Goal: Task Accomplishment & Management: Complete application form

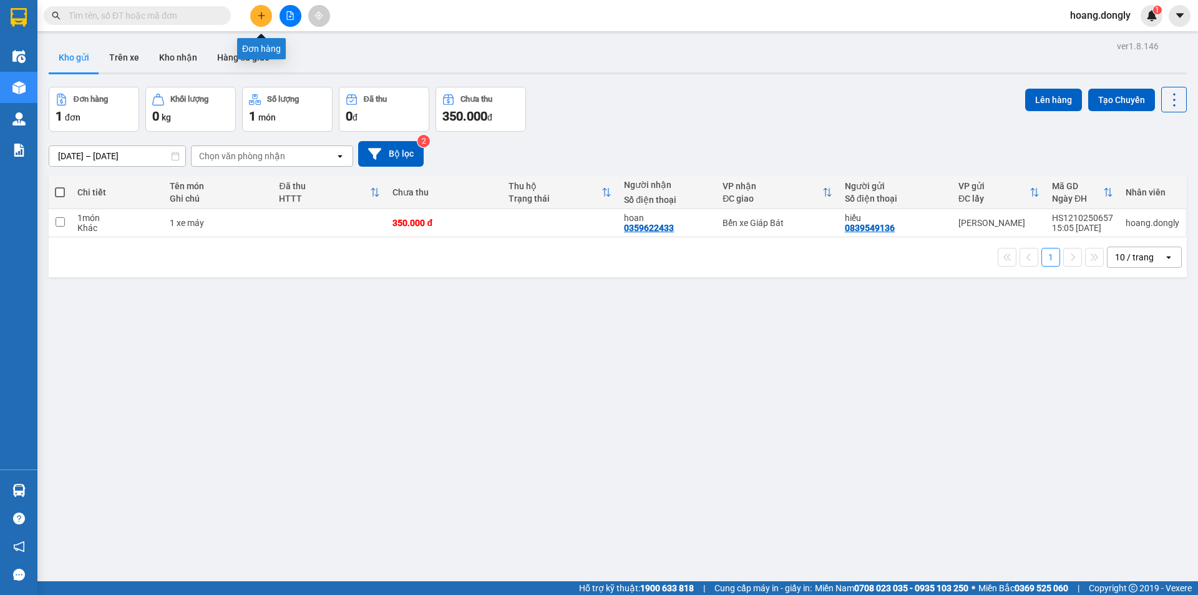
click at [262, 15] on icon "plus" at bounding box center [261, 15] width 9 height 9
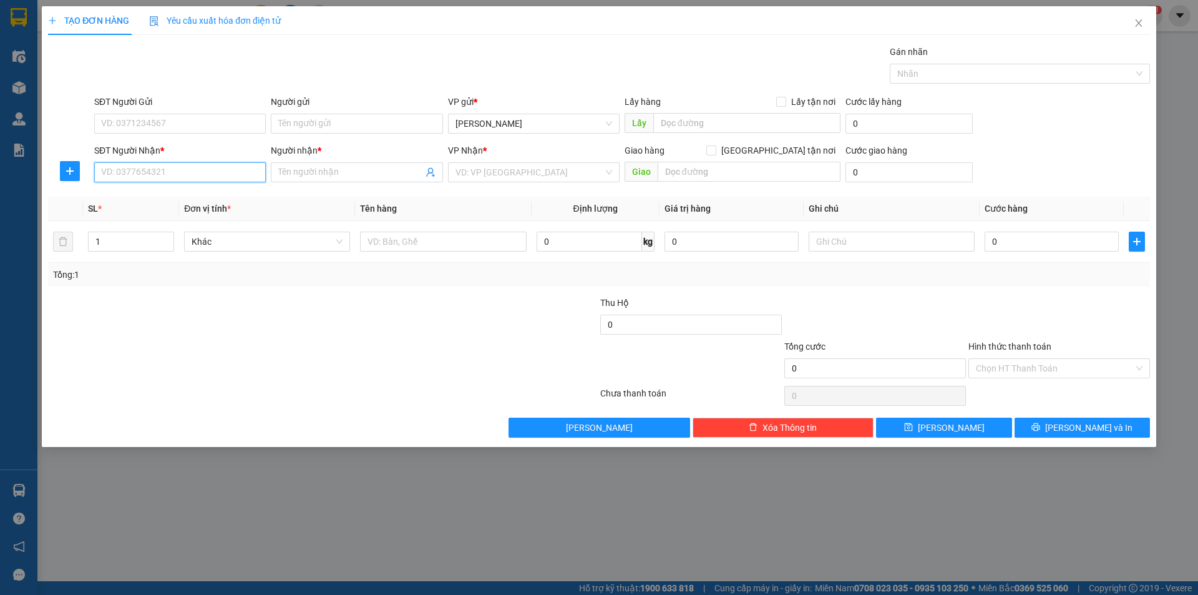
click at [226, 169] on input "SĐT Người Nhận *" at bounding box center [180, 172] width 172 height 20
click at [218, 201] on div "0911026296 - [PERSON_NAME]" at bounding box center [180, 197] width 157 height 14
type input "0911026296"
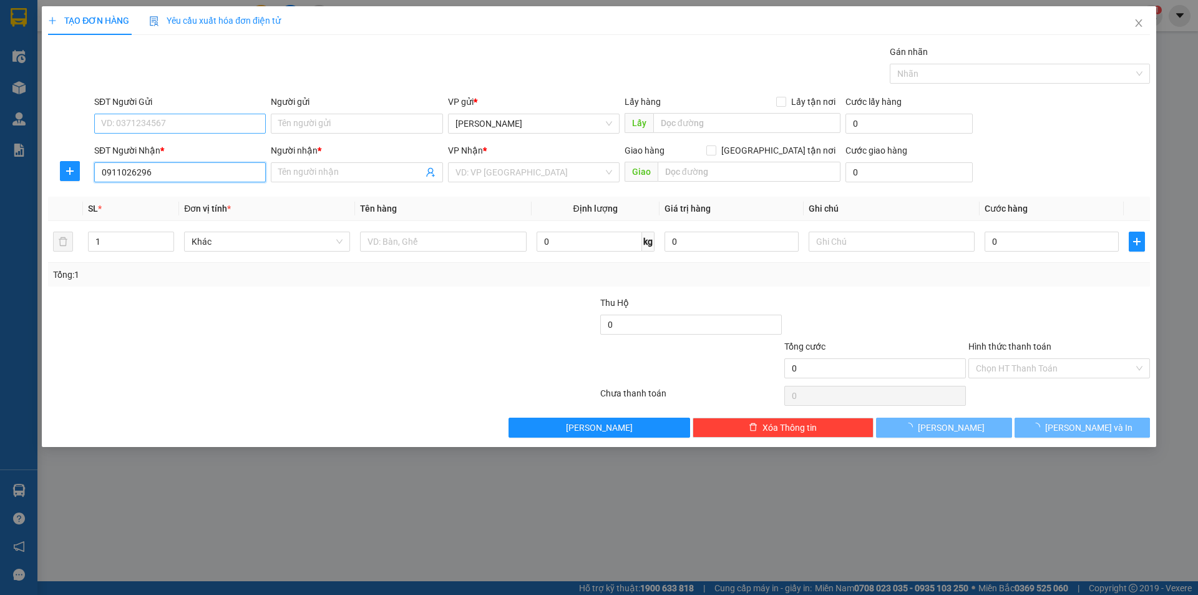
type input "quỳnh"
type input "0911026296"
click at [224, 122] on input "SĐT Người Gửi" at bounding box center [180, 124] width 172 height 20
type input "0972293493"
click at [318, 64] on div "Gói vận chuyển * Tiêu chuẩn Gán nhãn Nhãn" at bounding box center [622, 67] width 1061 height 44
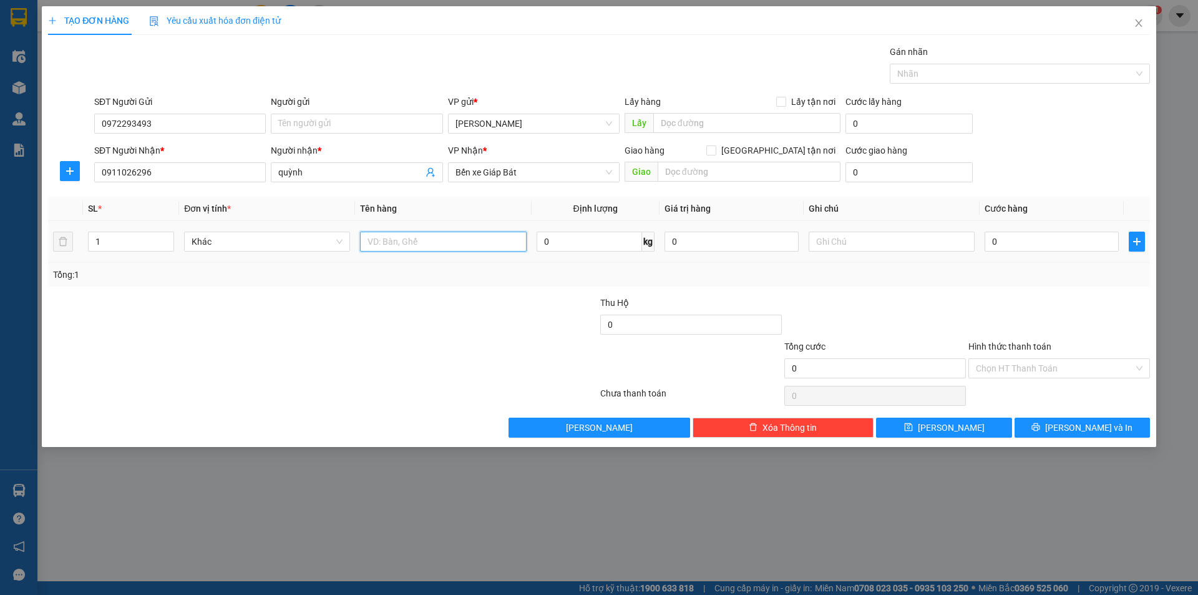
click at [436, 245] on input "text" at bounding box center [443, 242] width 166 height 20
type input "1 bao"
click at [442, 307] on div at bounding box center [507, 318] width 184 height 44
click at [1011, 240] on input "0" at bounding box center [1052, 242] width 134 height 20
click at [986, 240] on input "0" at bounding box center [1052, 242] width 134 height 20
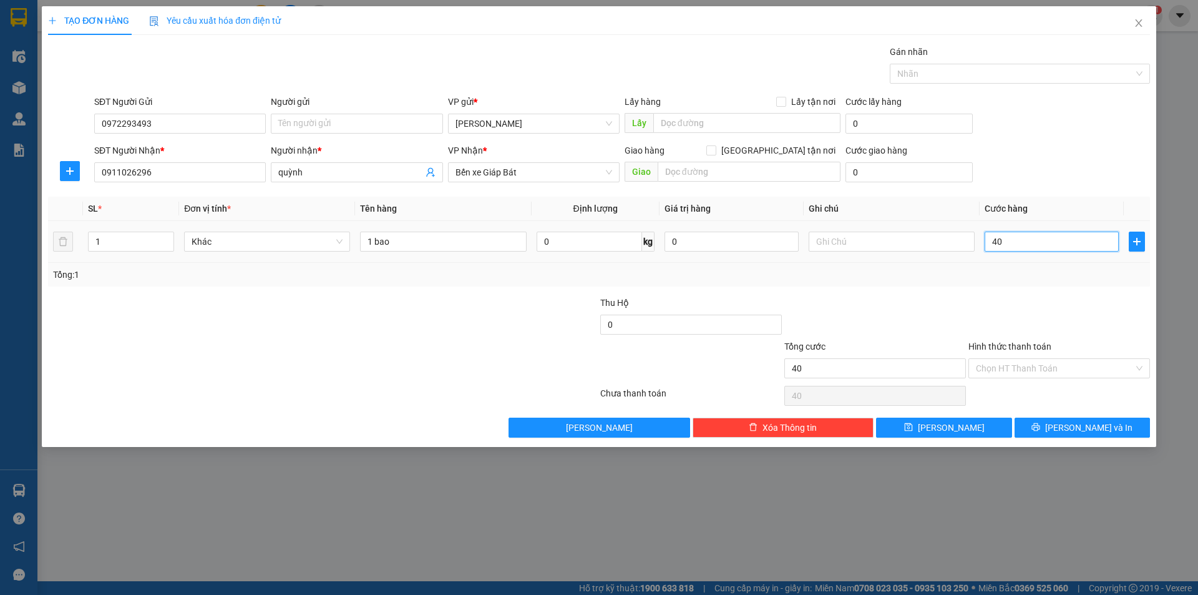
type input "40"
click at [1059, 372] on input "Hình thức thanh toán" at bounding box center [1055, 368] width 158 height 19
type input "40.000"
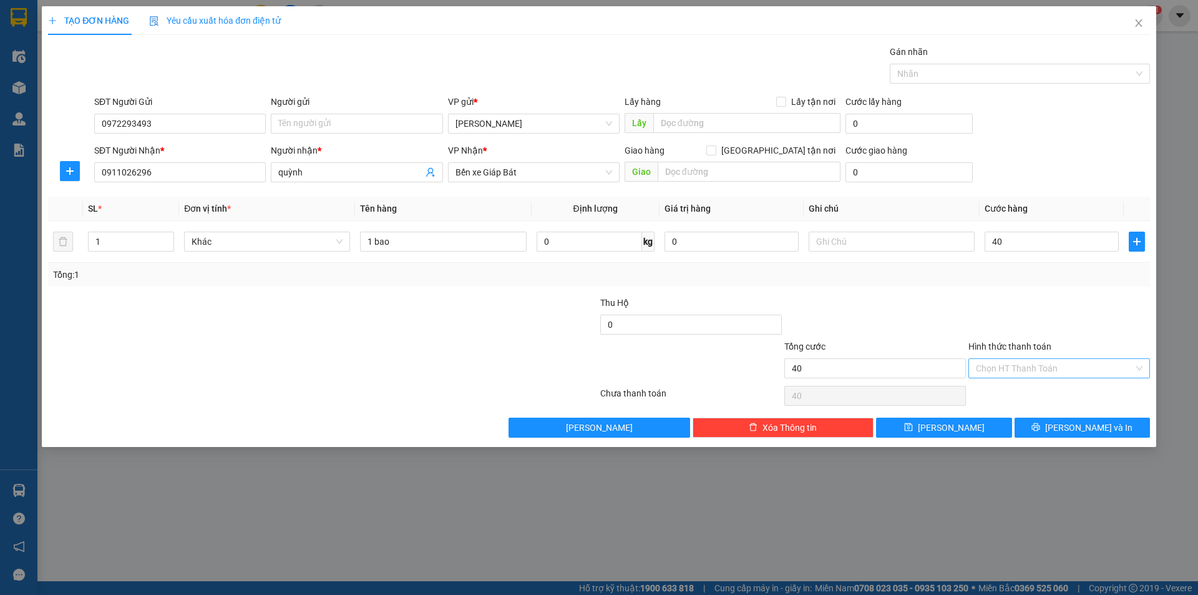
type input "40.000"
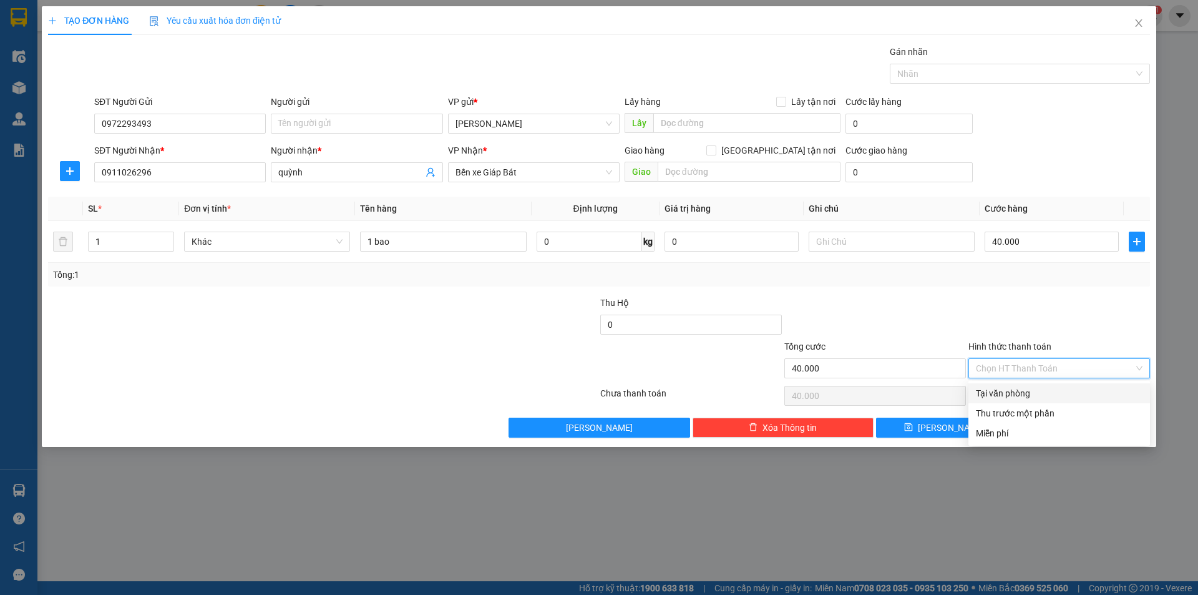
click at [1055, 390] on div "Tại văn phòng" at bounding box center [1059, 393] width 167 height 14
type input "0"
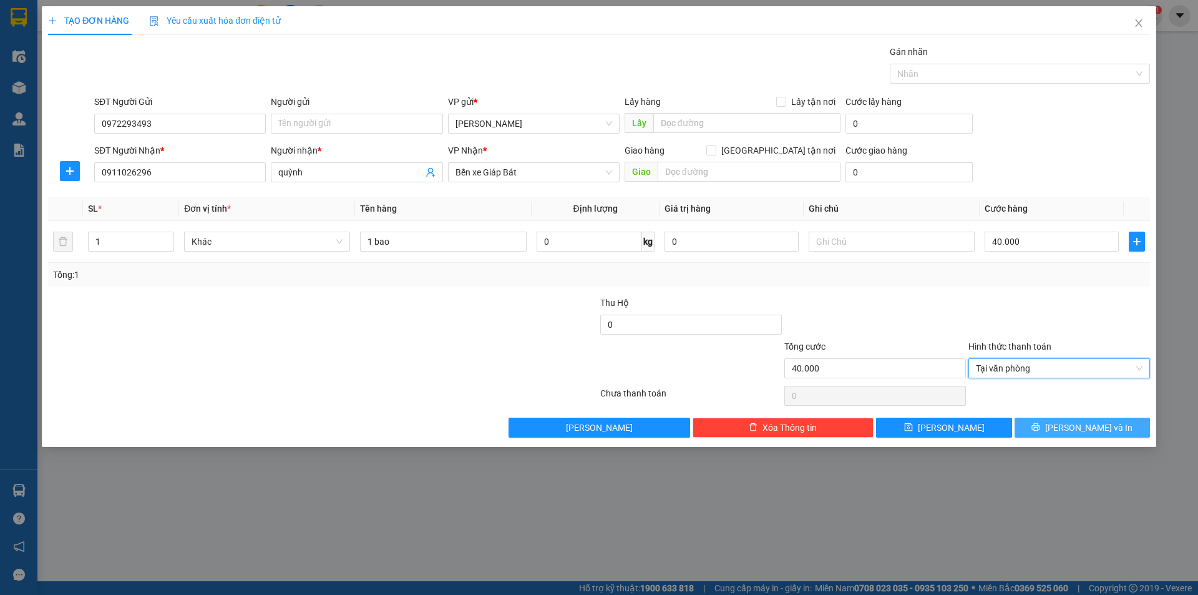
click at [1082, 428] on span "[PERSON_NAME] và In" at bounding box center [1089, 428] width 87 height 14
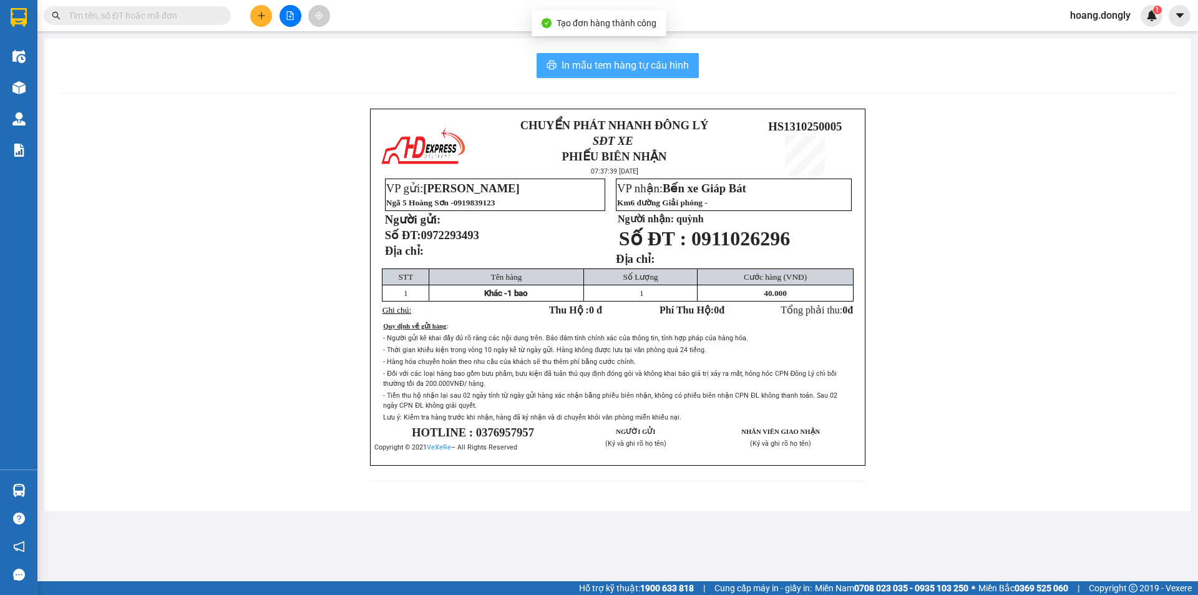
click at [612, 64] on span "In mẫu tem hàng tự cấu hình" at bounding box center [625, 65] width 127 height 16
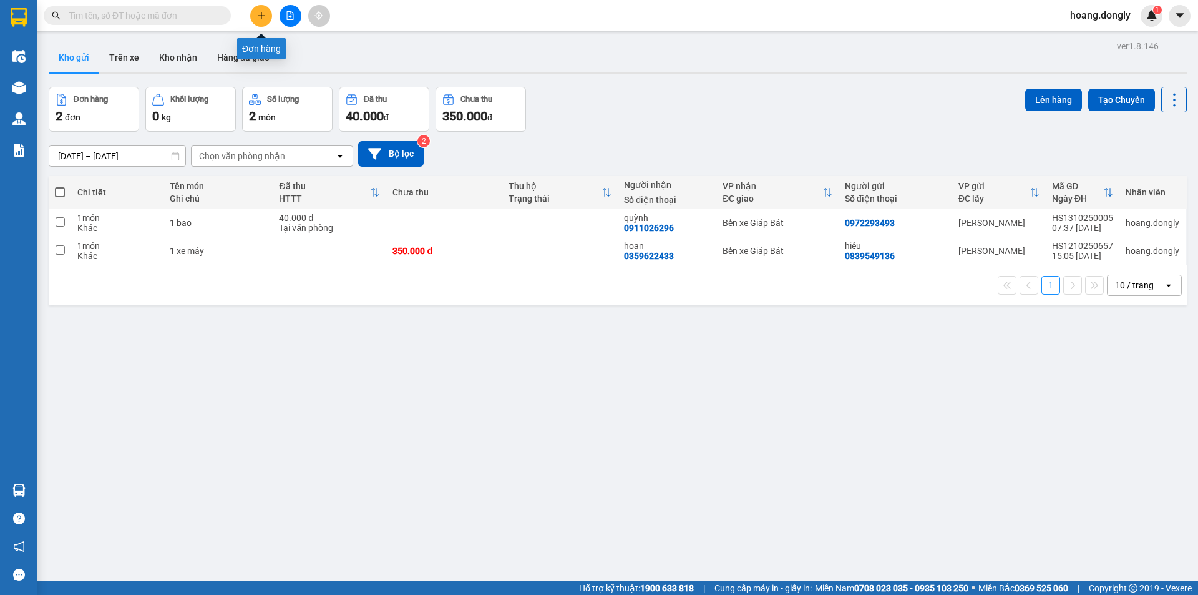
click at [257, 15] on icon "plus" at bounding box center [261, 15] width 9 height 9
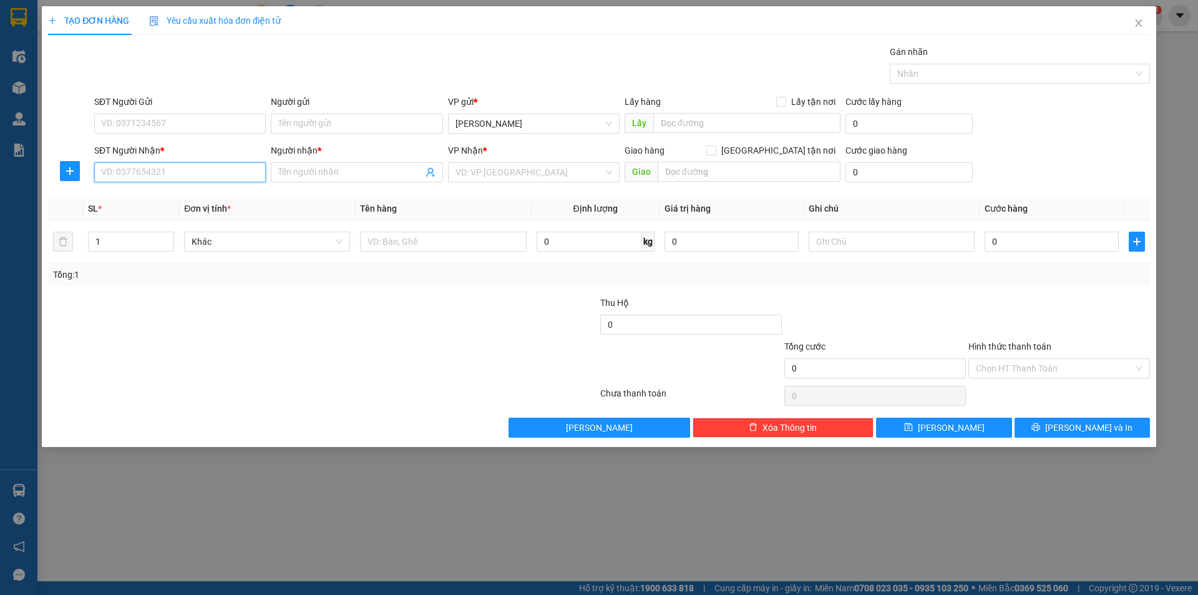
click at [221, 171] on input "SĐT Người Nhận *" at bounding box center [180, 172] width 172 height 20
click at [226, 197] on div "0397926004 - phương" at bounding box center [180, 197] width 157 height 14
type input "0397926004"
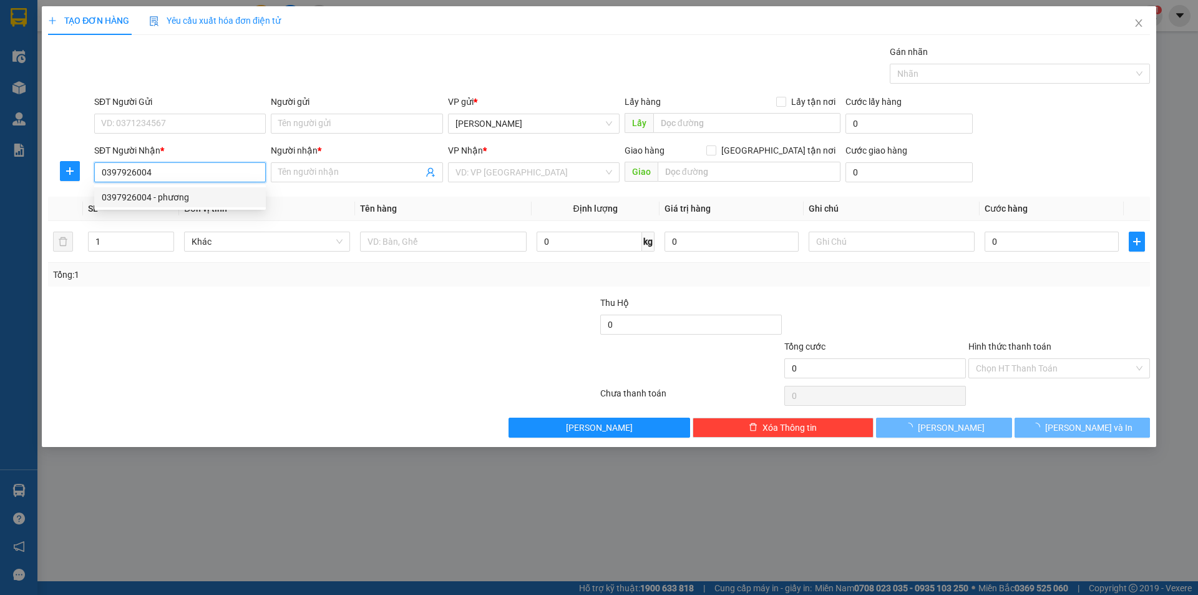
type input "phương"
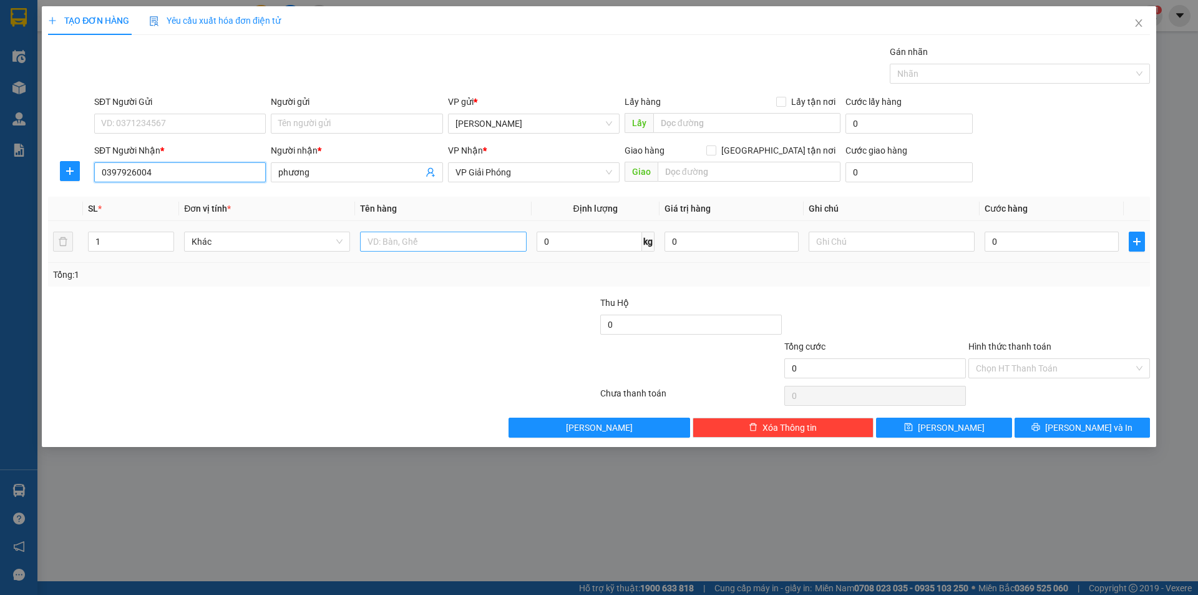
type input "0397926004"
click at [416, 241] on input "text" at bounding box center [443, 242] width 166 height 20
type input "1 kiên"
drag, startPoint x: 399, startPoint y: 322, endPoint x: 403, endPoint y: 306, distance: 16.0
click at [401, 319] on div at bounding box center [231, 318] width 368 height 44
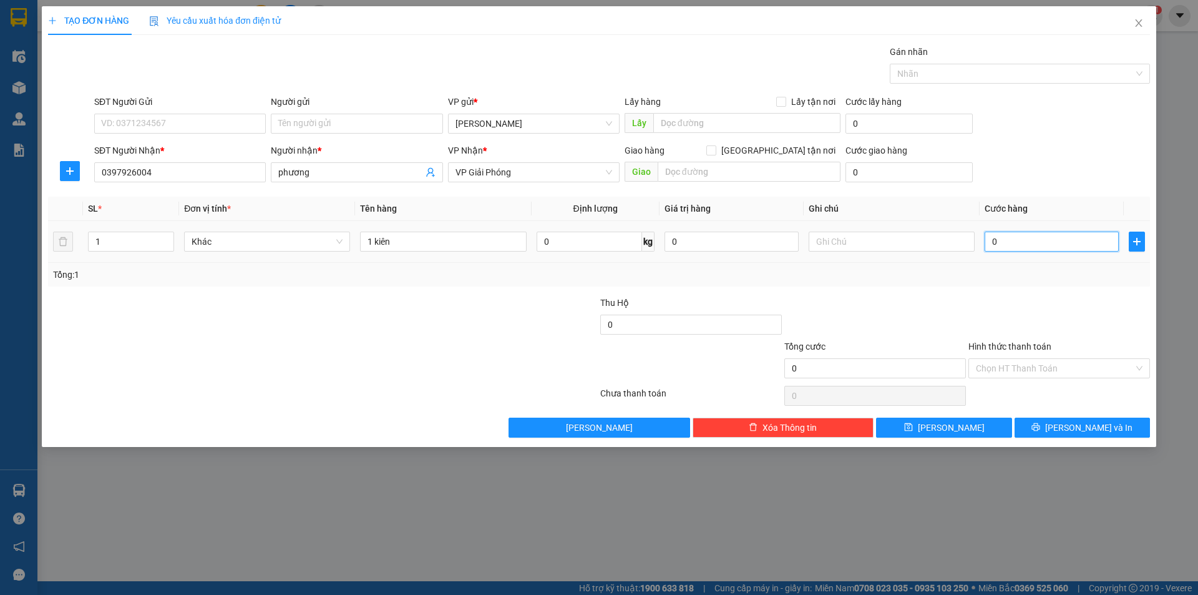
click at [1003, 237] on input "0" at bounding box center [1052, 242] width 134 height 20
click at [988, 238] on input "0" at bounding box center [1052, 242] width 134 height 20
type input "50"
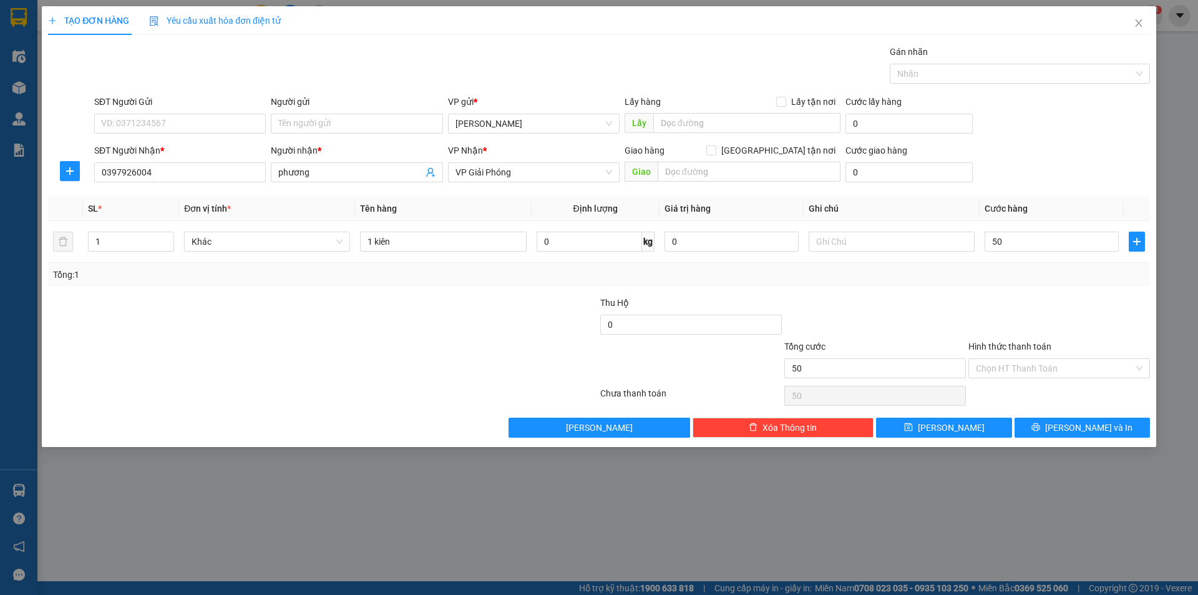
drag, startPoint x: 977, startPoint y: 311, endPoint x: 979, endPoint y: 331, distance: 20.1
click at [977, 311] on div at bounding box center [1060, 318] width 184 height 44
type input "50.000"
click at [1074, 368] on input "Hình thức thanh toán" at bounding box center [1055, 368] width 158 height 19
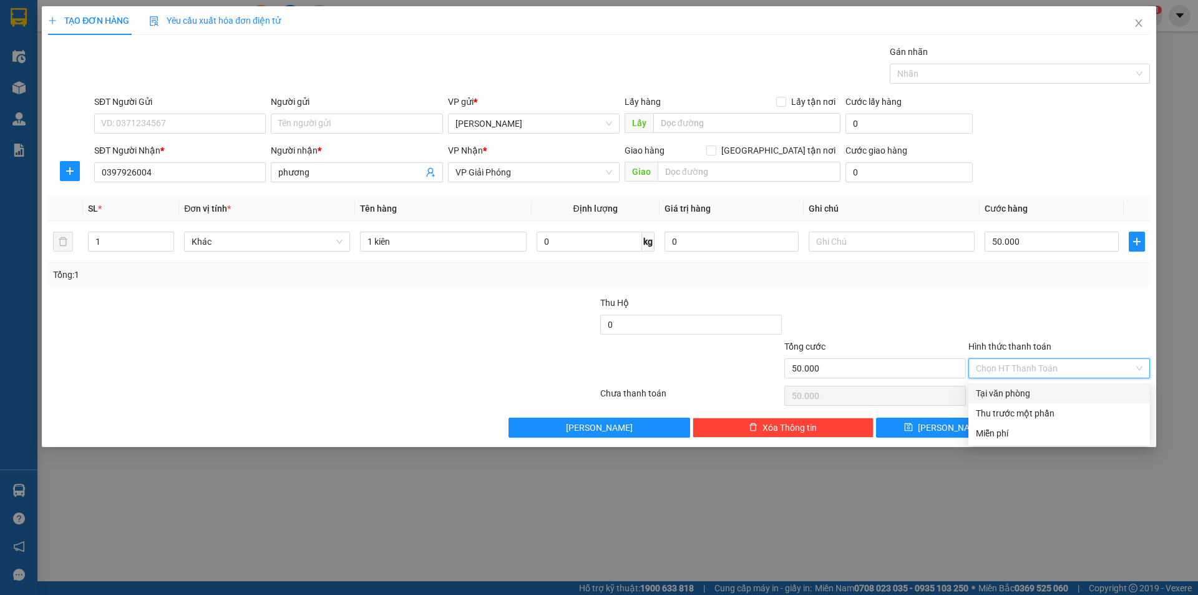
click at [1055, 398] on div "Tại văn phòng" at bounding box center [1059, 393] width 167 height 14
type input "0"
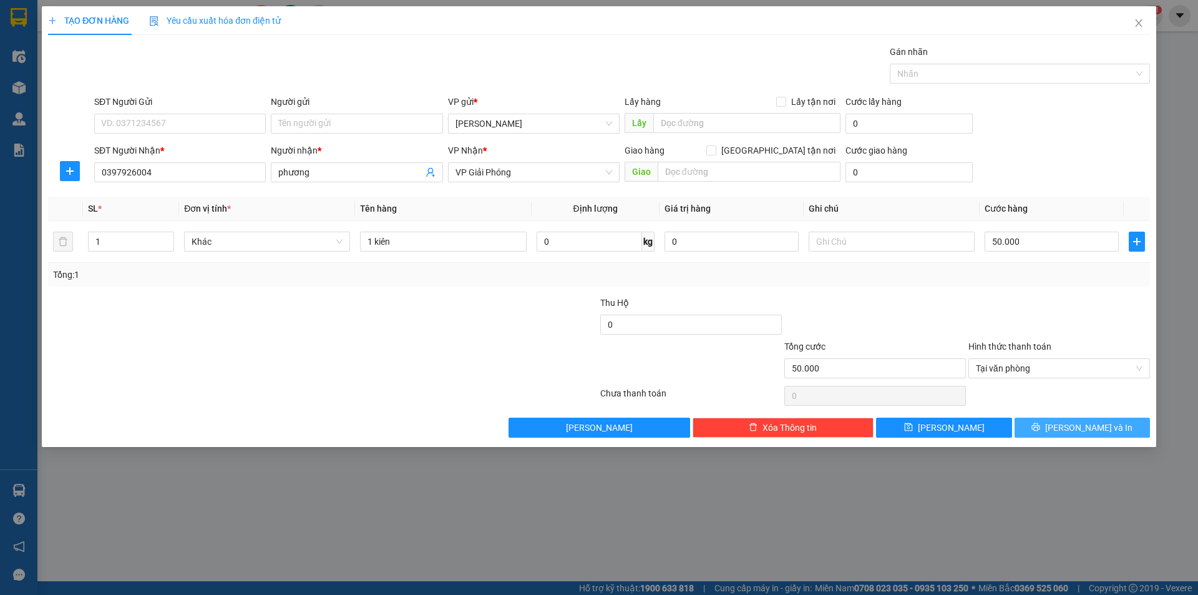
click at [1059, 422] on button "[PERSON_NAME] và In" at bounding box center [1082, 428] width 135 height 20
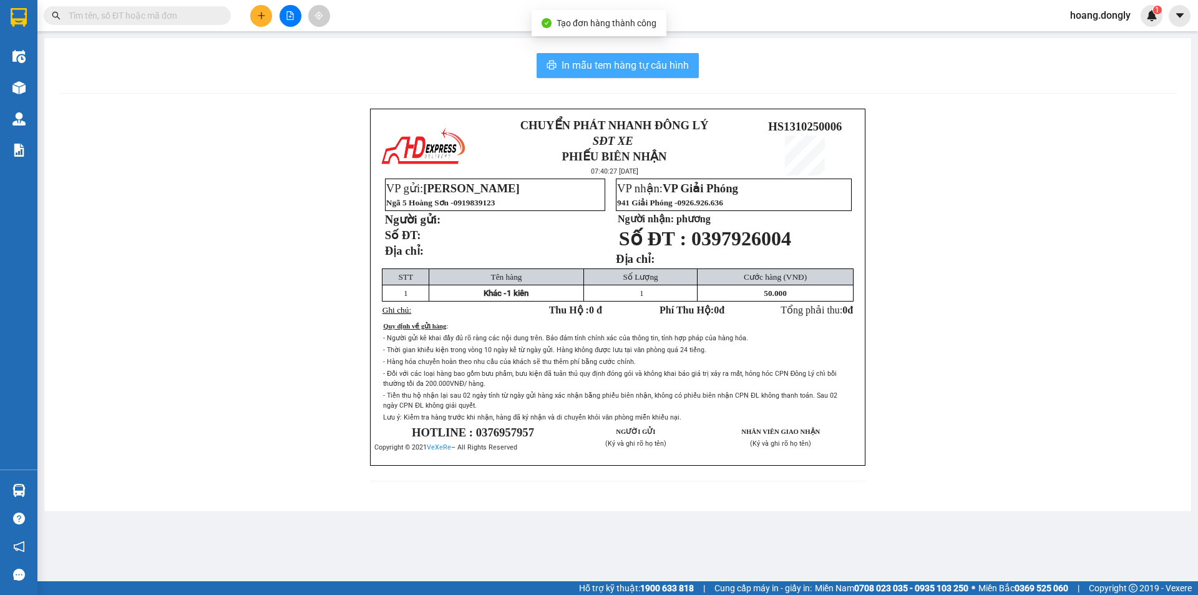
click at [626, 66] on span "In mẫu tem hàng tự cấu hình" at bounding box center [625, 65] width 127 height 16
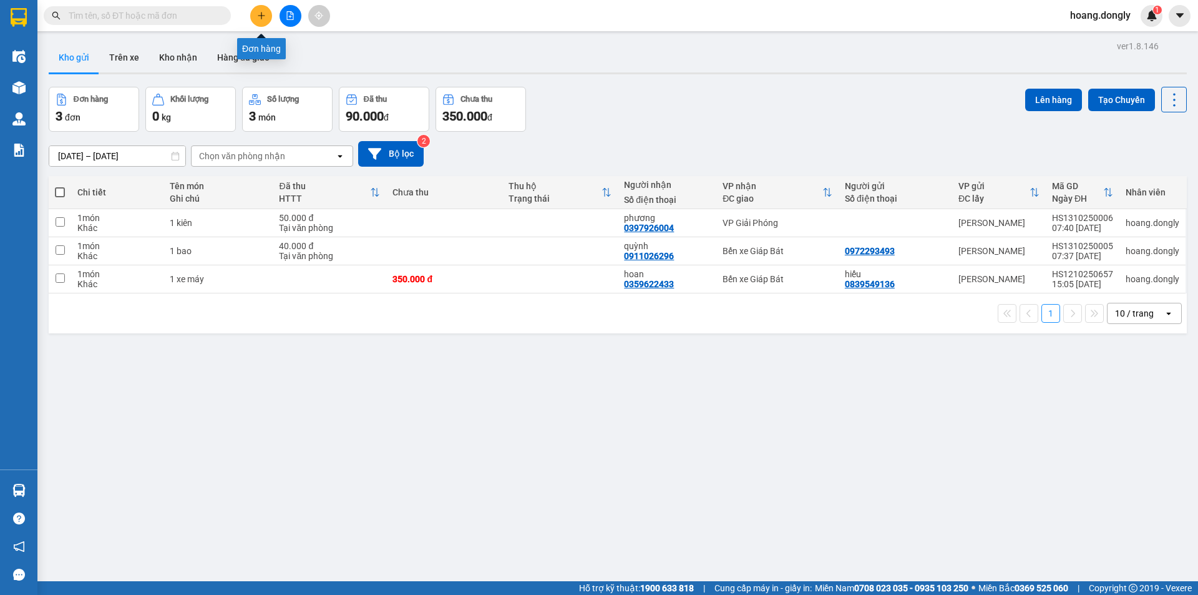
click at [265, 14] on icon "plus" at bounding box center [261, 15] width 9 height 9
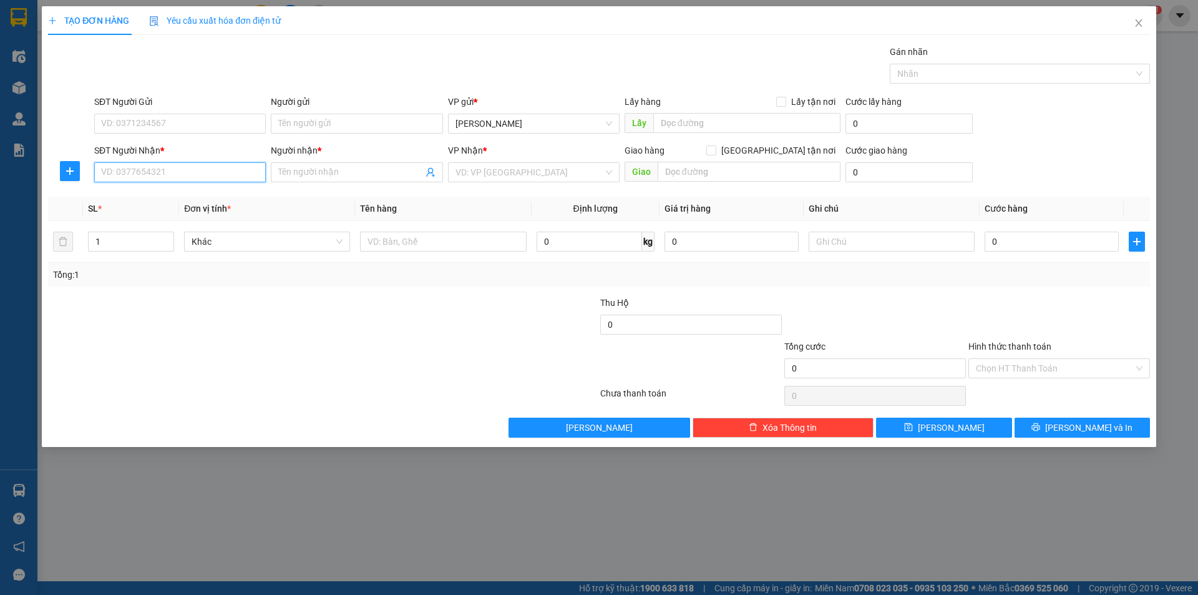
click at [254, 171] on input "SĐT Người Nhận *" at bounding box center [180, 172] width 172 height 20
type input "0984094538"
click at [160, 200] on div "0984094538 - thuân" at bounding box center [180, 197] width 157 height 14
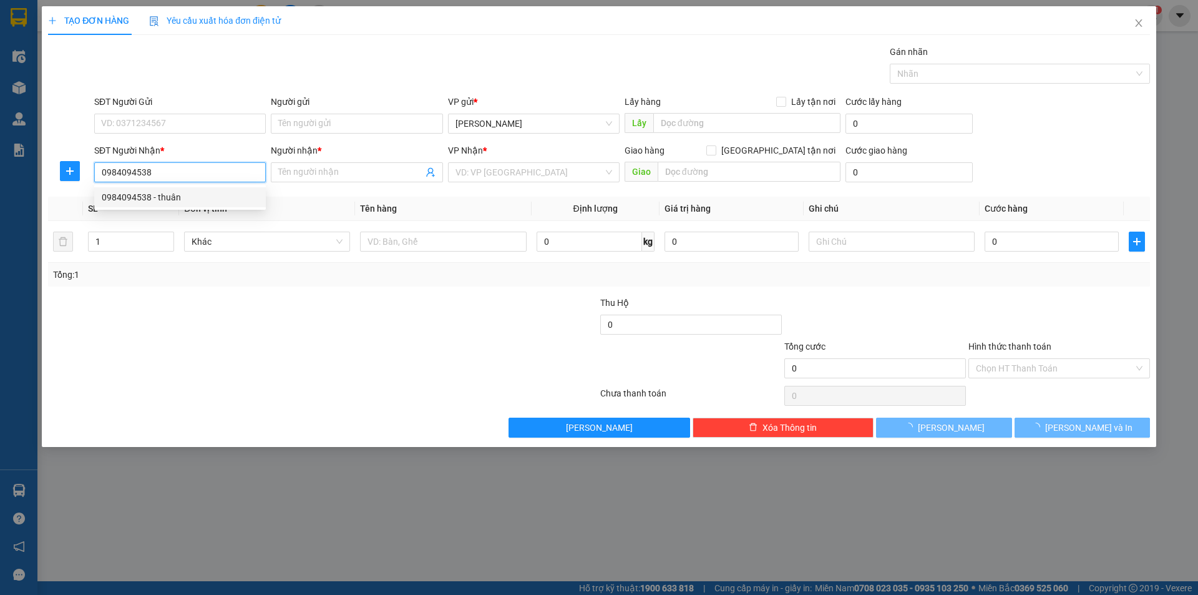
type input "thuân"
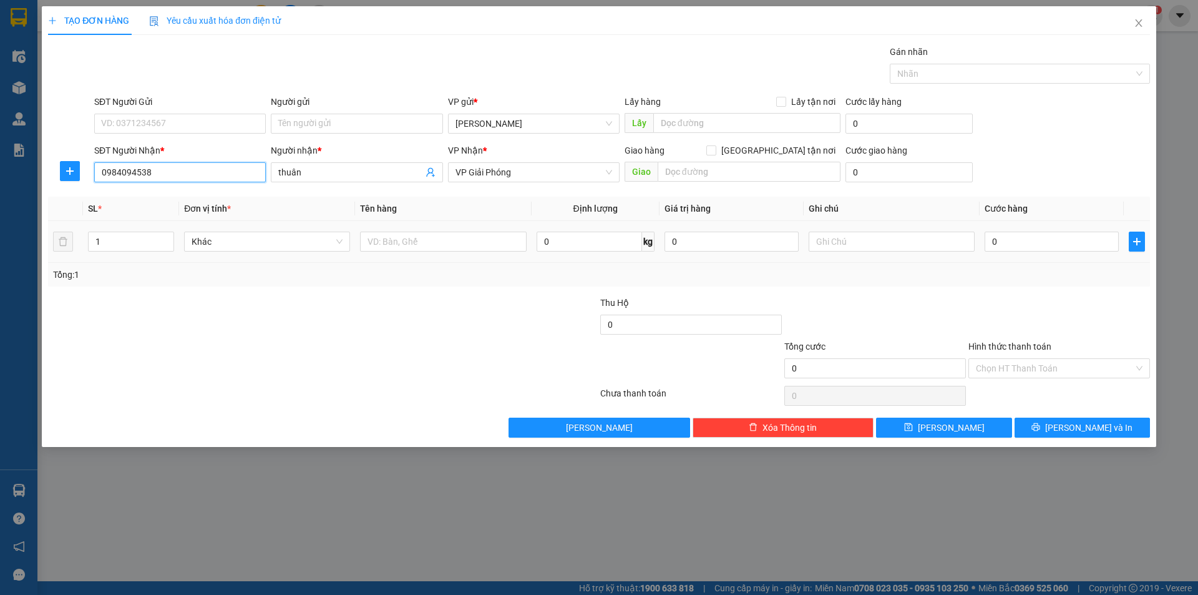
type input "0984094538"
click at [439, 255] on td at bounding box center [443, 242] width 176 height 42
click at [445, 243] on input "text" at bounding box center [443, 242] width 166 height 20
type input "1 bao"
drag, startPoint x: 456, startPoint y: 301, endPoint x: 504, endPoint y: 286, distance: 50.3
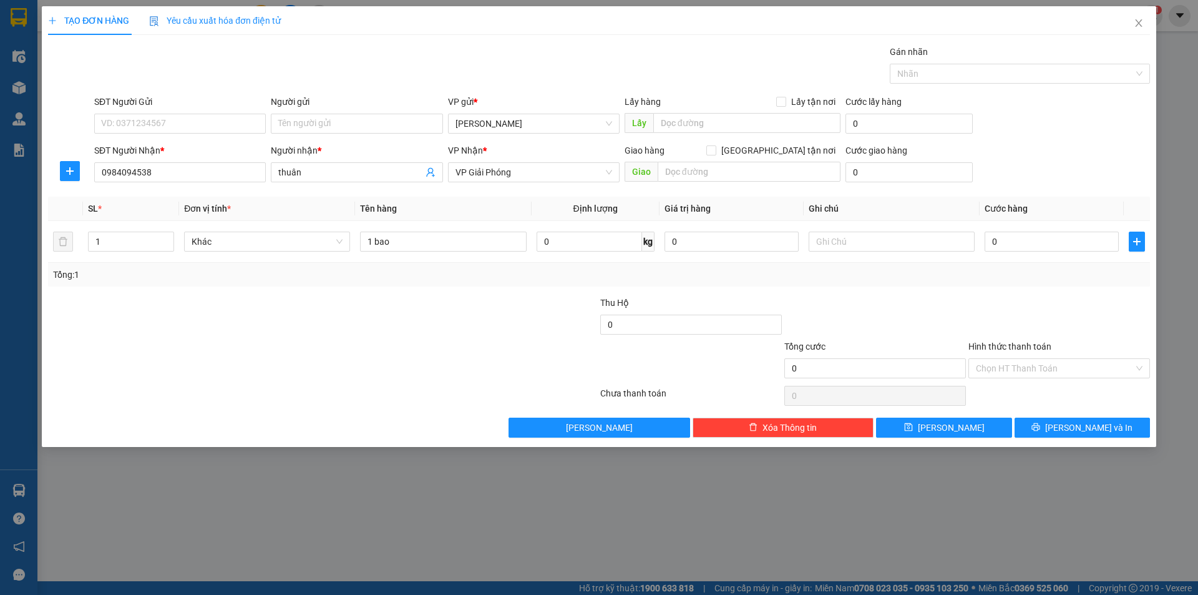
click at [466, 296] on div at bounding box center [507, 318] width 184 height 44
click at [990, 240] on input "0" at bounding box center [1052, 242] width 134 height 20
type input "50"
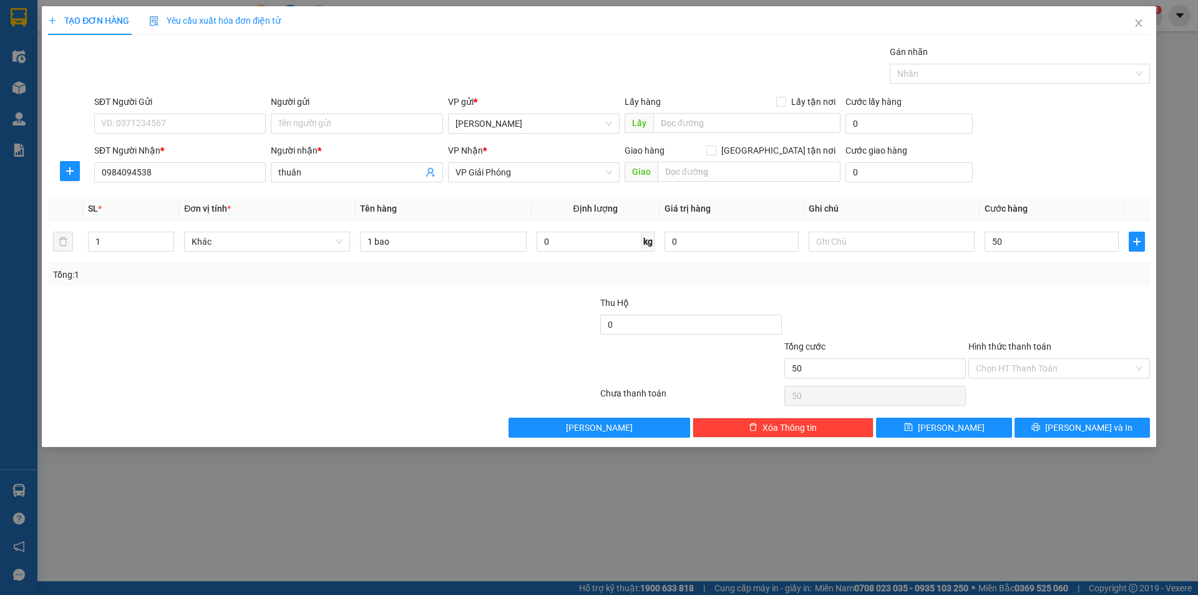
click at [1072, 324] on div at bounding box center [1060, 318] width 184 height 44
type input "50.000"
click at [1075, 365] on input "Hình thức thanh toán" at bounding box center [1055, 368] width 158 height 19
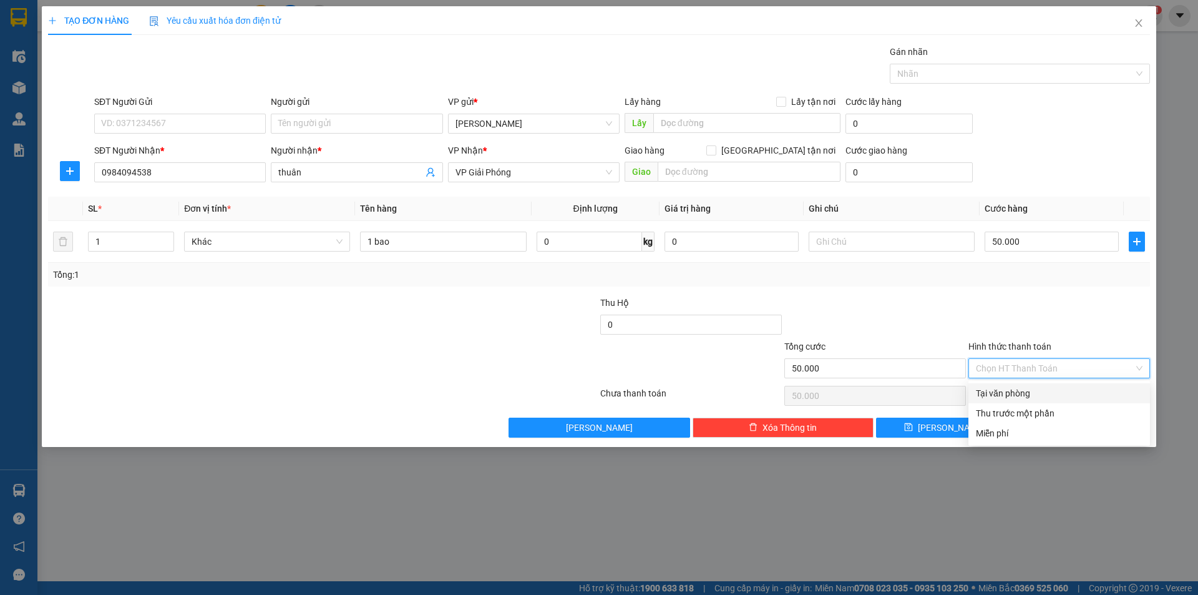
click at [1073, 398] on div "Tại văn phòng" at bounding box center [1059, 393] width 167 height 14
type input "0"
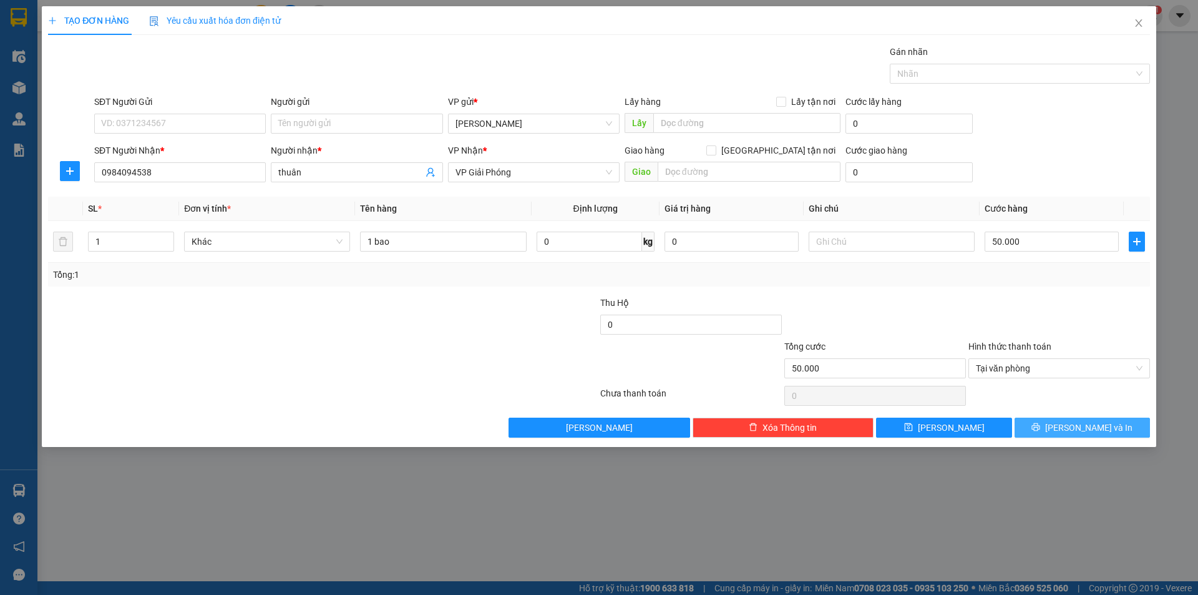
click at [1082, 428] on span "[PERSON_NAME] và In" at bounding box center [1089, 428] width 87 height 14
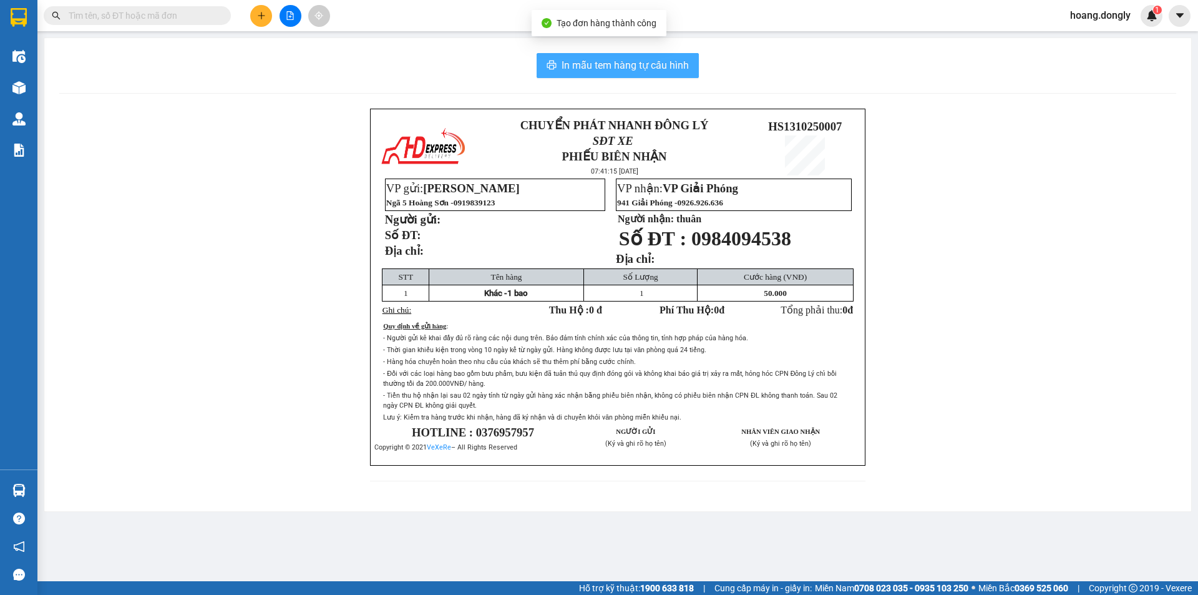
click at [635, 72] on span "In mẫu tem hàng tự cấu hình" at bounding box center [625, 65] width 127 height 16
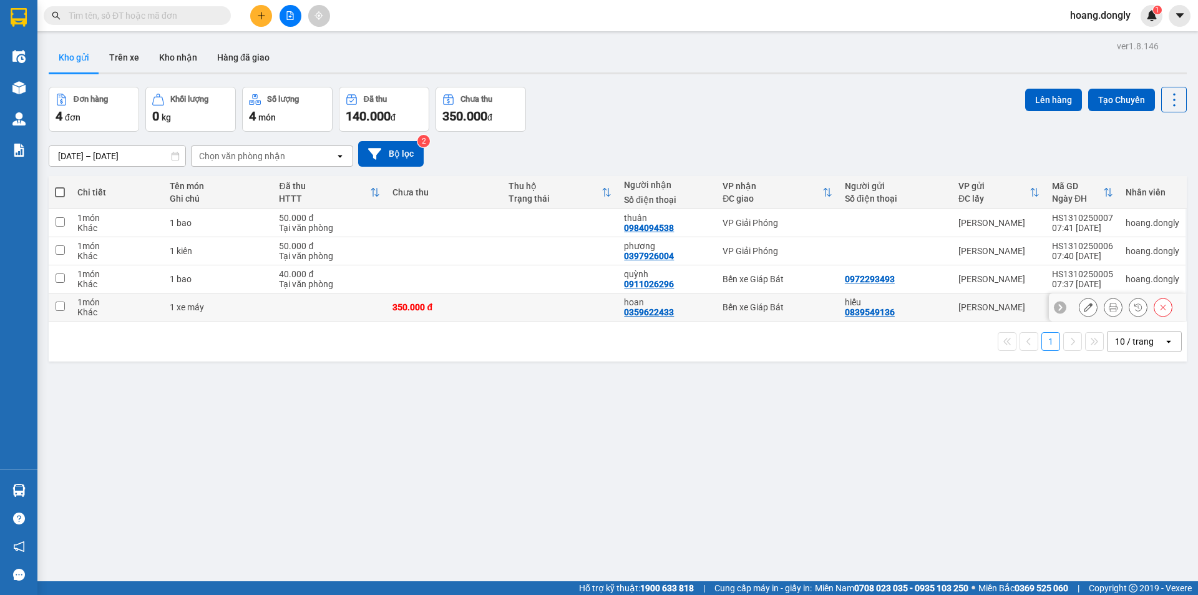
click at [509, 306] on td at bounding box center [559, 307] width 115 height 28
checkbox input "true"
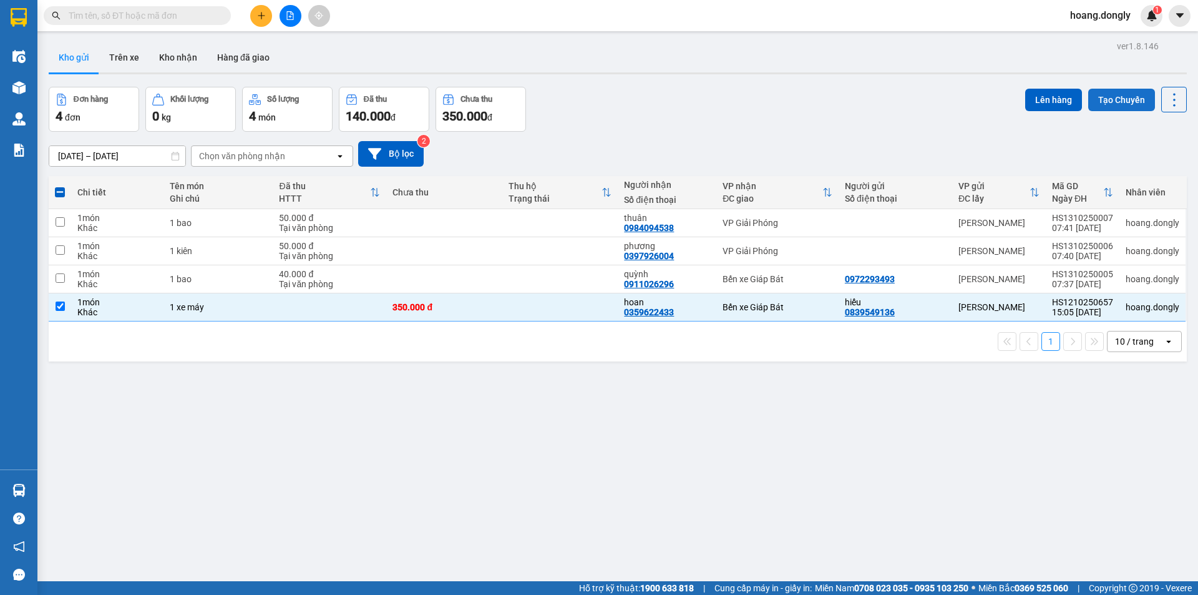
click at [1110, 102] on button "Tạo Chuyến" at bounding box center [1122, 100] width 67 height 22
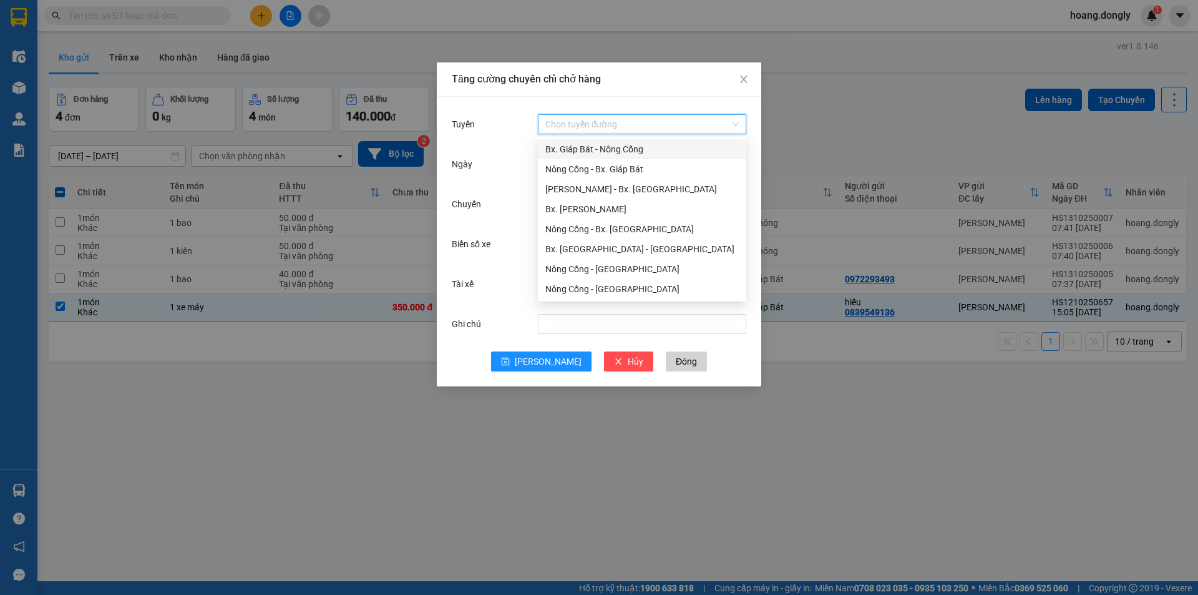
click at [628, 121] on input "Tuyến" at bounding box center [638, 124] width 185 height 19
click at [600, 172] on div "Nông Cống - Bx. Giáp Bát" at bounding box center [643, 169] width 194 height 14
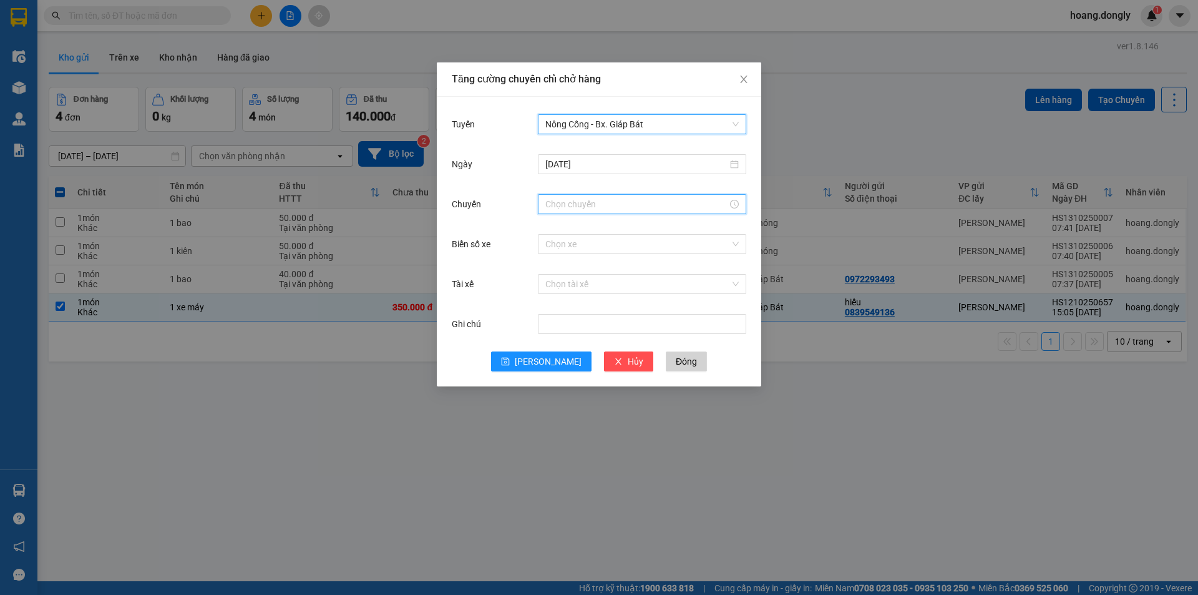
click at [623, 209] on input "Chuyến" at bounding box center [637, 204] width 182 height 14
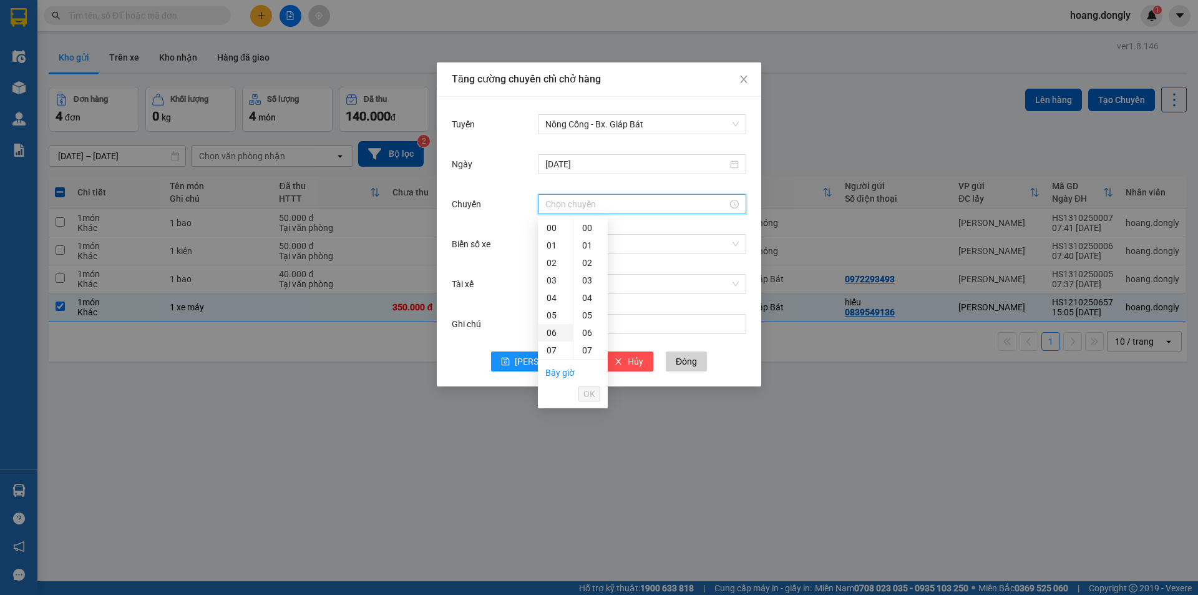
click at [554, 331] on div "06" at bounding box center [555, 332] width 35 height 17
type input "06:00"
click at [590, 398] on span "OK" at bounding box center [590, 394] width 12 height 14
click at [621, 247] on input "Biển số xe" at bounding box center [638, 244] width 185 height 19
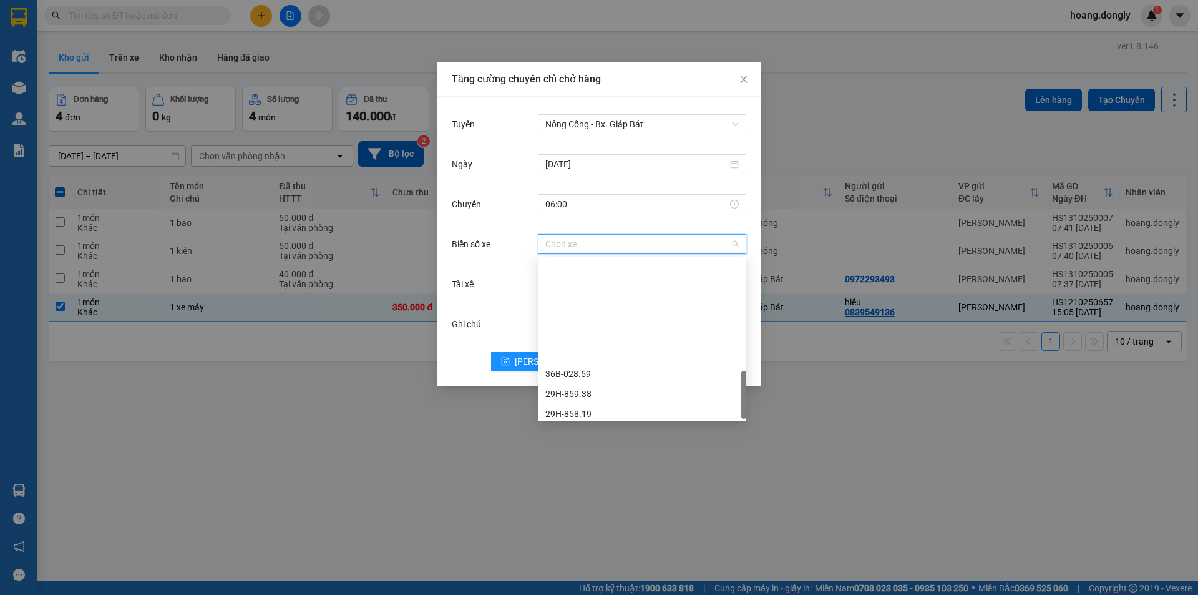
scroll to position [499, 0]
click at [611, 273] on div "29H-859.38" at bounding box center [643, 269] width 194 height 14
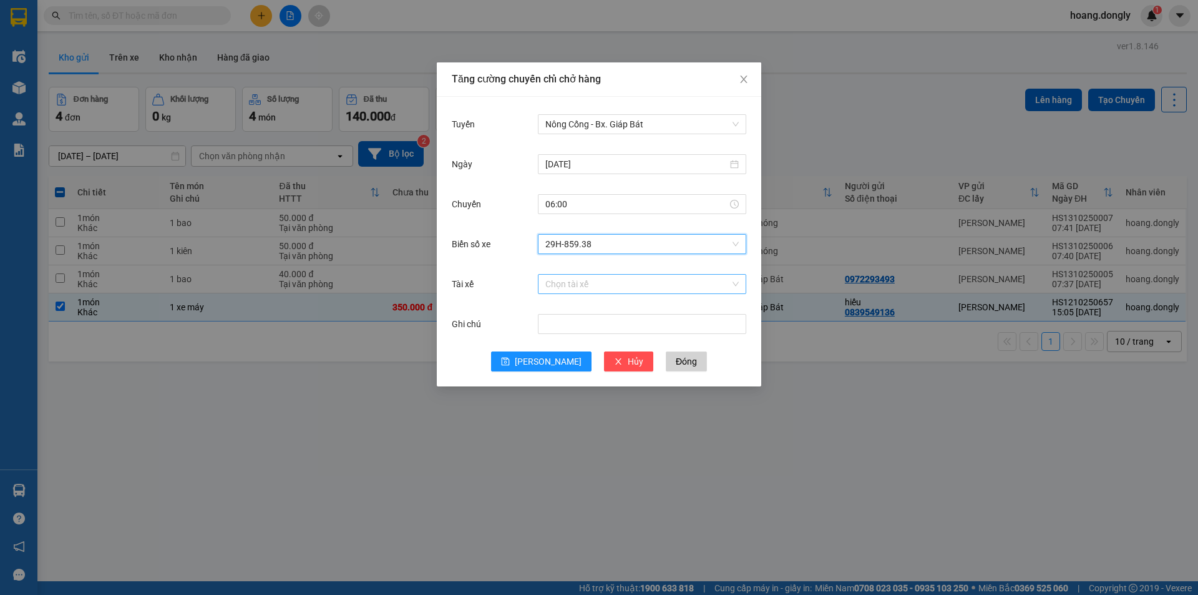
click at [621, 287] on input "Tài xế" at bounding box center [638, 284] width 185 height 19
type input "v"
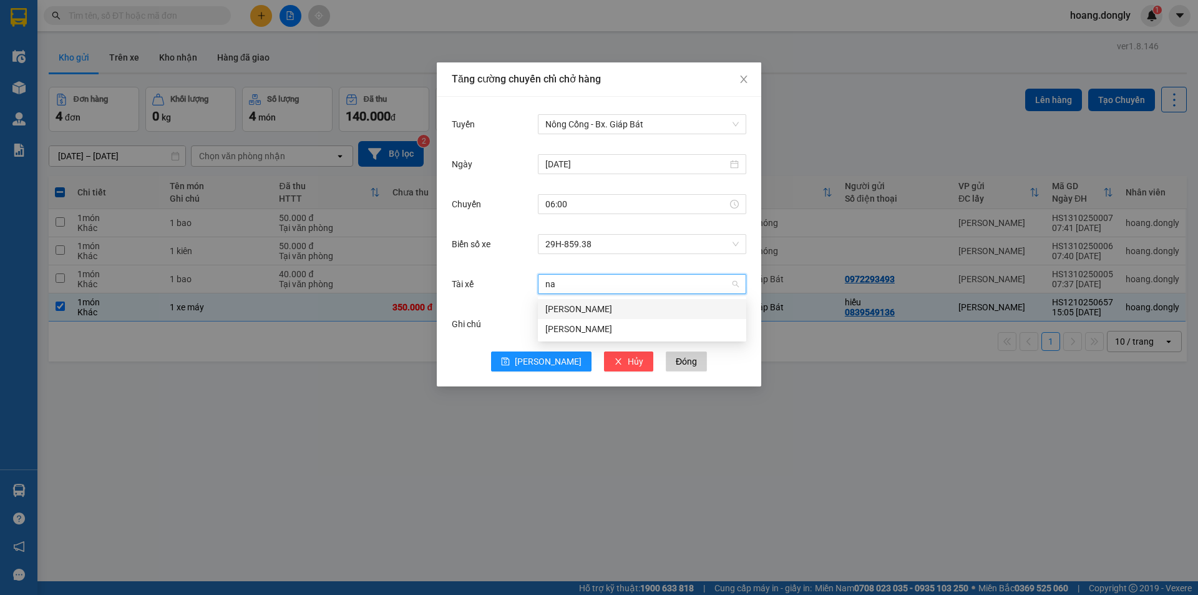
type input "nam"
click at [551, 362] on span "[PERSON_NAME]" at bounding box center [548, 362] width 67 height 14
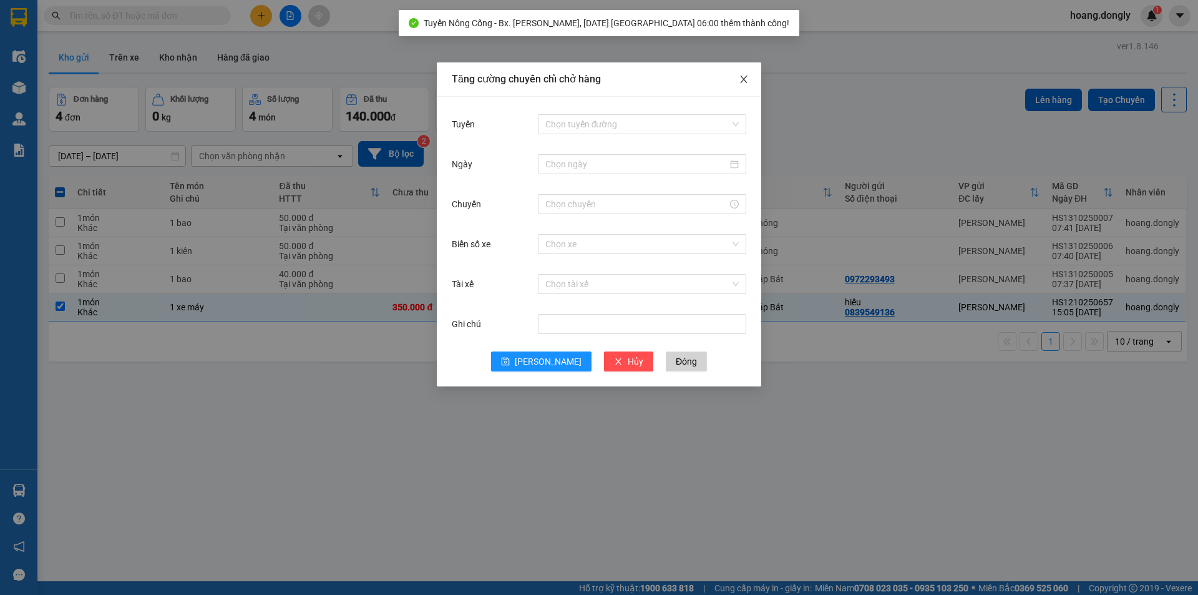
click at [741, 78] on icon "close" at bounding box center [744, 79] width 10 height 10
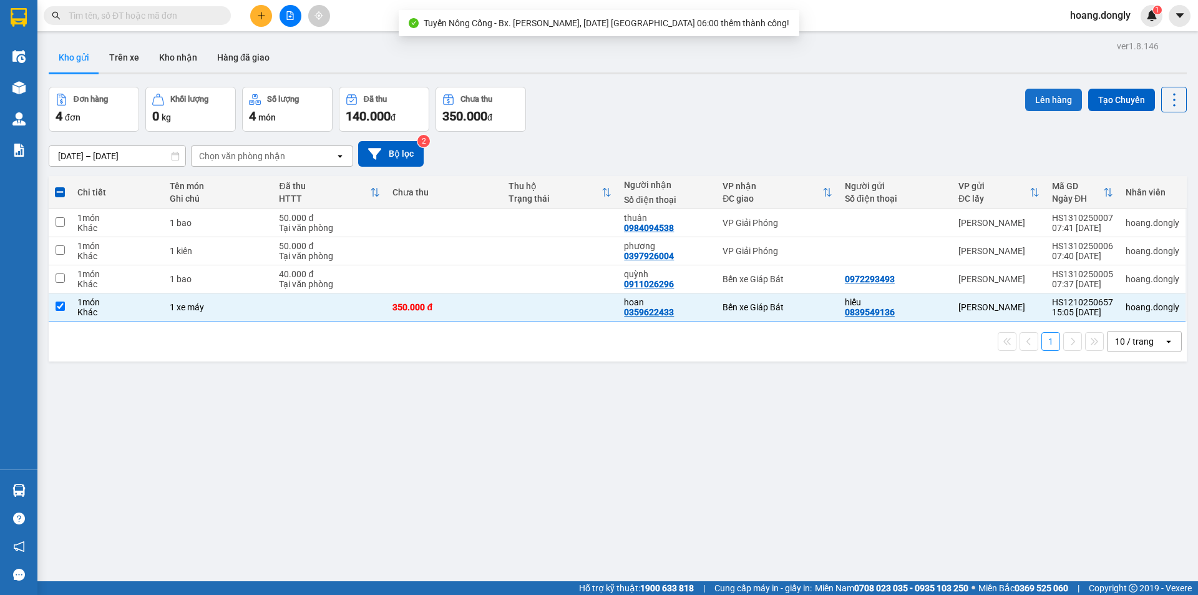
click at [1066, 99] on button "Lên hàng" at bounding box center [1054, 100] width 57 height 22
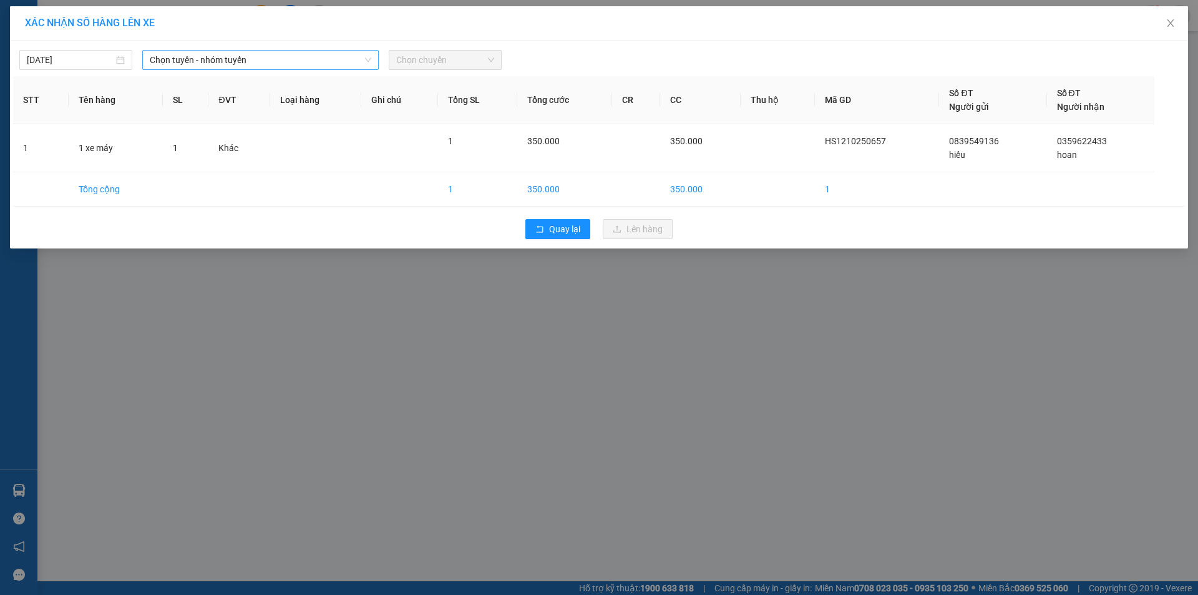
click at [310, 56] on span "Chọn tuyến - nhóm tuyến" at bounding box center [261, 60] width 222 height 19
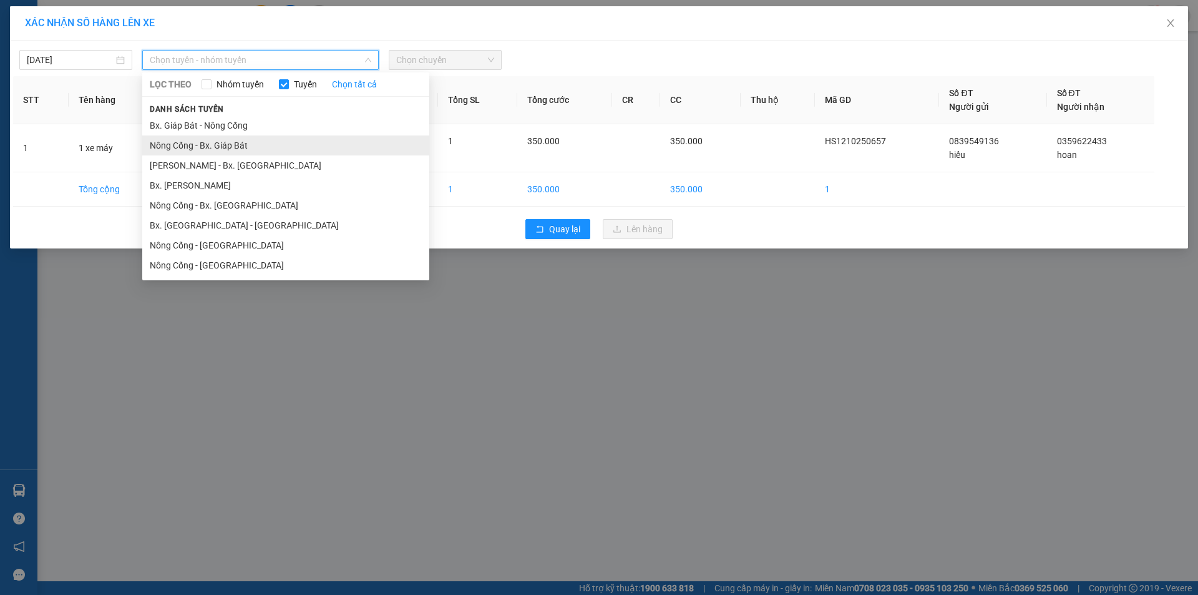
click at [326, 145] on li "Nông Cống - Bx. Giáp Bát" at bounding box center [285, 145] width 287 height 20
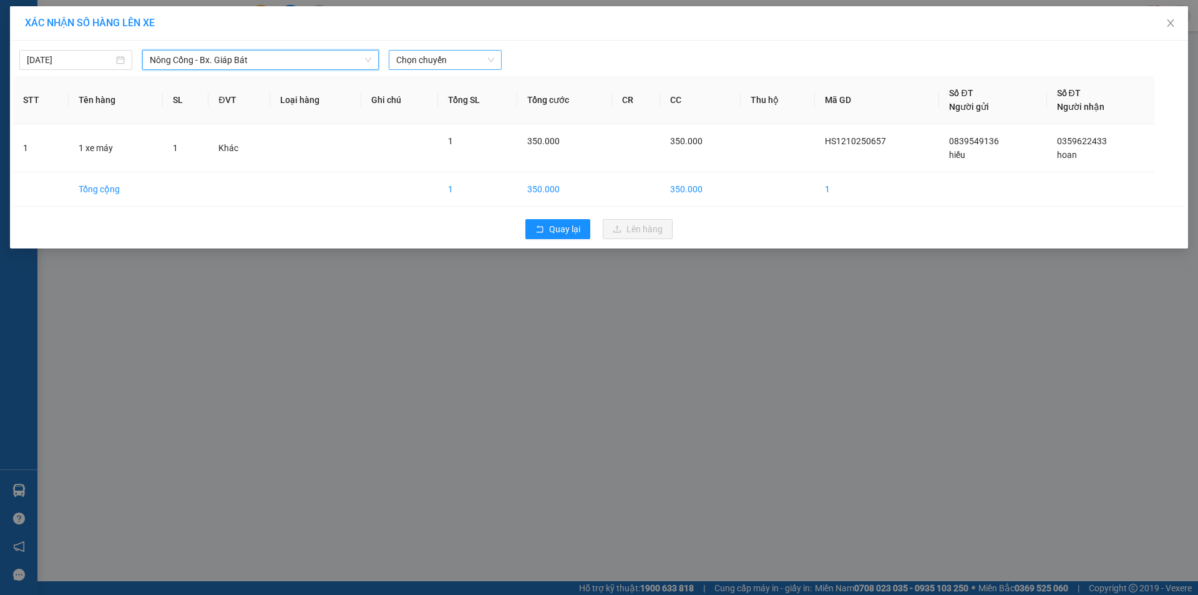
click at [465, 56] on span "Chọn chuyến" at bounding box center [445, 60] width 98 height 19
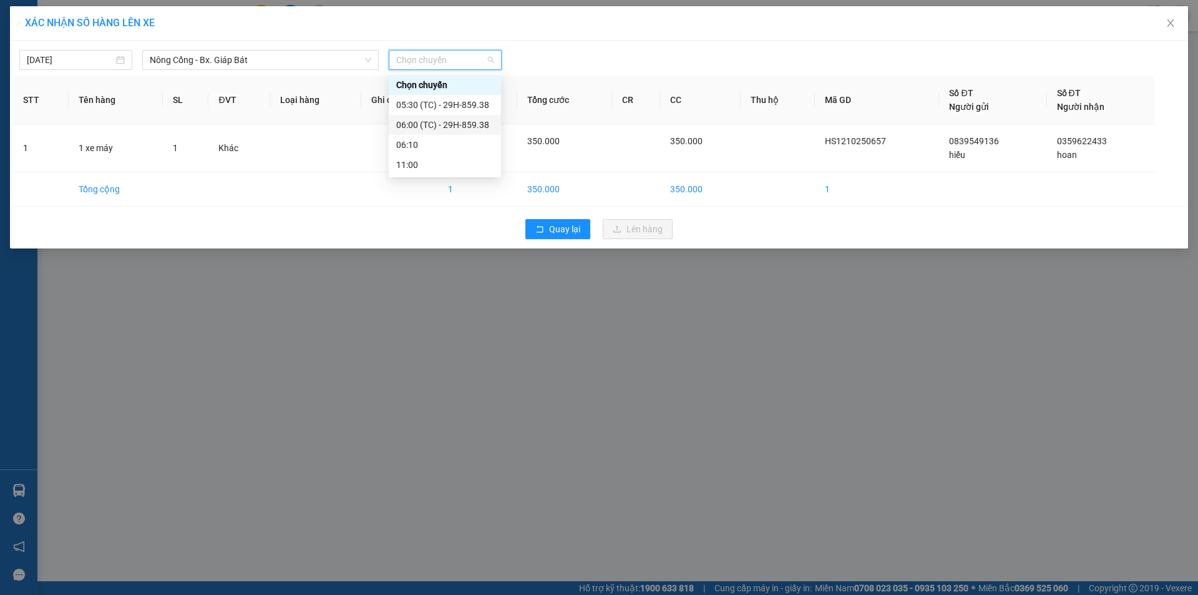
click at [466, 124] on div "06:00 (TC) - 29H-859.38" at bounding box center [444, 125] width 97 height 14
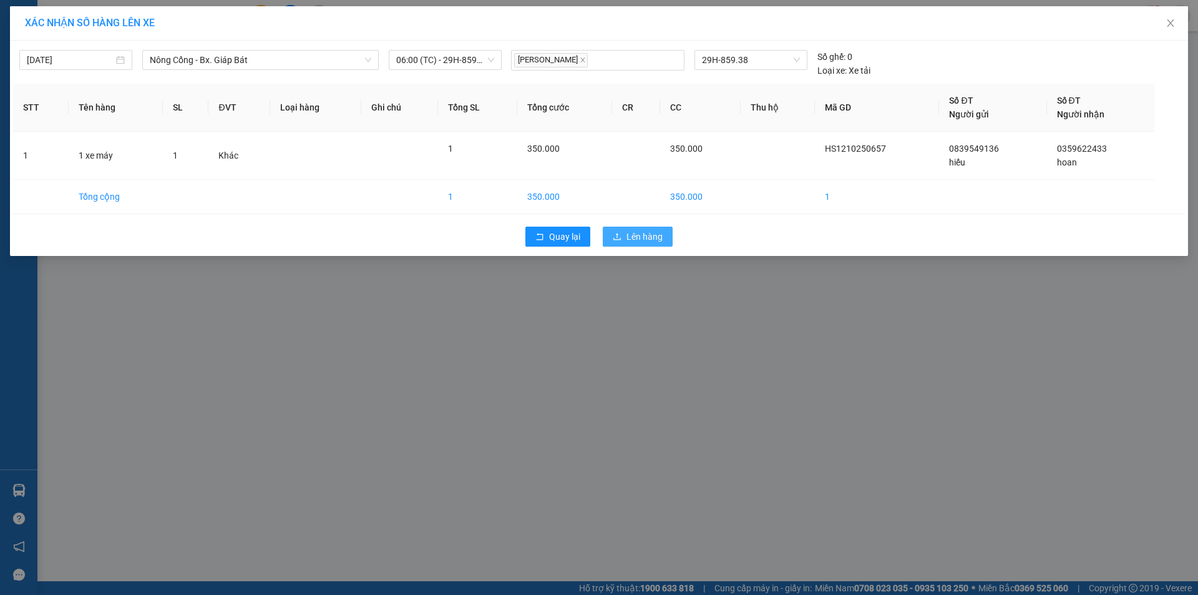
click at [643, 232] on span "Lên hàng" at bounding box center [645, 237] width 36 height 14
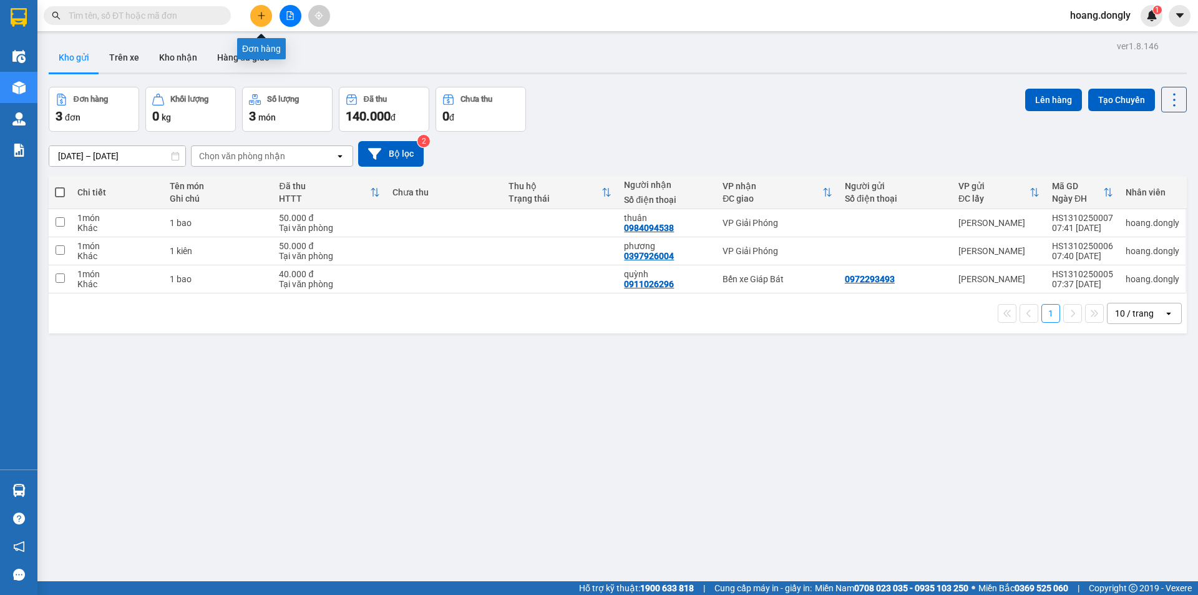
click at [256, 22] on button at bounding box center [261, 16] width 22 height 22
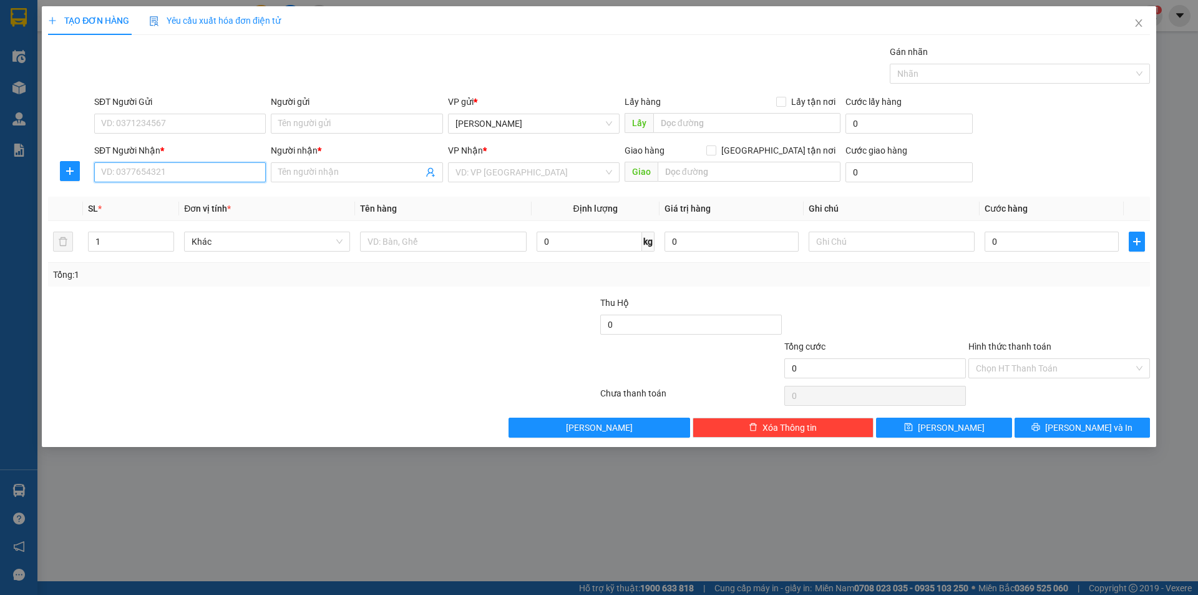
click at [228, 179] on input "SĐT Người Nhận *" at bounding box center [180, 172] width 172 height 20
type input "0343888196"
click at [225, 198] on div "0343888196 - linh" at bounding box center [180, 197] width 157 height 14
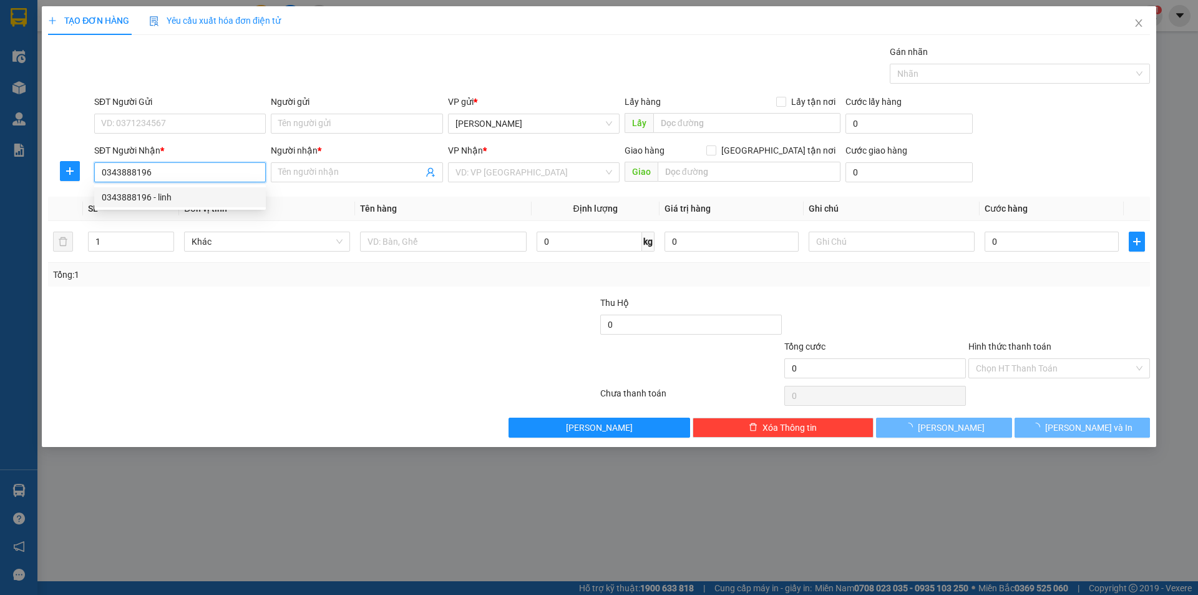
type input "linh"
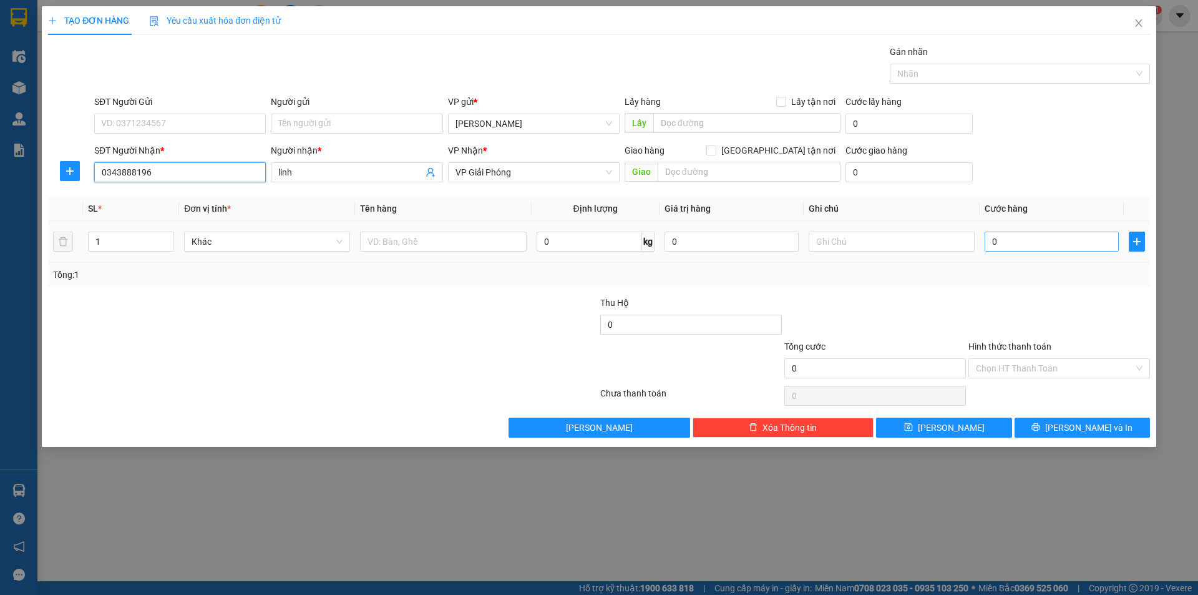
type input "0343888196"
click at [1074, 236] on input "0" at bounding box center [1052, 242] width 134 height 20
click at [987, 238] on input "0" at bounding box center [1052, 242] width 134 height 20
type input "50"
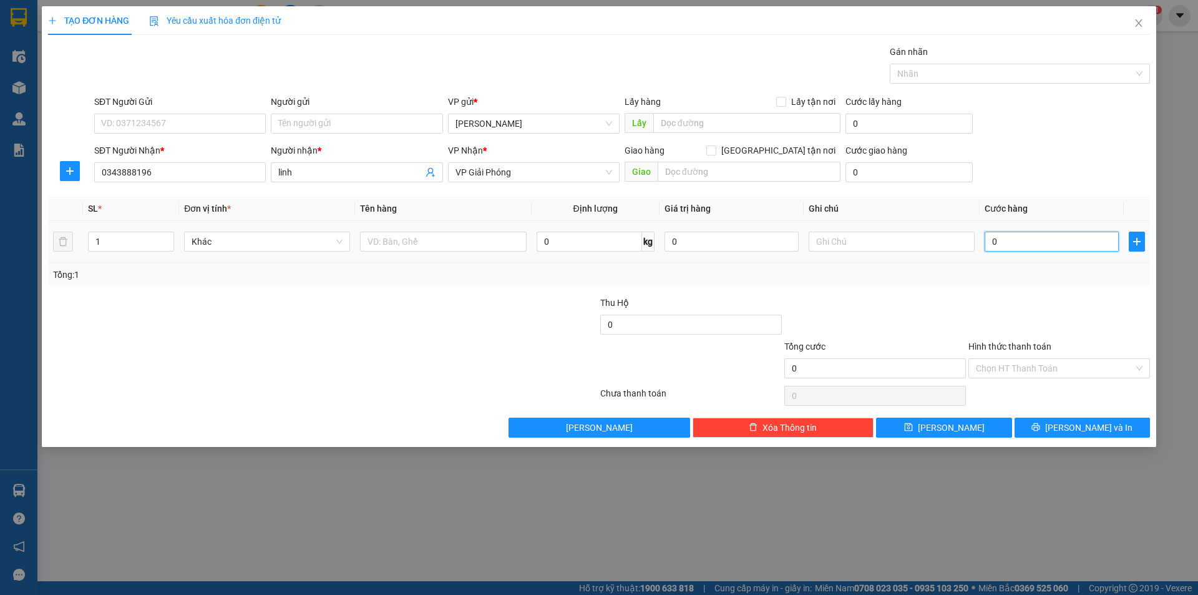
type input "50"
type input "50.000"
drag, startPoint x: 1080, startPoint y: 322, endPoint x: 1082, endPoint y: 331, distance: 8.9
click at [1081, 322] on div at bounding box center [1060, 318] width 184 height 44
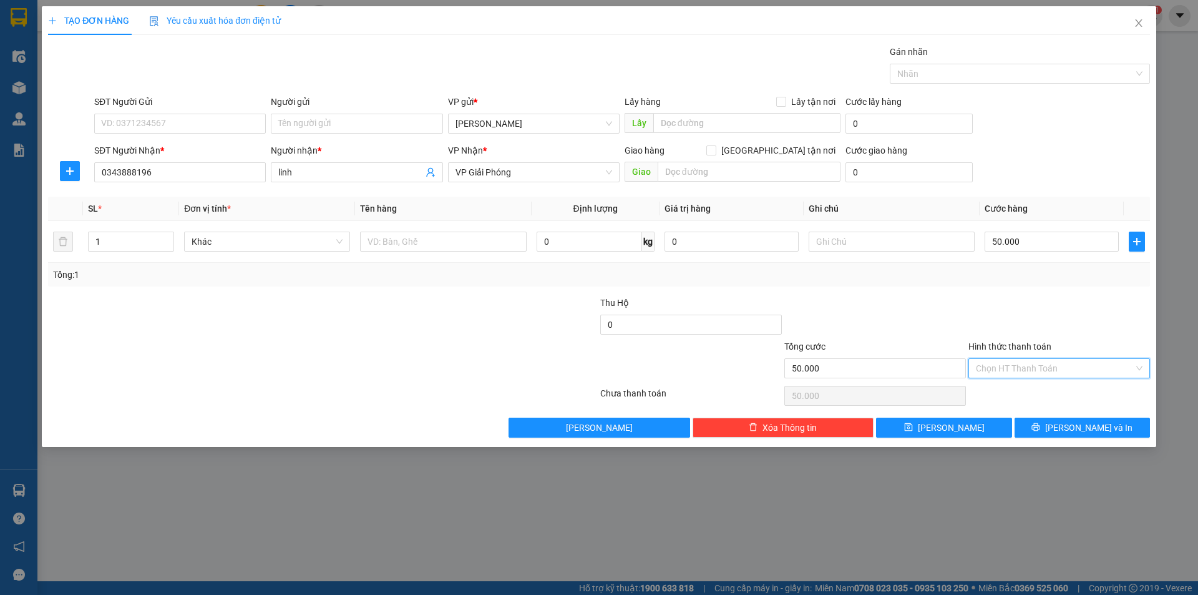
click at [1088, 367] on input "Hình thức thanh toán" at bounding box center [1055, 368] width 158 height 19
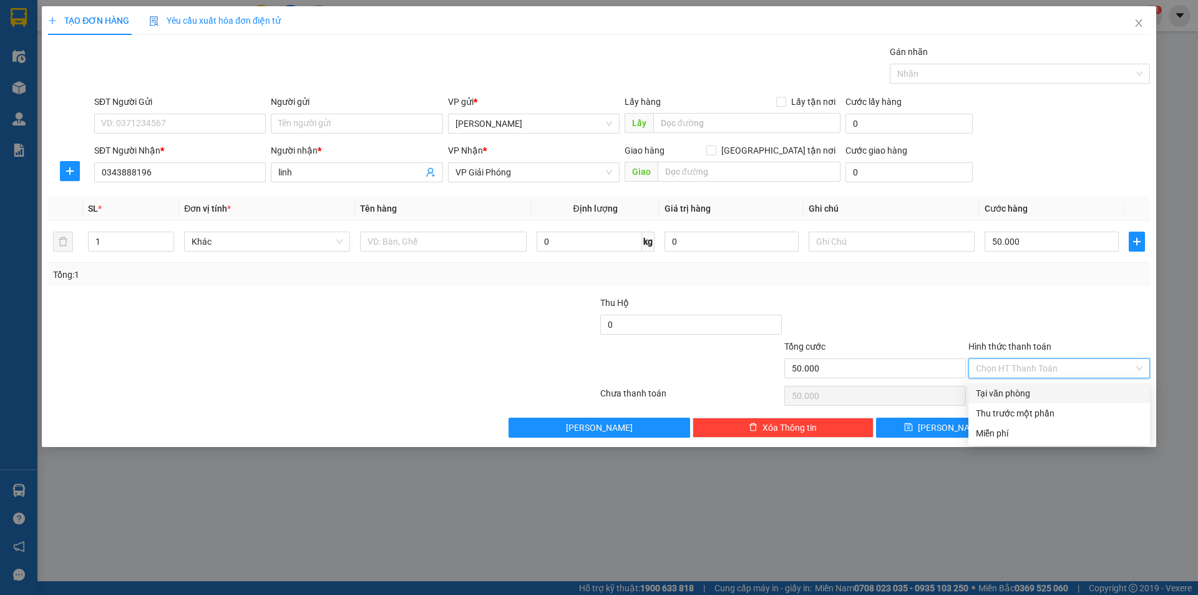
click at [1088, 393] on div "Tại văn phòng" at bounding box center [1059, 393] width 167 height 14
type input "0"
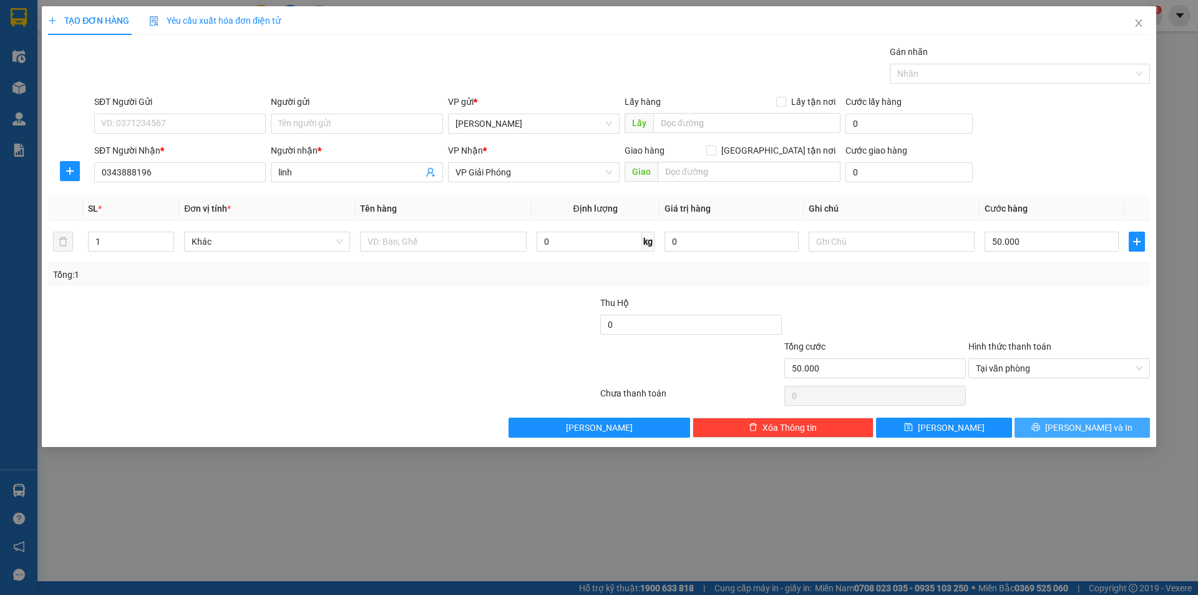
click at [1084, 429] on span "[PERSON_NAME] và In" at bounding box center [1089, 428] width 87 height 14
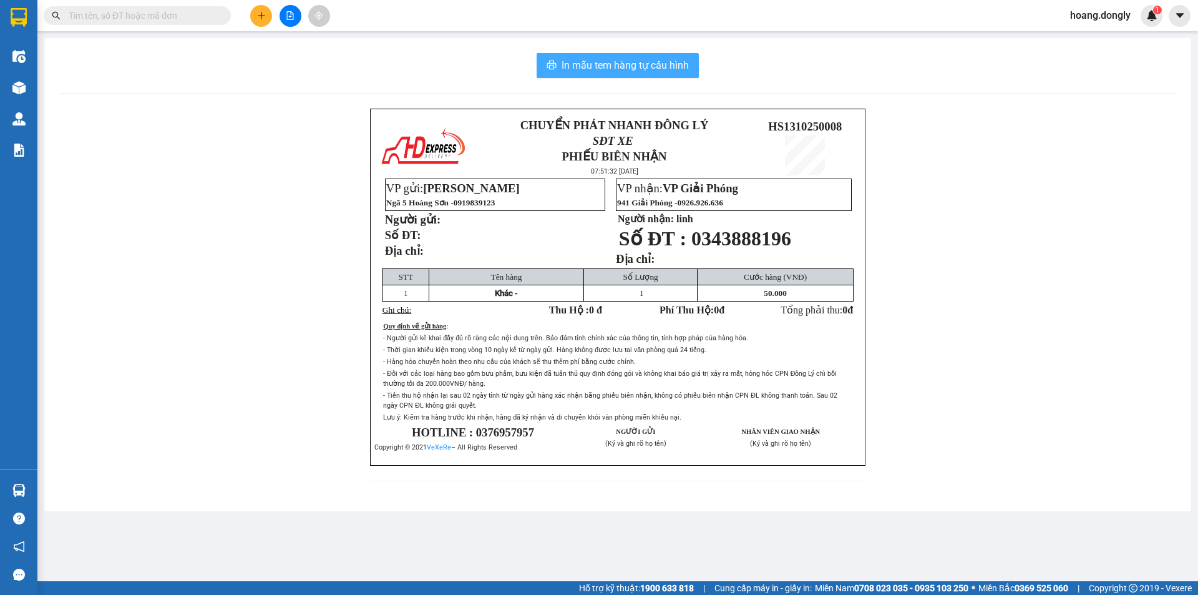
click at [625, 64] on span "In mẫu tem hàng tự cấu hình" at bounding box center [625, 65] width 127 height 16
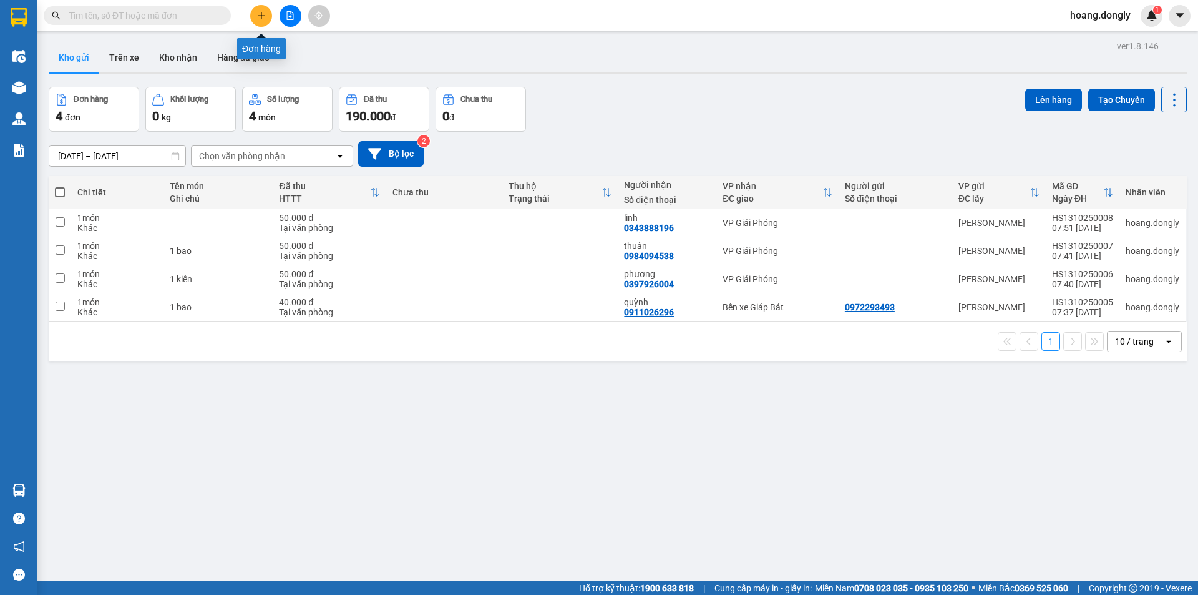
click at [267, 20] on button at bounding box center [261, 16] width 22 height 22
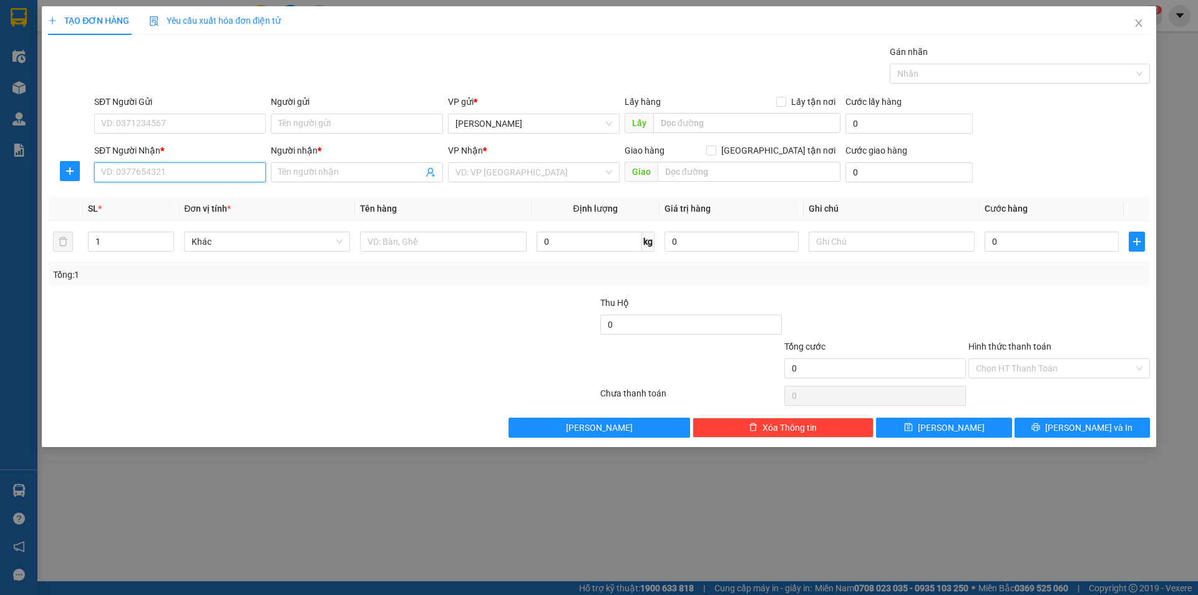
click at [243, 174] on input "SĐT Người Nhận *" at bounding box center [180, 172] width 172 height 20
type input "0348121604"
click at [310, 169] on input "Người nhận *" at bounding box center [350, 172] width 144 height 14
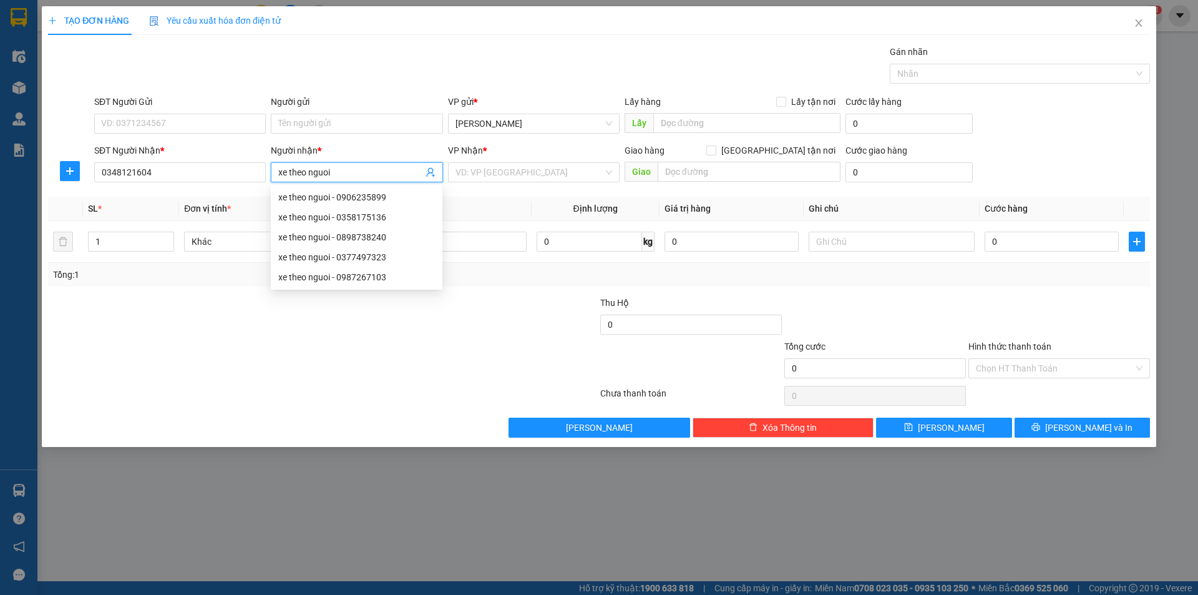
type input "xe theo nguoi"
drag, startPoint x: 437, startPoint y: 89, endPoint x: 395, endPoint y: 169, distance: 90.7
click at [431, 102] on div "Transit Pickup Surcharge Ids Transit Deliver Surcharge Ids Transit Deliver Surc…" at bounding box center [599, 241] width 1102 height 393
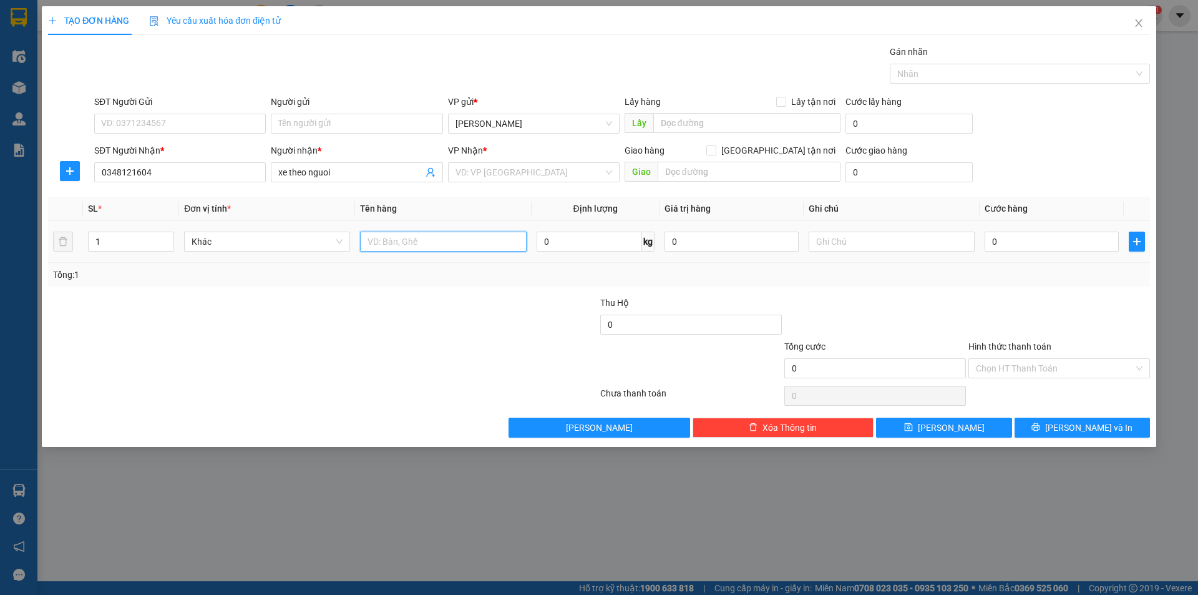
click at [370, 237] on input "text" at bounding box center [443, 242] width 166 height 20
type input "xe sô"
drag, startPoint x: 389, startPoint y: 321, endPoint x: 378, endPoint y: 296, distance: 27.9
click at [389, 313] on div at bounding box center [231, 318] width 368 height 44
click at [516, 173] on input "search" at bounding box center [530, 172] width 148 height 19
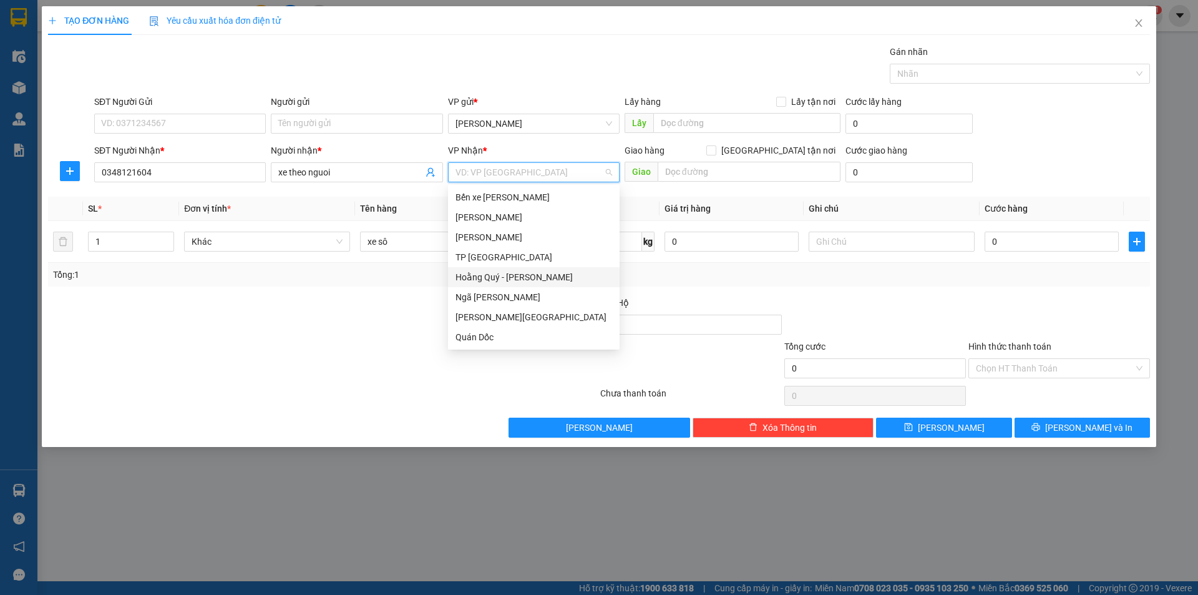
scroll to position [180, 0]
click at [526, 317] on div "VP Giải Phóng" at bounding box center [534, 317] width 157 height 14
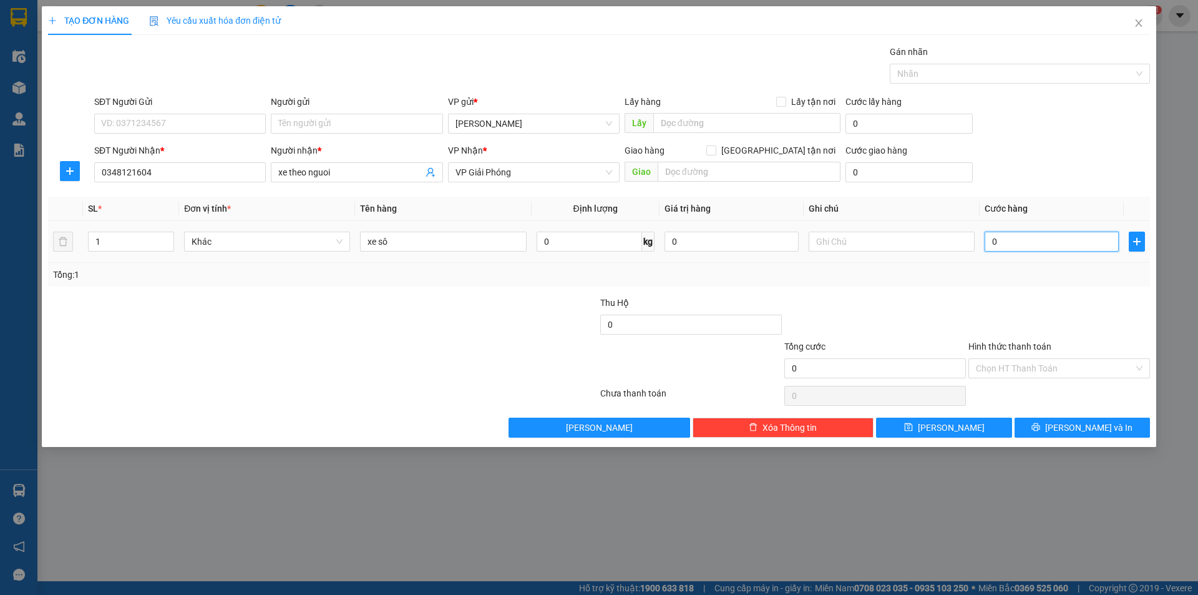
click at [989, 242] on input "0" at bounding box center [1052, 242] width 134 height 20
click at [986, 242] on input "0" at bounding box center [1052, 242] width 134 height 20
type input "50"
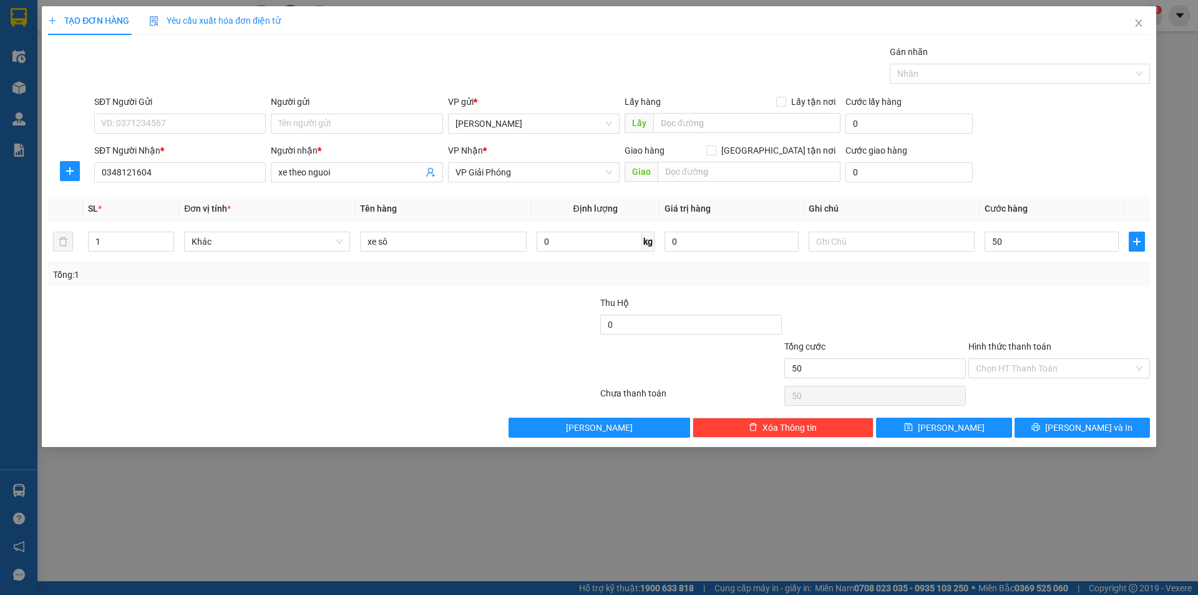
type input "50.000"
click at [995, 316] on div at bounding box center [1060, 318] width 184 height 44
click at [985, 430] on button "[PERSON_NAME]" at bounding box center [943, 428] width 135 height 20
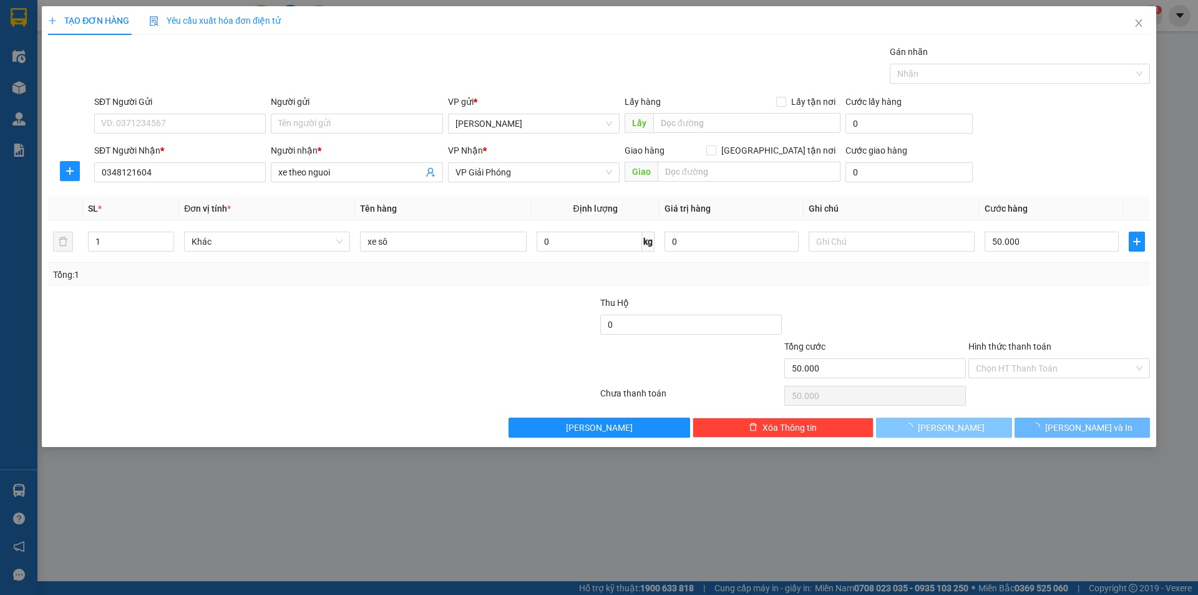
type input "0"
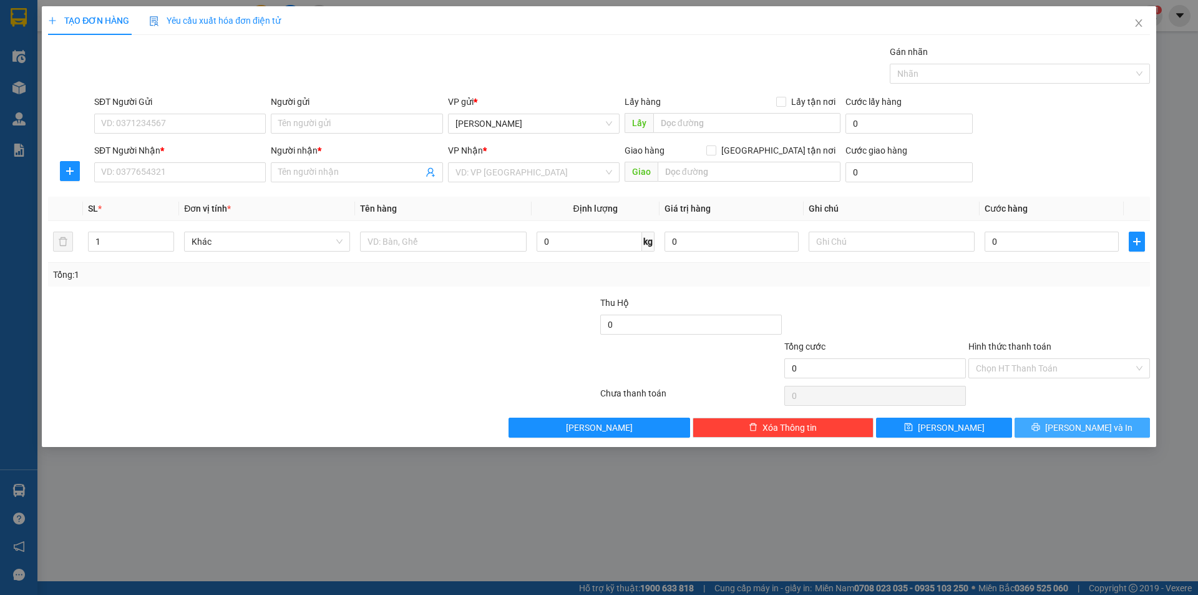
click at [1049, 428] on button "[PERSON_NAME] và In" at bounding box center [1082, 428] width 135 height 20
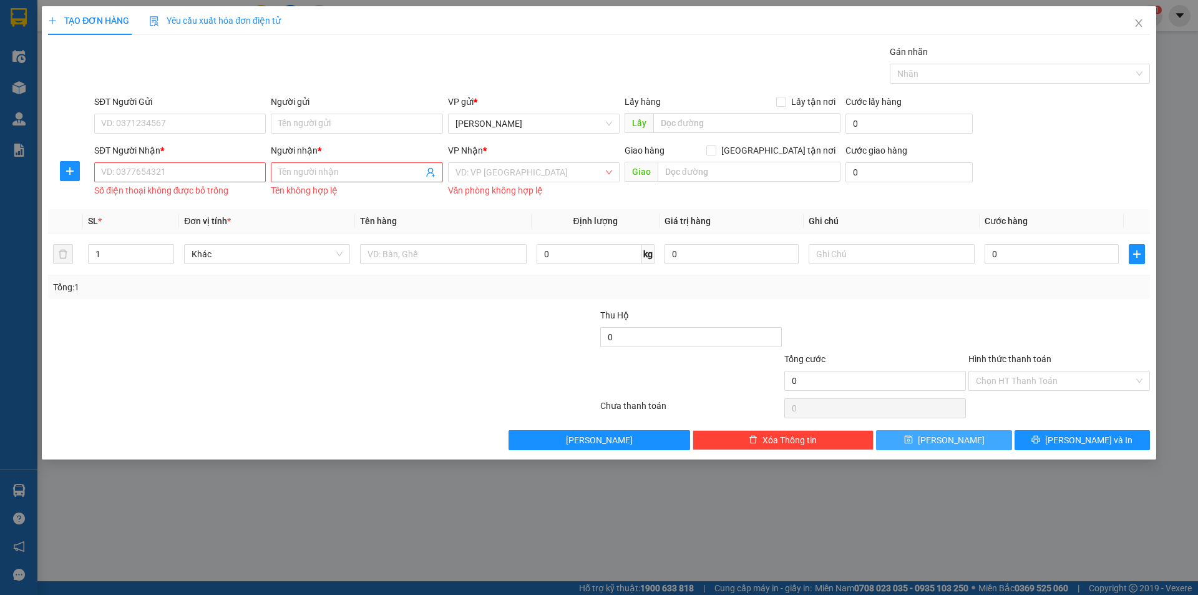
click at [1000, 438] on button "[PERSON_NAME]" at bounding box center [943, 440] width 135 height 20
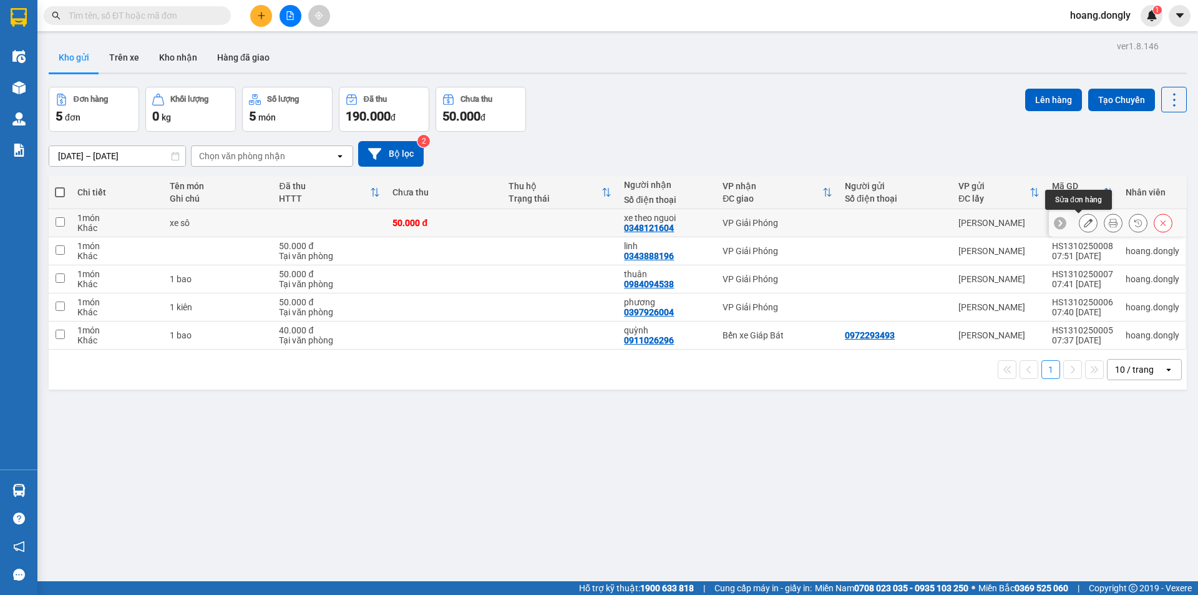
click at [1084, 222] on icon at bounding box center [1088, 222] width 9 height 9
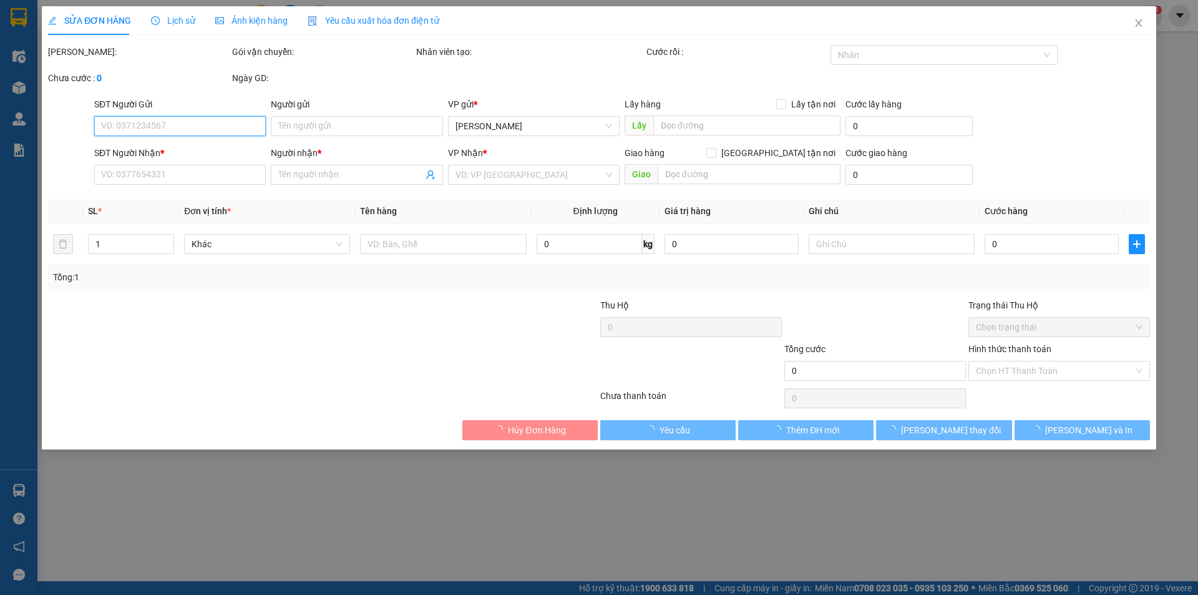
type input "0348121604"
type input "xe theo nguoi"
type input "50.000"
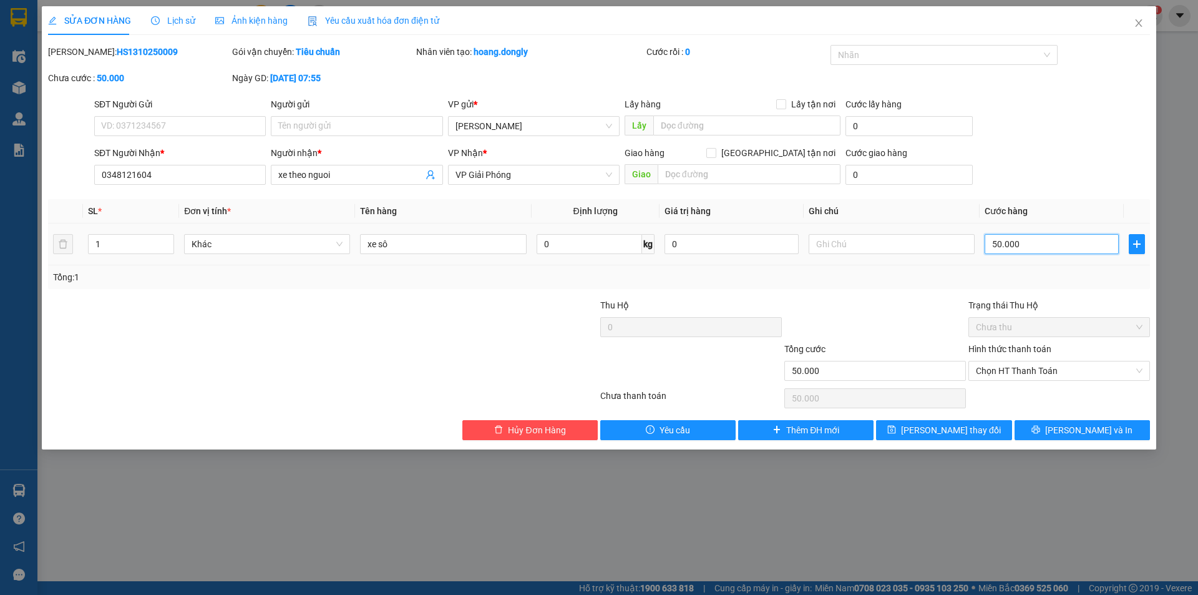
click at [1024, 243] on input "50.000" at bounding box center [1052, 244] width 134 height 20
type input "5.000"
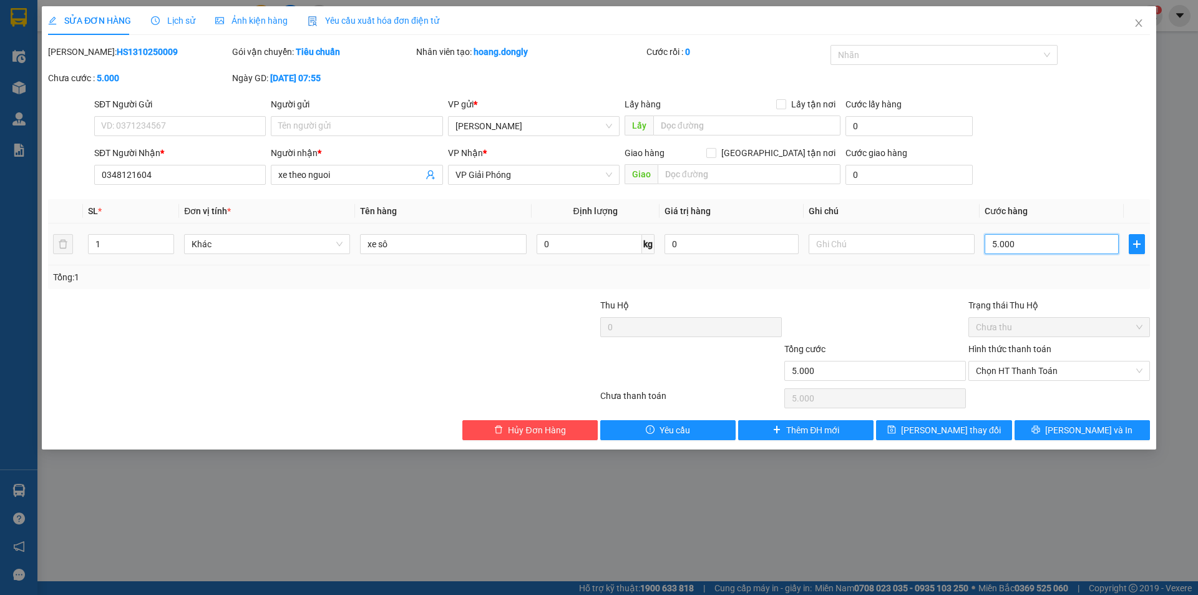
type input "500"
type input "50"
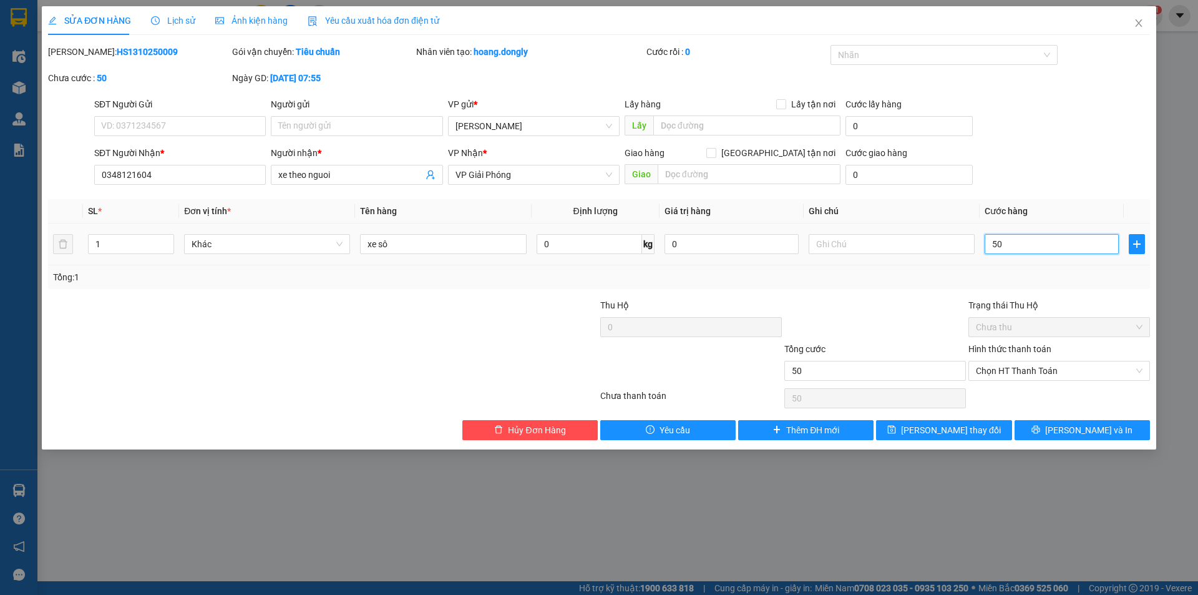
type input "5"
type input "0"
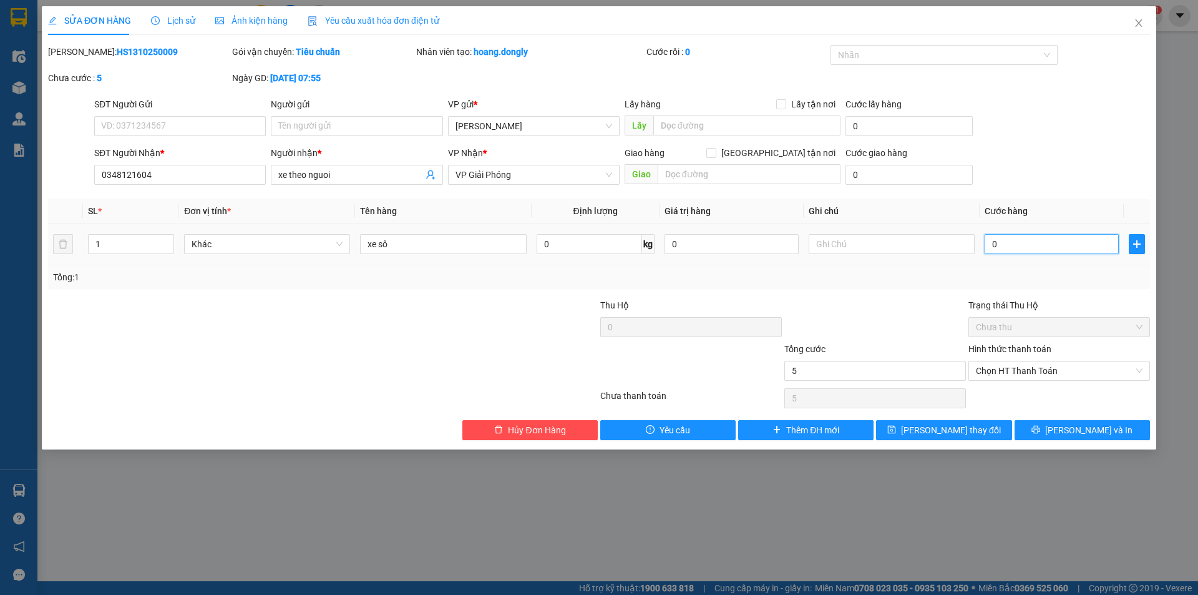
type input "0"
click at [989, 245] on input "0" at bounding box center [1052, 244] width 134 height 20
type input "30"
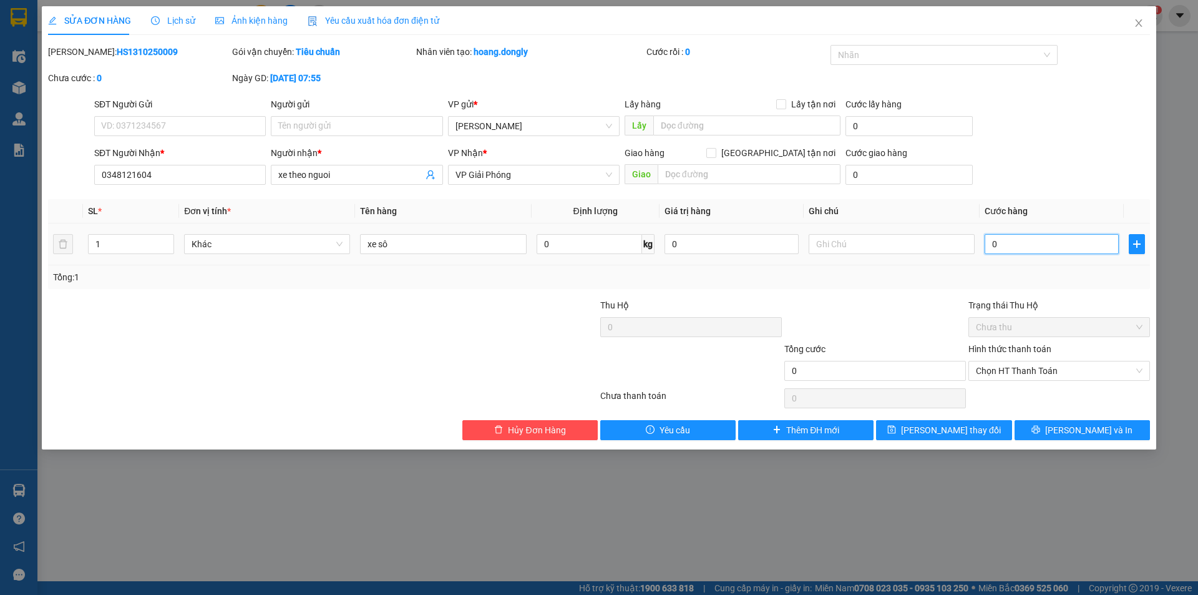
type input "30"
type input "300"
click at [943, 295] on div "Total Paid Fee 0 Total UnPaid Fee 50.000 Cash Collection Total Fee Mã ĐH: HS131…" at bounding box center [599, 242] width 1102 height 395
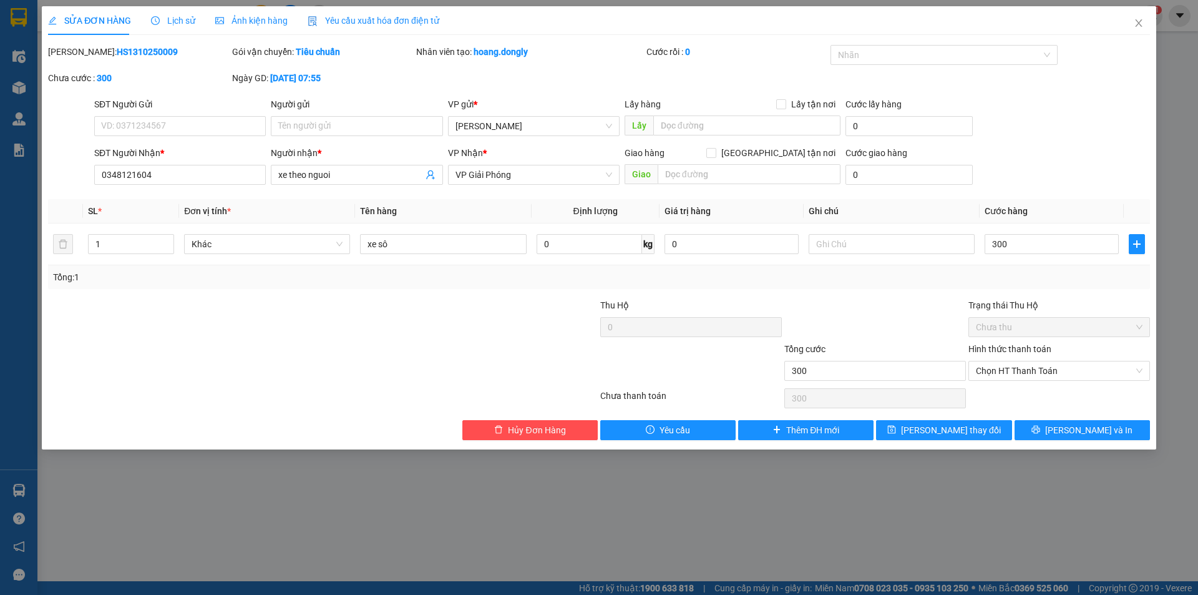
type input "300.000"
click at [971, 431] on span "[PERSON_NAME] thay đổi" at bounding box center [951, 430] width 100 height 14
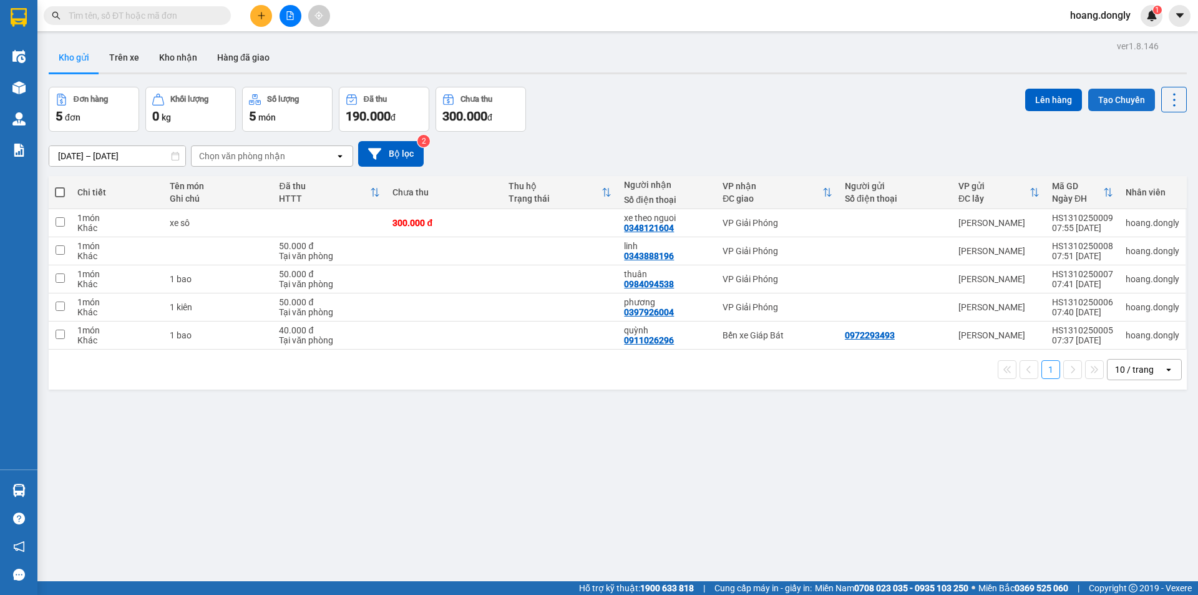
click at [1122, 99] on button "Tạo Chuyến" at bounding box center [1122, 100] width 67 height 22
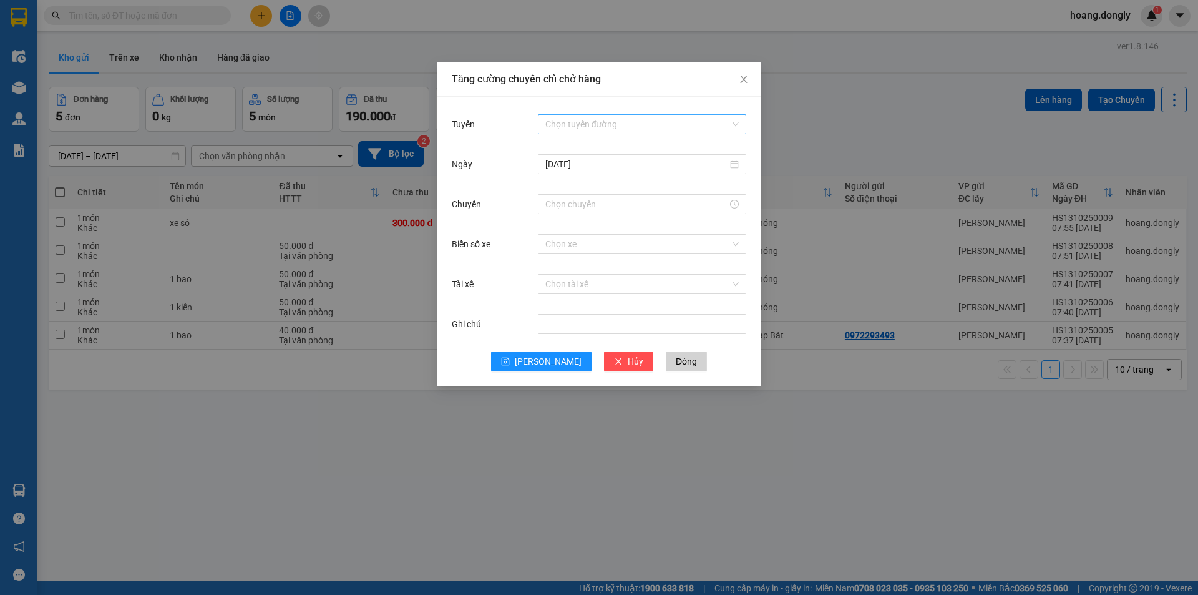
click at [680, 120] on input "Tuyến" at bounding box center [638, 124] width 185 height 19
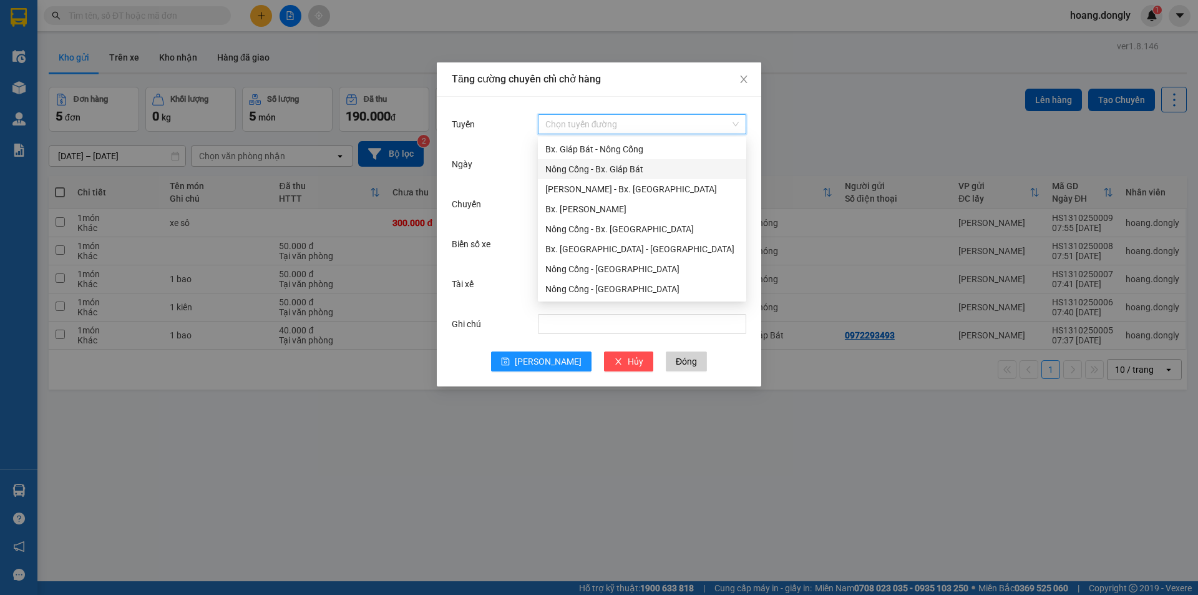
click at [675, 164] on div "Nông Cống - Bx. Giáp Bát" at bounding box center [643, 169] width 194 height 14
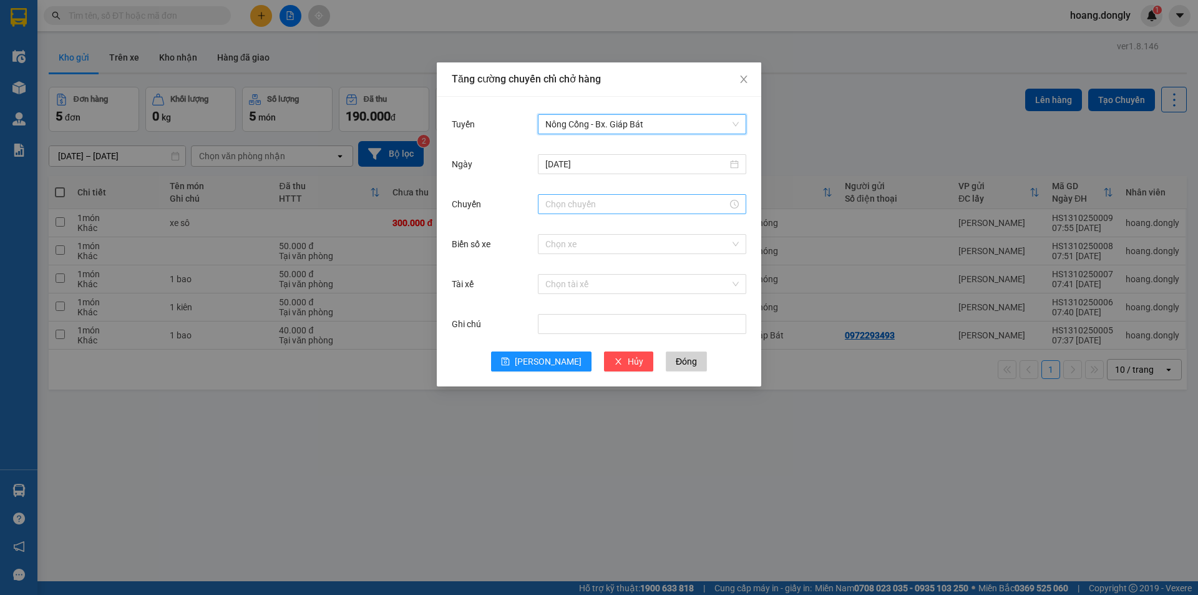
click at [632, 203] on input "Chuyến" at bounding box center [637, 204] width 182 height 14
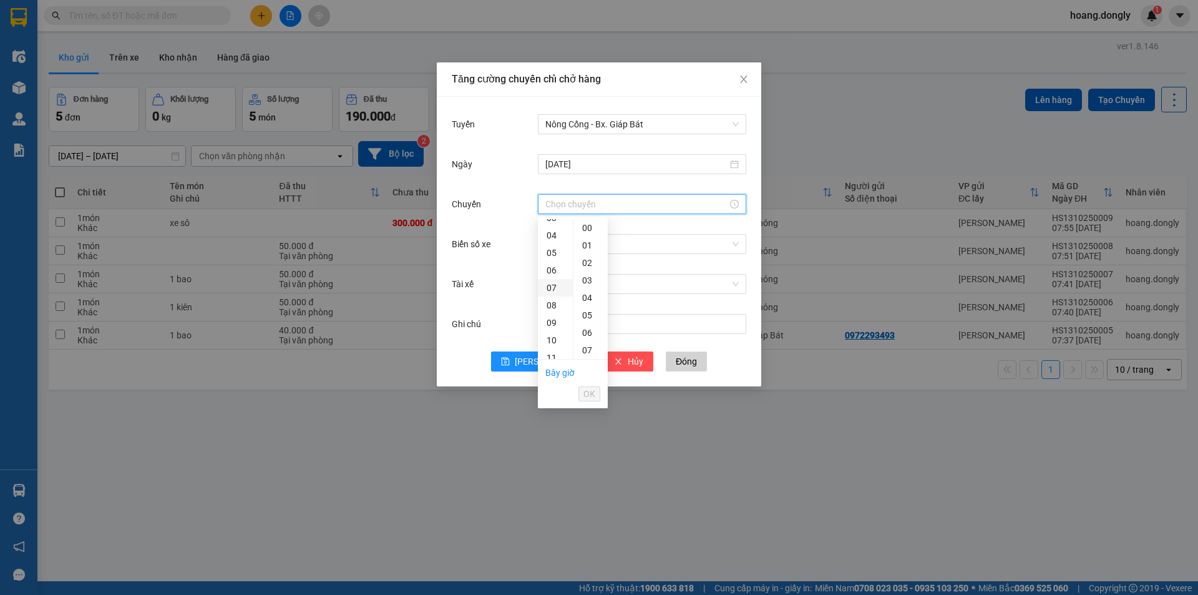
click at [549, 285] on div "07" at bounding box center [555, 287] width 35 height 17
drag, startPoint x: 591, startPoint y: 293, endPoint x: 588, endPoint y: 310, distance: 16.5
click at [590, 297] on div "50" at bounding box center [591, 290] width 34 height 17
type input "07:50"
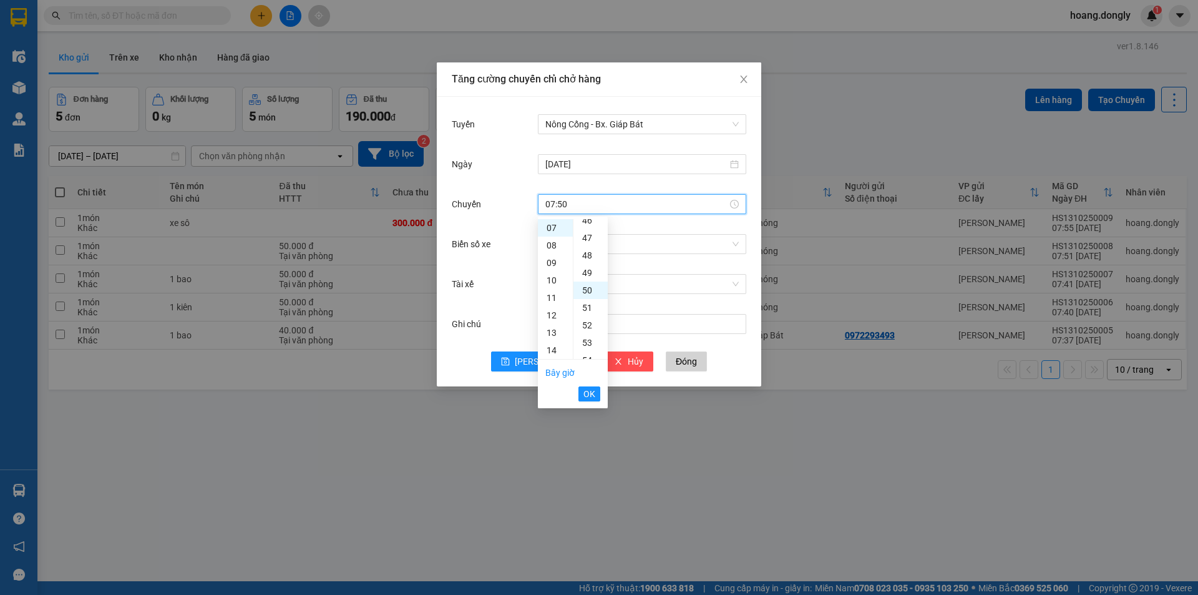
scroll to position [874, 0]
click at [593, 391] on span "OK" at bounding box center [590, 394] width 12 height 14
click at [633, 241] on input "Biển số xe" at bounding box center [638, 244] width 185 height 19
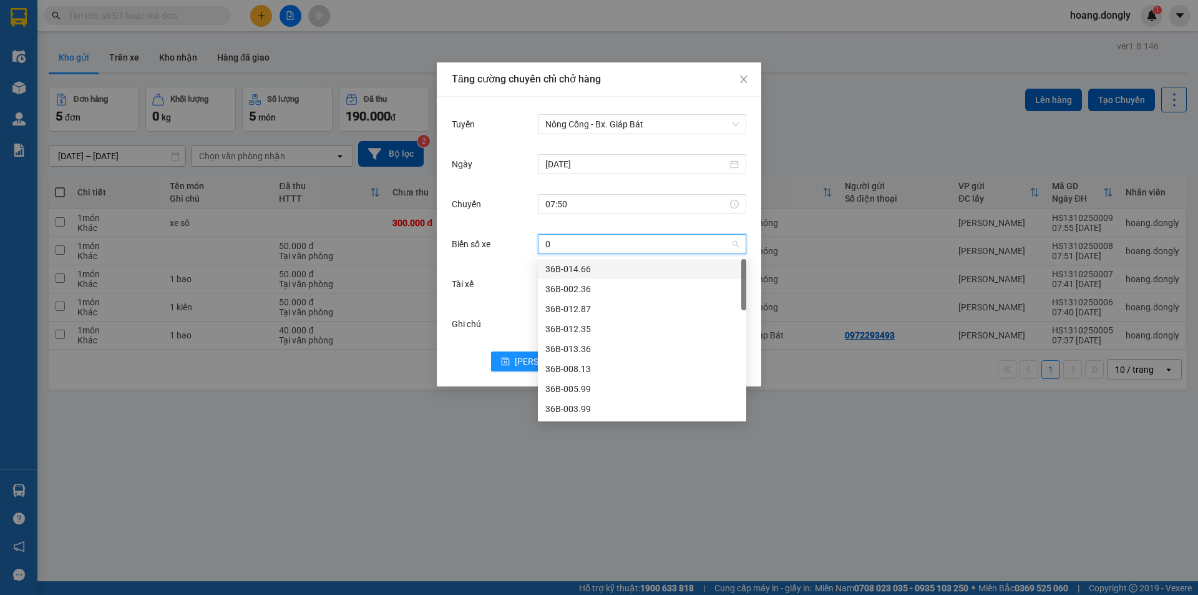
type input "09"
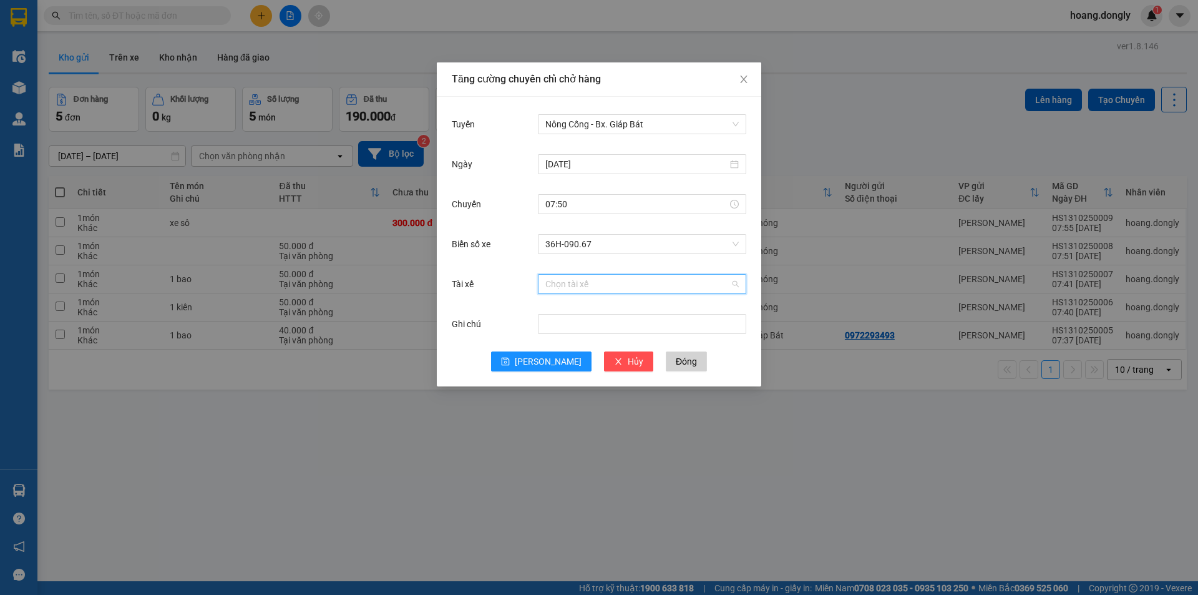
click at [617, 279] on input "Tài xế" at bounding box center [638, 284] width 185 height 19
type input "thinh"
click at [617, 309] on div "LT [PERSON_NAME]" at bounding box center [643, 309] width 194 height 14
click at [546, 362] on span "[PERSON_NAME]" at bounding box center [548, 362] width 67 height 14
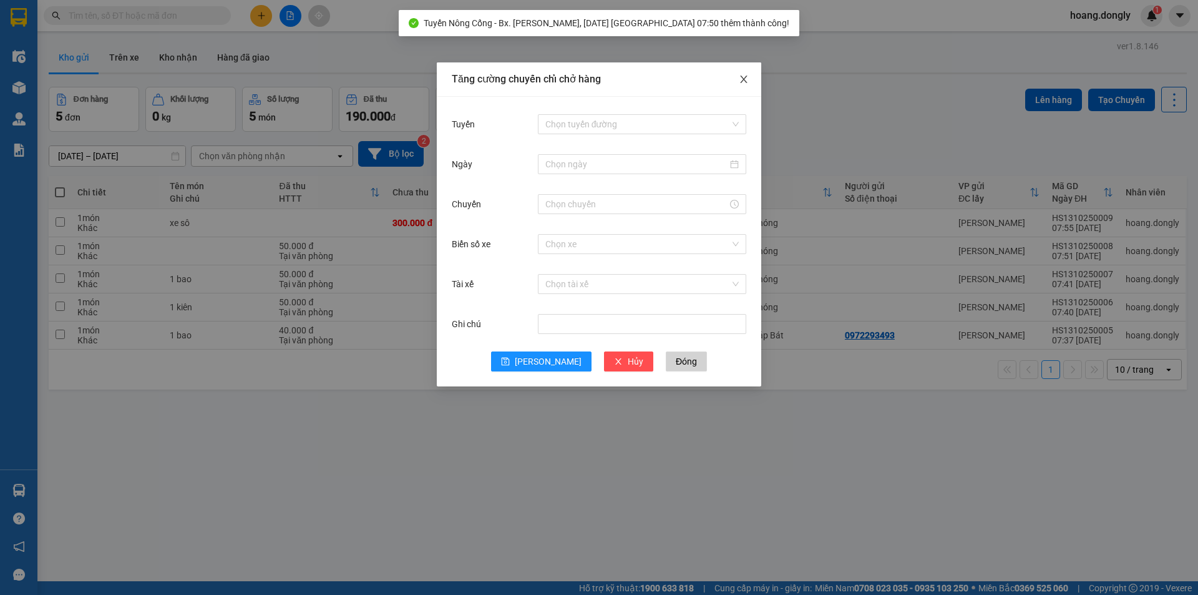
click at [745, 78] on icon "close" at bounding box center [744, 79] width 10 height 10
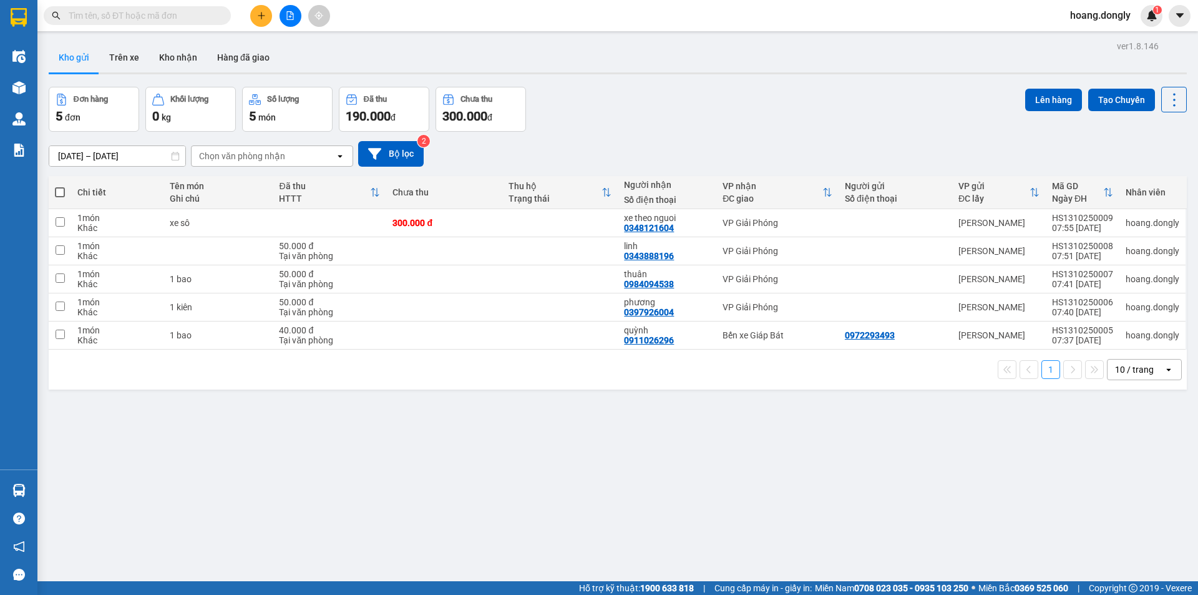
click at [61, 189] on span at bounding box center [60, 192] width 10 height 10
click at [60, 186] on input "checkbox" at bounding box center [60, 186] width 0 height 0
checkbox input "true"
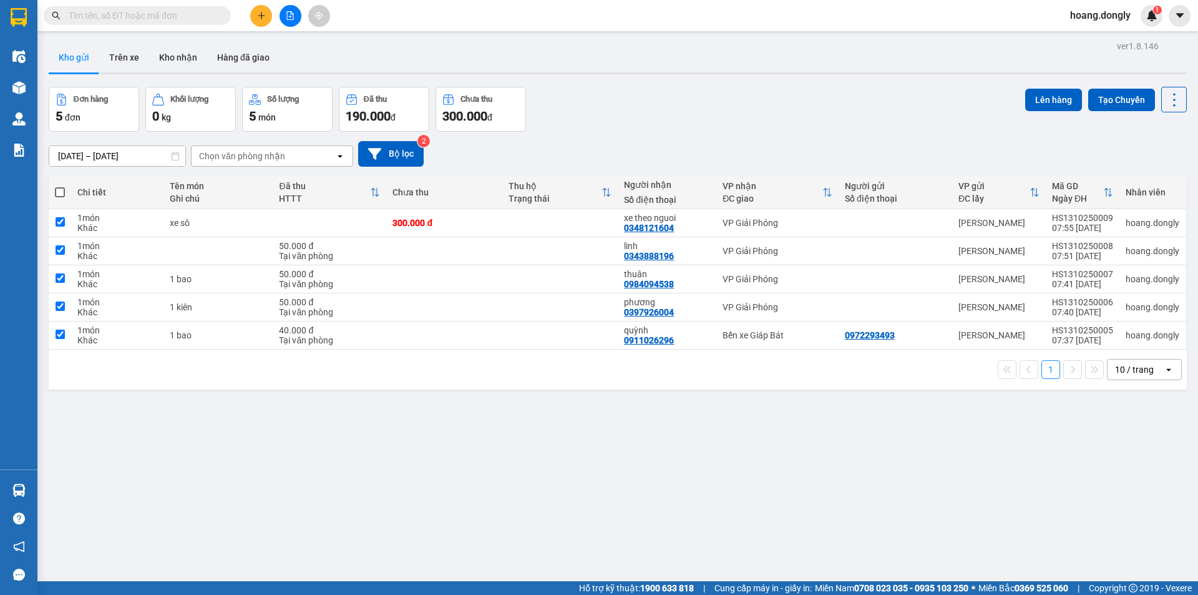
checkbox input "true"
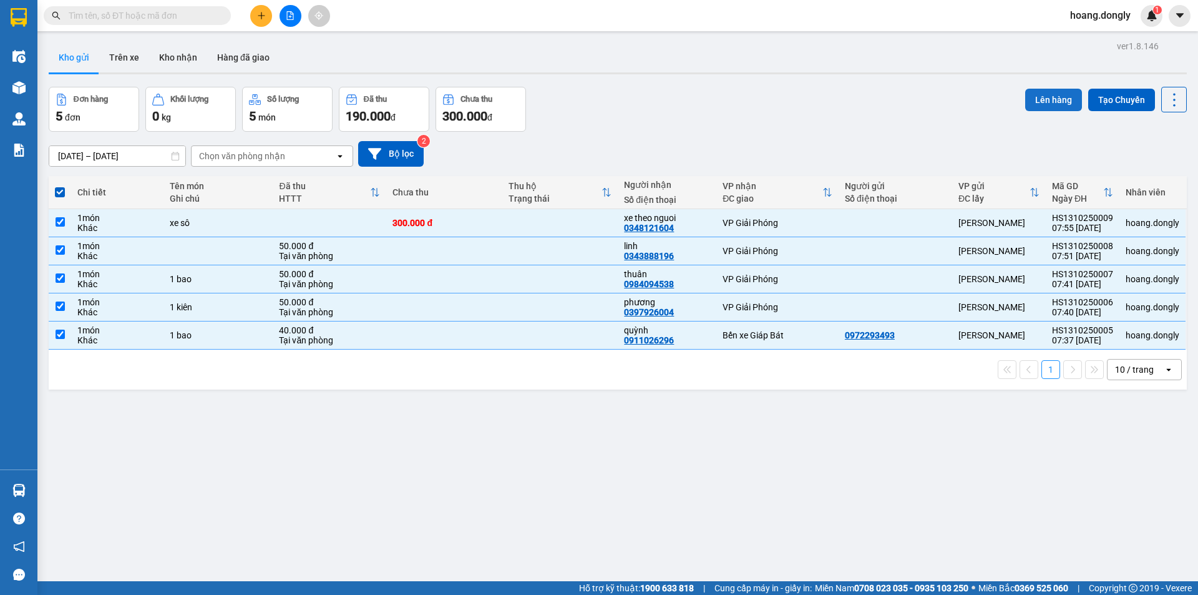
click at [1044, 94] on button "Lên hàng" at bounding box center [1054, 100] width 57 height 22
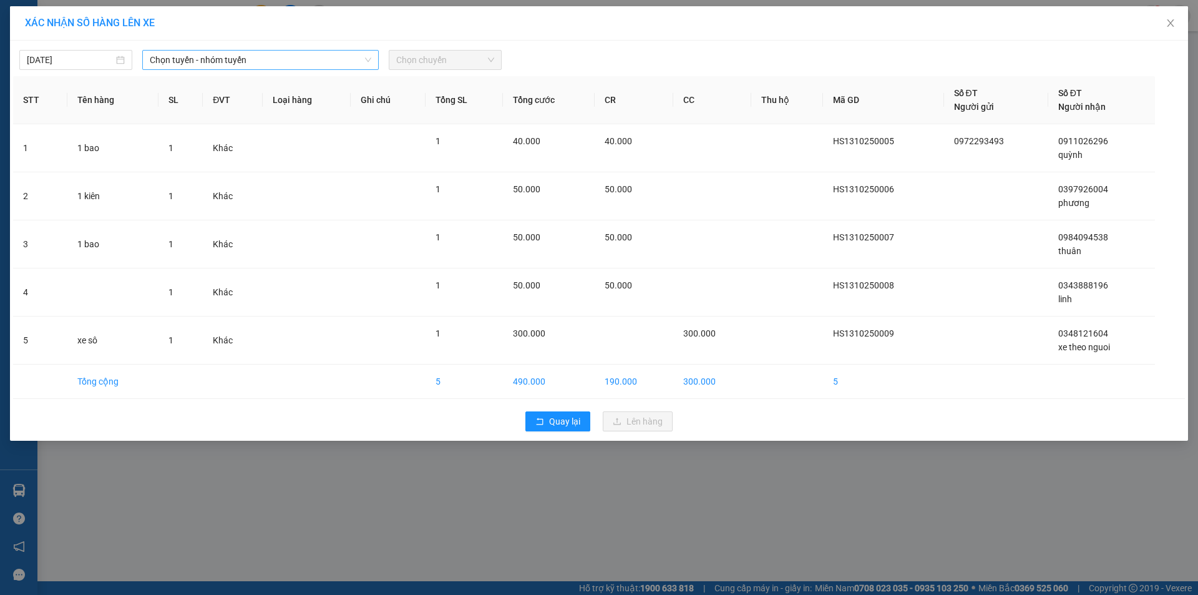
click at [346, 62] on span "Chọn tuyến - nhóm tuyến" at bounding box center [261, 60] width 222 height 19
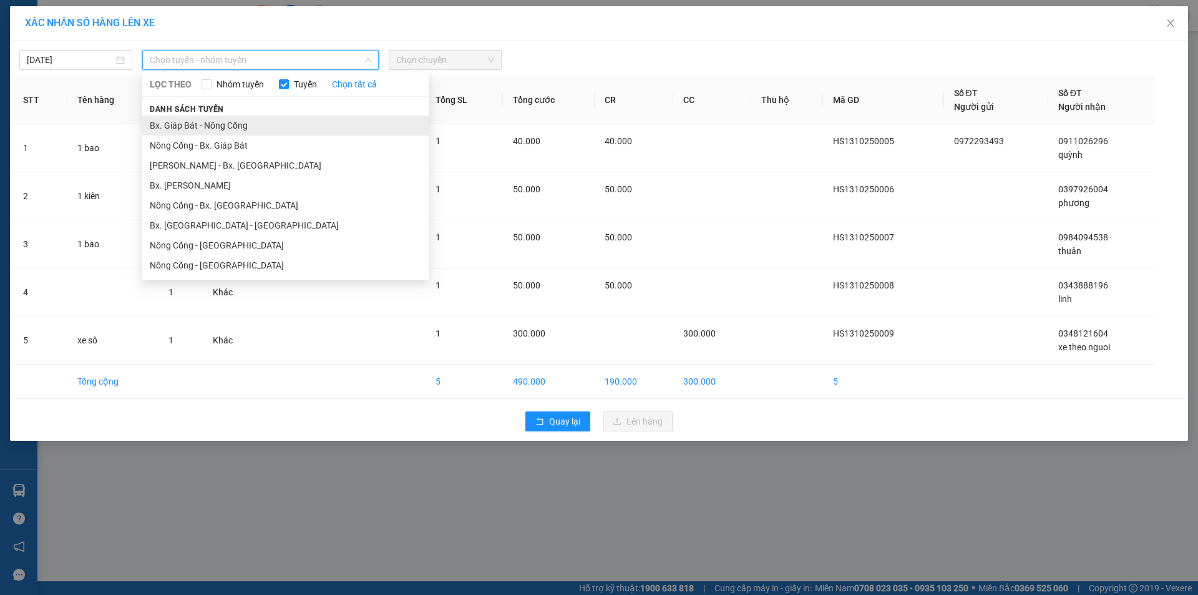
click at [341, 125] on li "Bx. Giáp Bát - Nông Cống" at bounding box center [285, 125] width 287 height 20
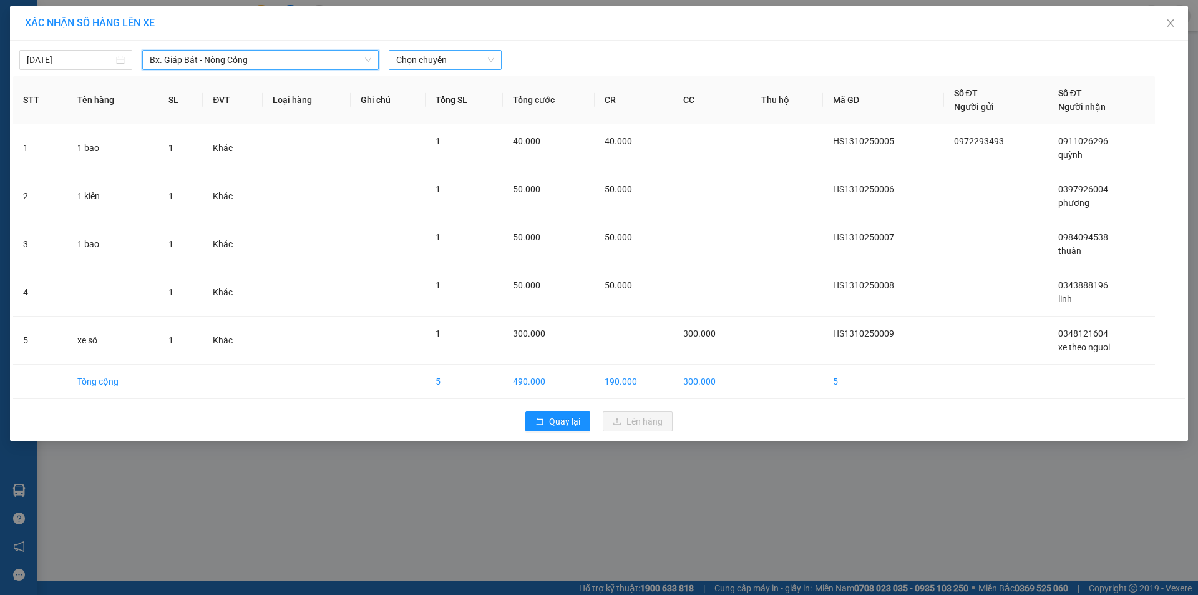
click at [457, 57] on span "Chọn chuyến" at bounding box center [445, 60] width 98 height 19
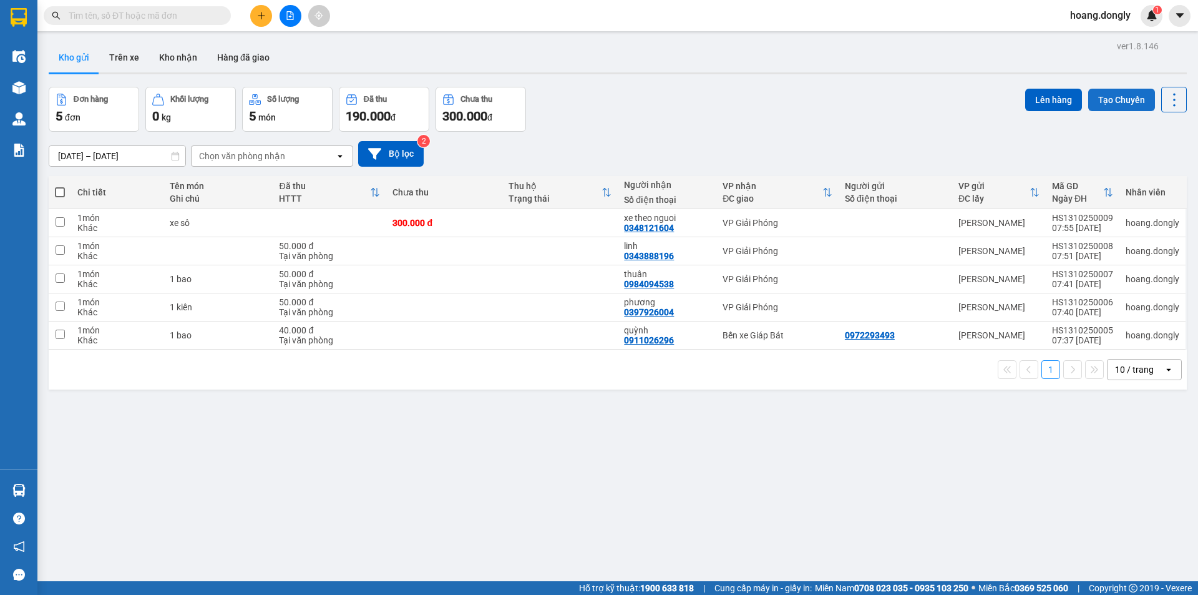
click at [1127, 98] on button "Tạo Chuyến" at bounding box center [1122, 100] width 67 height 22
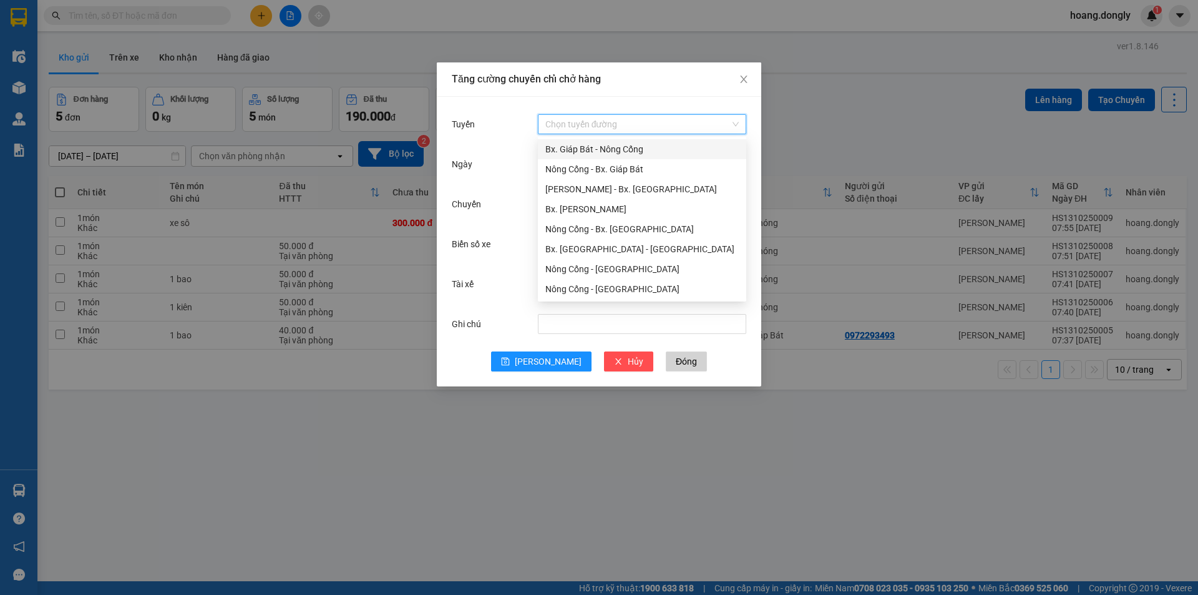
click at [614, 119] on input "Tuyến" at bounding box center [638, 124] width 185 height 19
click at [634, 169] on div "Nông Cống - Bx. Giáp Bát" at bounding box center [643, 169] width 194 height 14
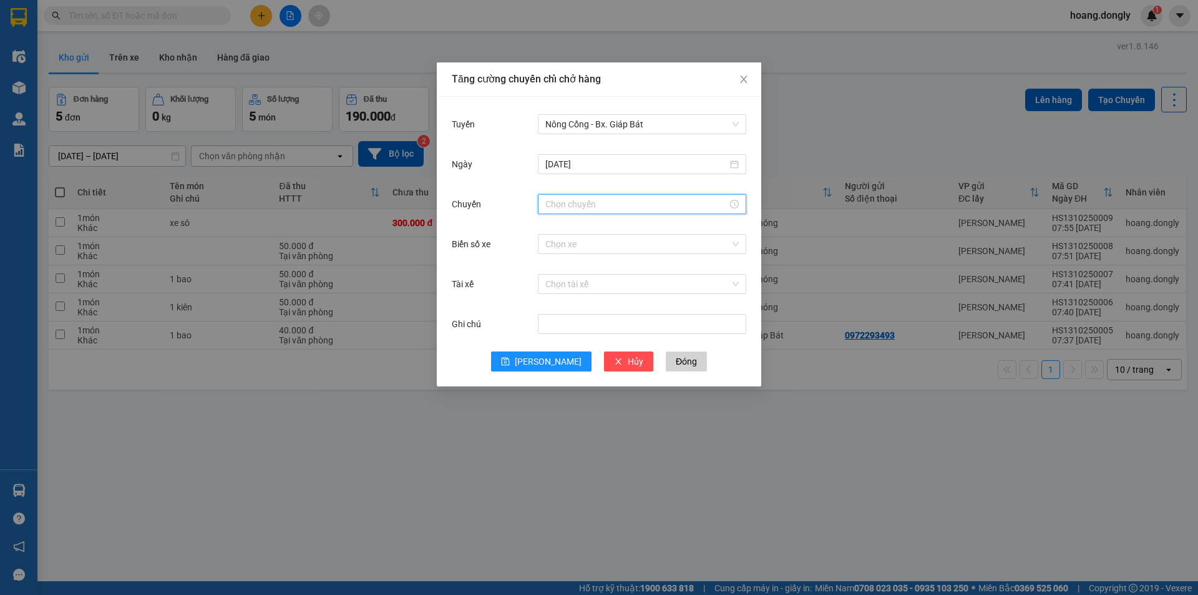
click at [617, 200] on input "Chuyến" at bounding box center [637, 204] width 182 height 14
click at [555, 346] on div "07" at bounding box center [555, 349] width 35 height 17
click at [587, 294] on div "50" at bounding box center [591, 290] width 34 height 17
type input "07:50"
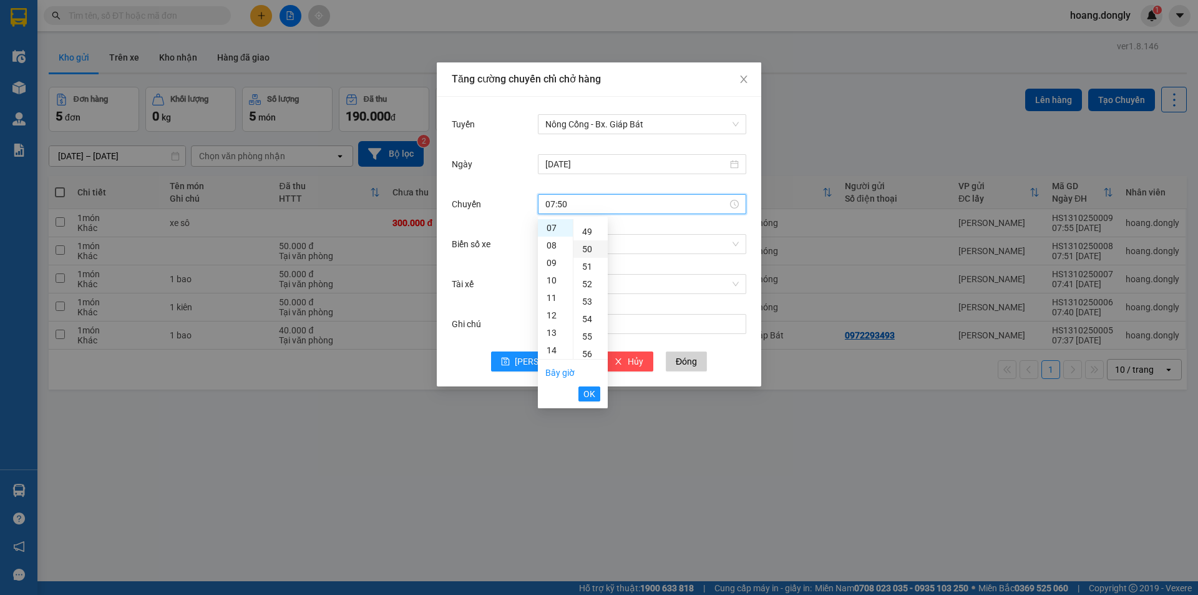
scroll to position [874, 0]
click at [590, 387] on span "OK" at bounding box center [590, 394] width 12 height 14
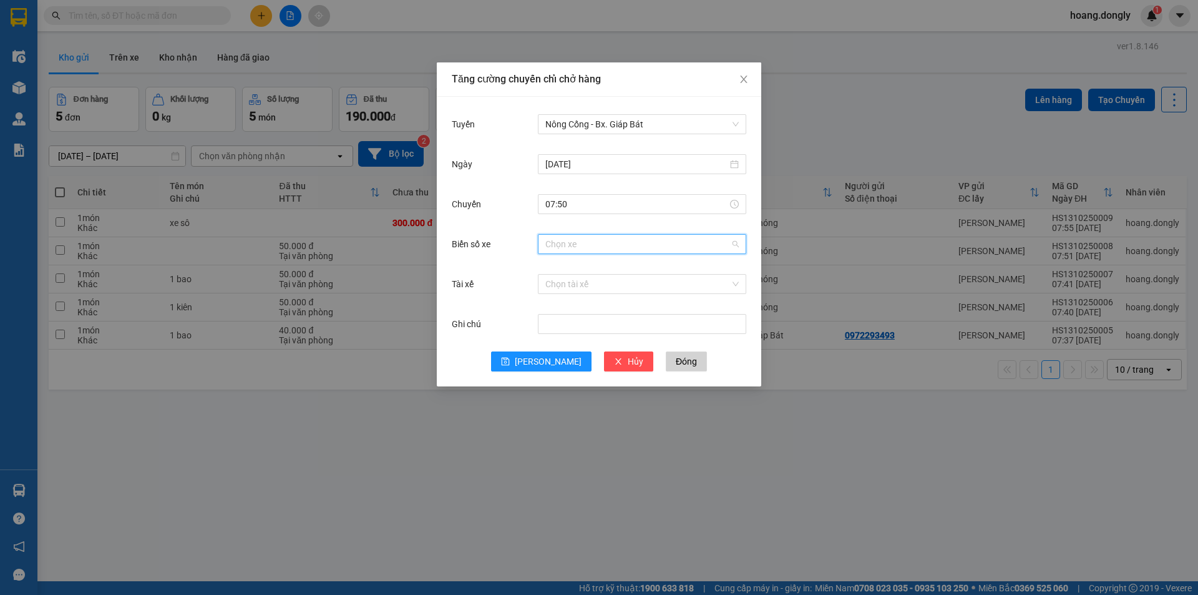
click at [633, 243] on input "Biển số xe" at bounding box center [638, 244] width 185 height 19
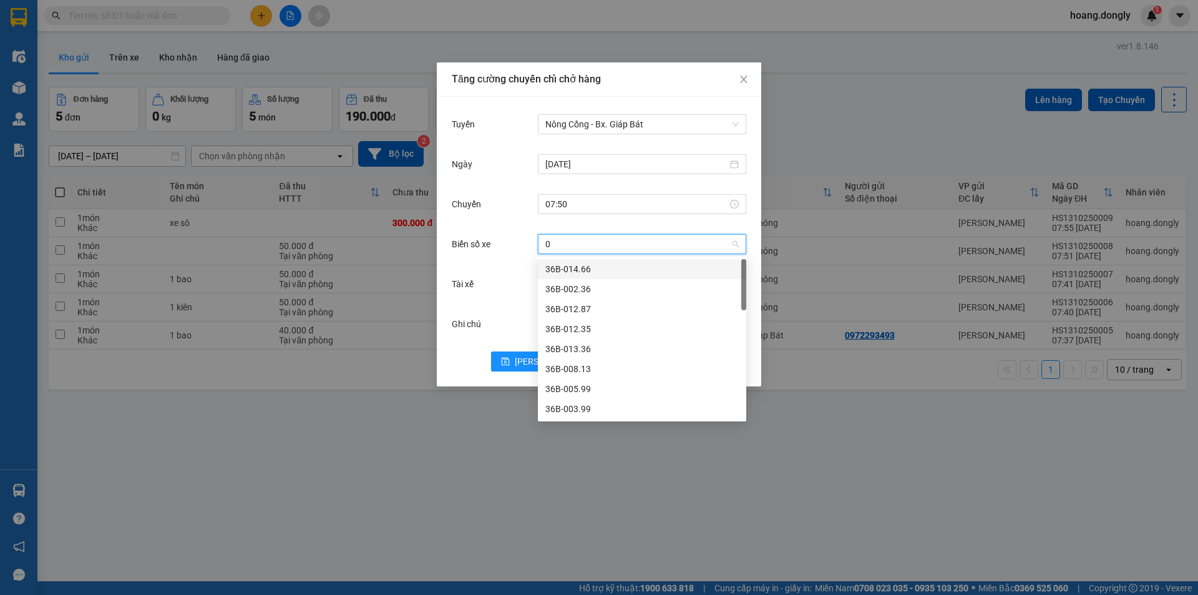
type input "09"
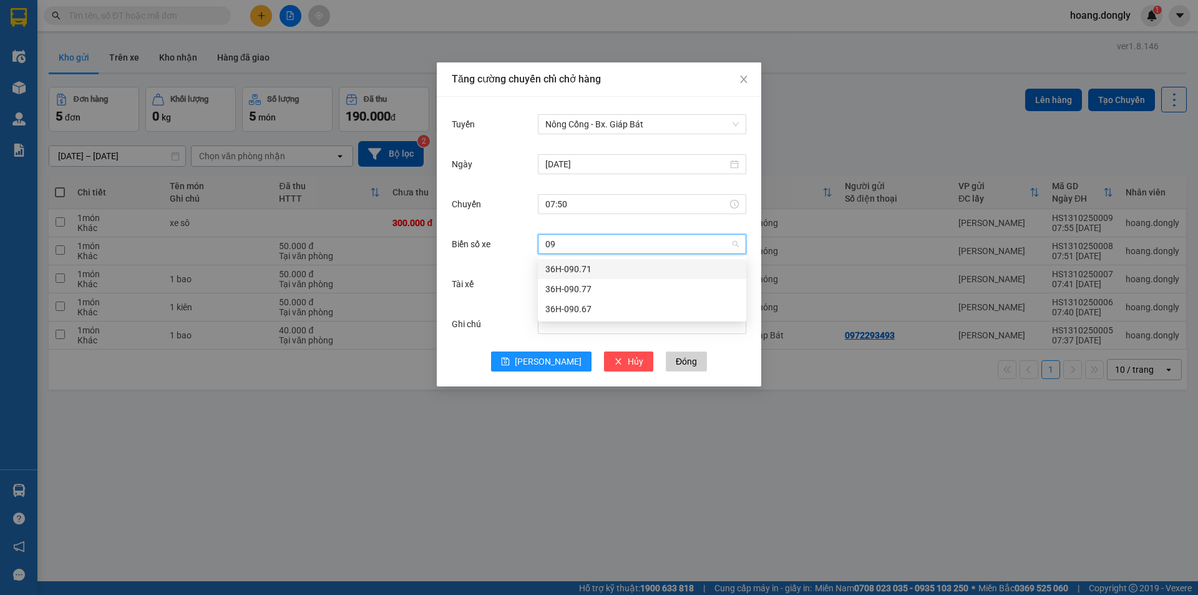
click at [643, 313] on div "36H-090.67" at bounding box center [643, 309] width 194 height 14
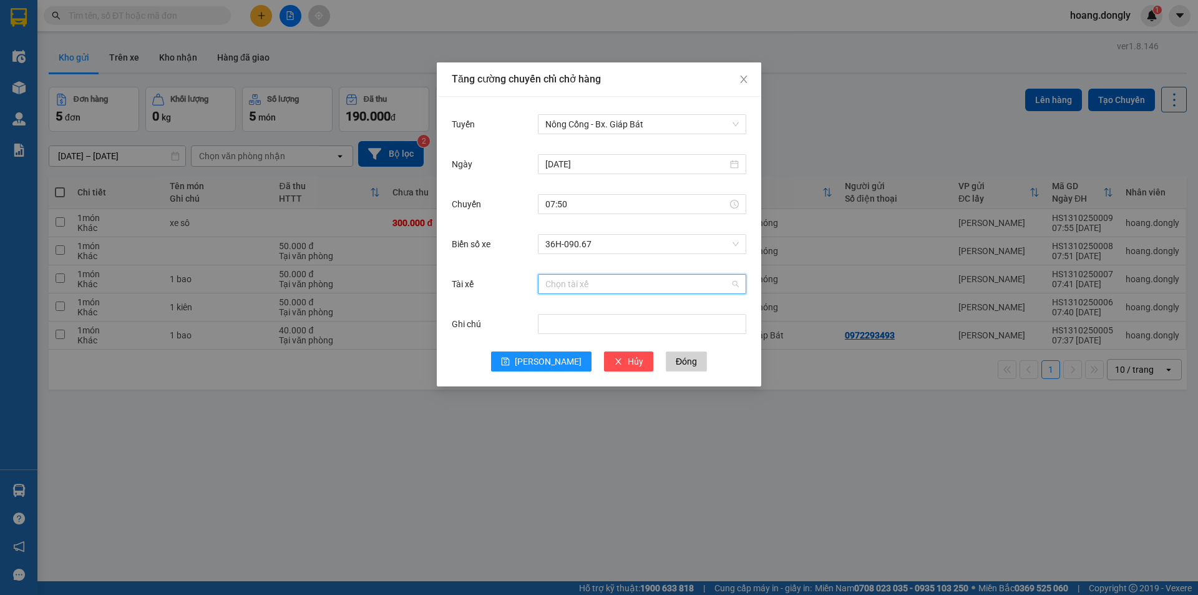
click at [620, 285] on input "Tài xế" at bounding box center [638, 284] width 185 height 19
type input "thinh"
click at [637, 311] on div "LT [PERSON_NAME]" at bounding box center [643, 309] width 194 height 14
click at [547, 355] on span "[PERSON_NAME]" at bounding box center [548, 362] width 67 height 14
click at [600, 202] on input "07:50" at bounding box center [637, 204] width 182 height 14
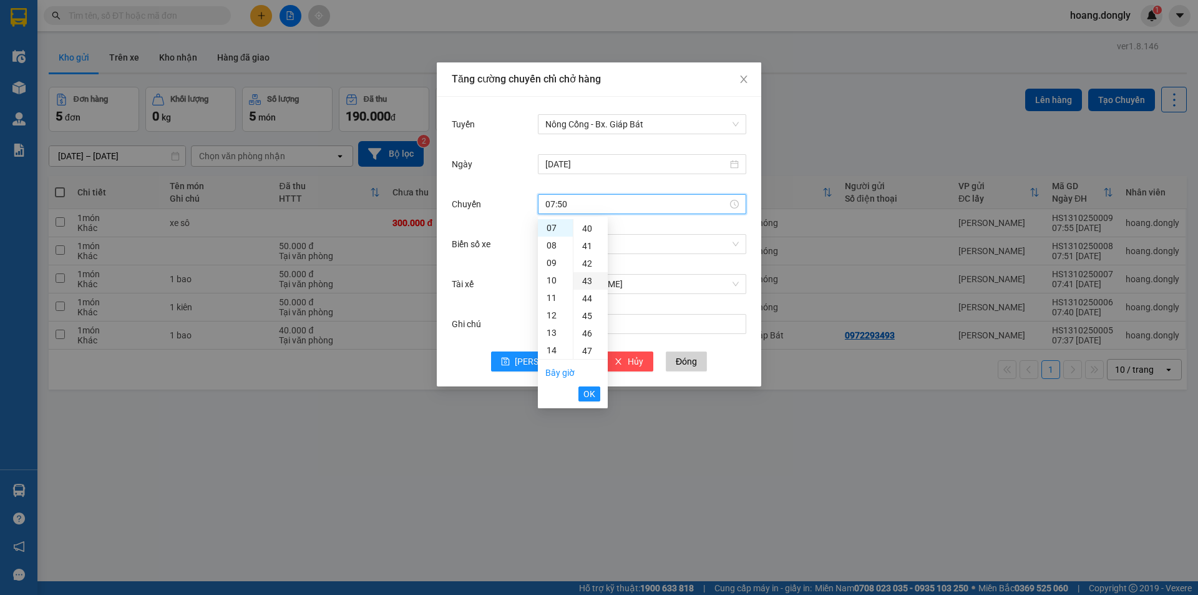
scroll to position [624, 0]
click at [587, 305] on div "40" at bounding box center [591, 302] width 34 height 17
type input "07:40"
click at [590, 397] on span "OK" at bounding box center [590, 394] width 12 height 14
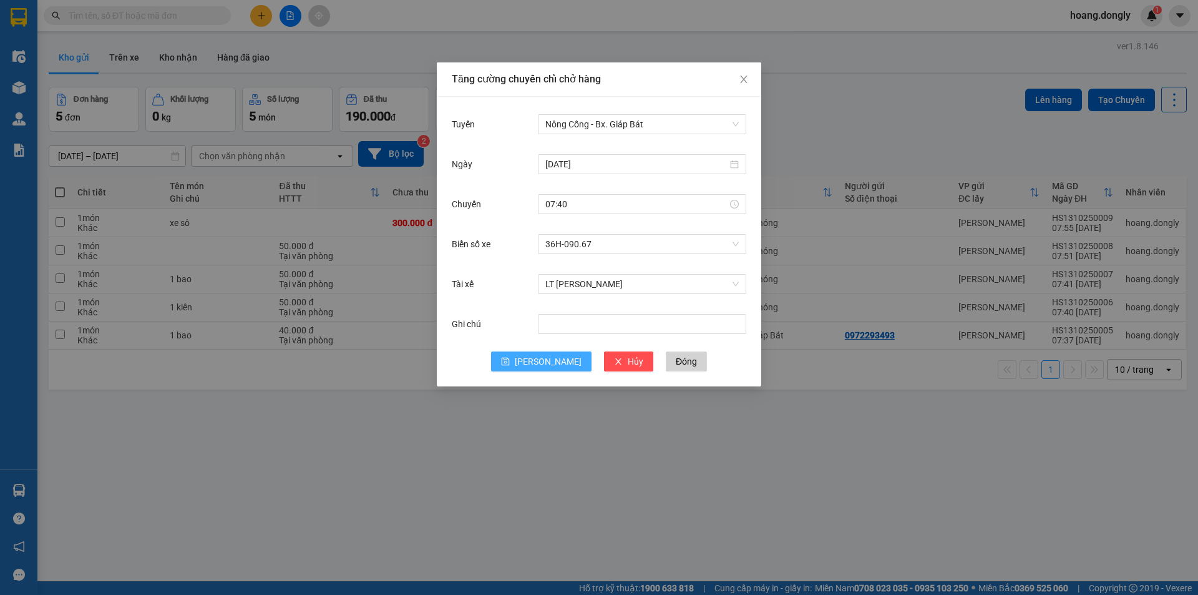
click at [544, 368] on span "[PERSON_NAME]" at bounding box center [548, 362] width 67 height 14
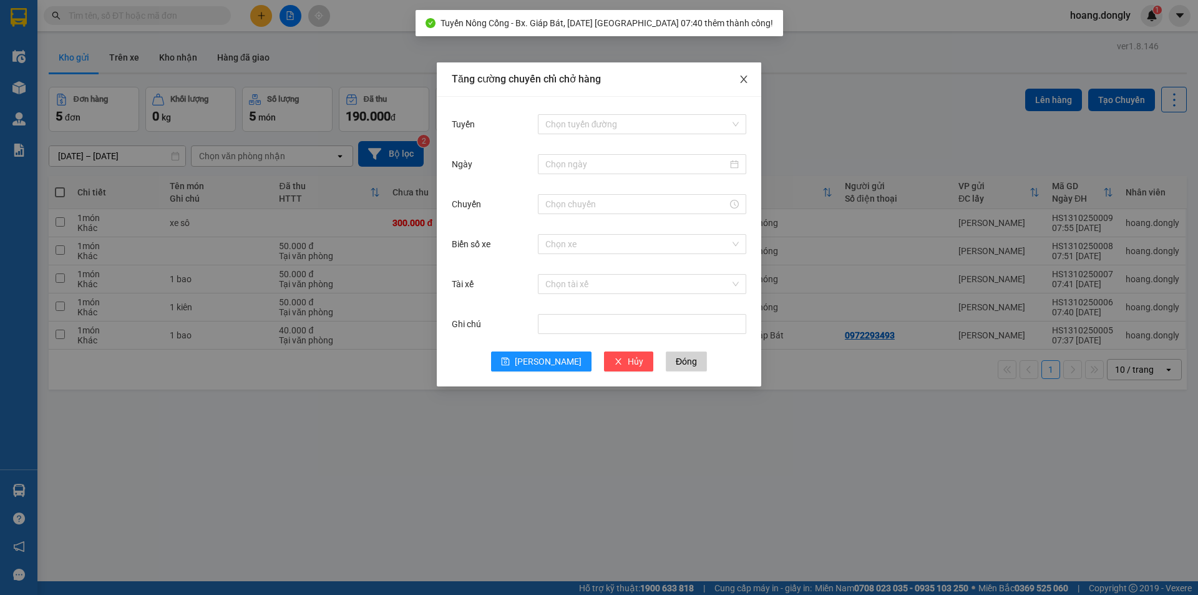
click at [742, 82] on icon "close" at bounding box center [744, 79] width 10 height 10
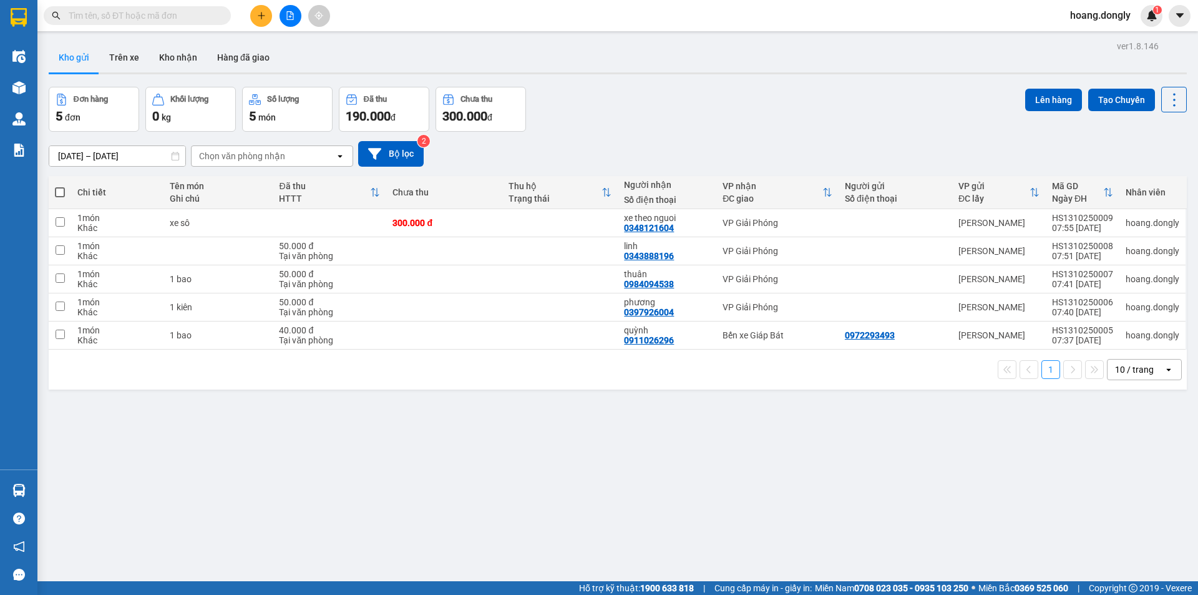
click at [62, 192] on span at bounding box center [60, 192] width 10 height 10
click at [60, 186] on input "checkbox" at bounding box center [60, 186] width 0 height 0
checkbox input "true"
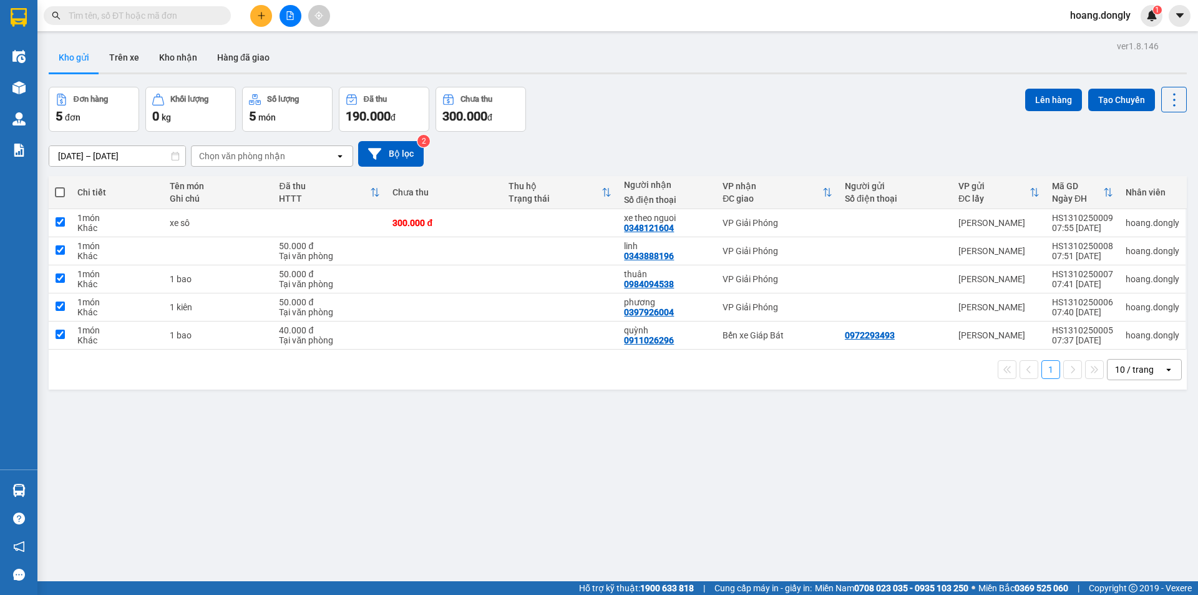
checkbox input "true"
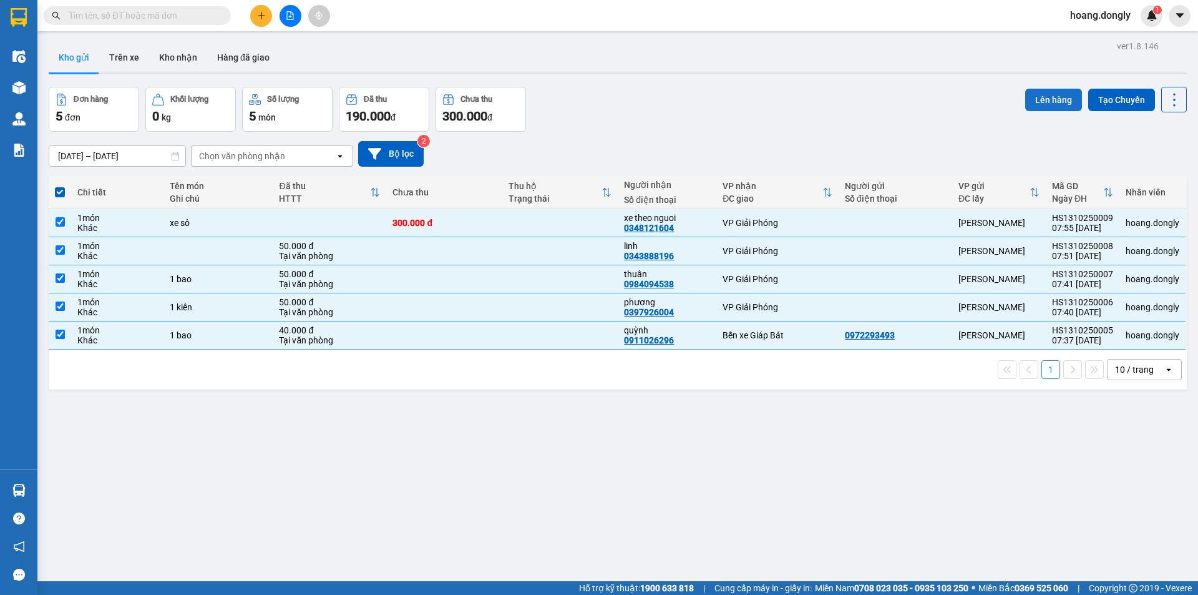
click at [1045, 102] on button "Lên hàng" at bounding box center [1054, 100] width 57 height 22
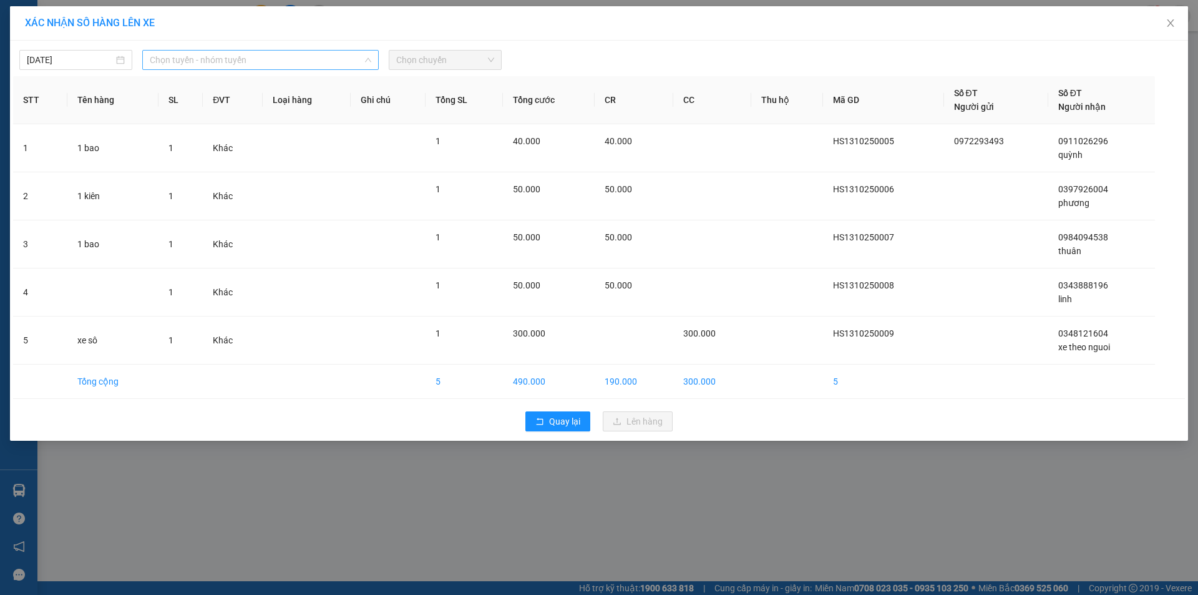
click at [255, 57] on span "Chọn tuyến - nhóm tuyến" at bounding box center [261, 60] width 222 height 19
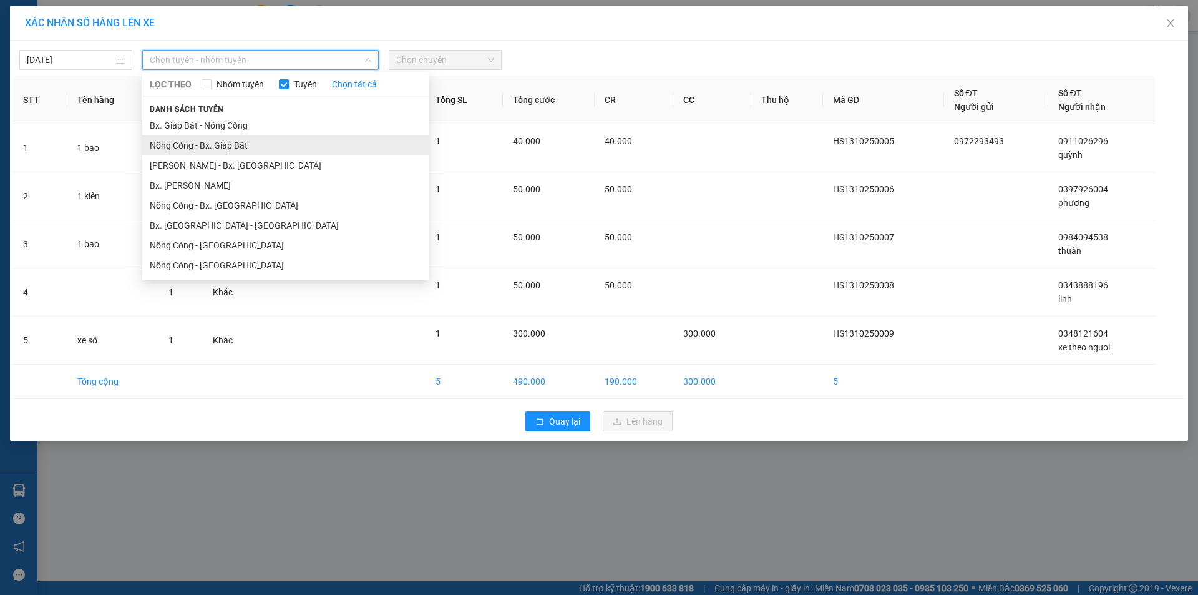
click at [276, 142] on li "Nông Cống - Bx. Giáp Bát" at bounding box center [285, 145] width 287 height 20
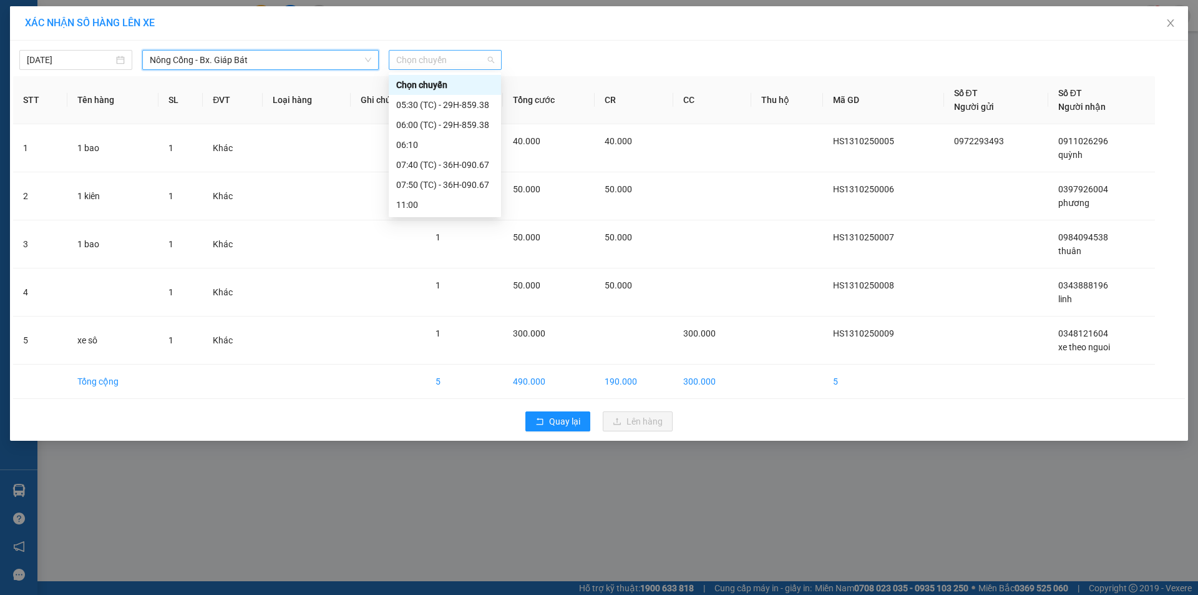
click at [449, 57] on span "Chọn chuyến" at bounding box center [445, 60] width 98 height 19
click at [460, 162] on div "07:40 (TC) - 36H-090.67" at bounding box center [444, 165] width 97 height 14
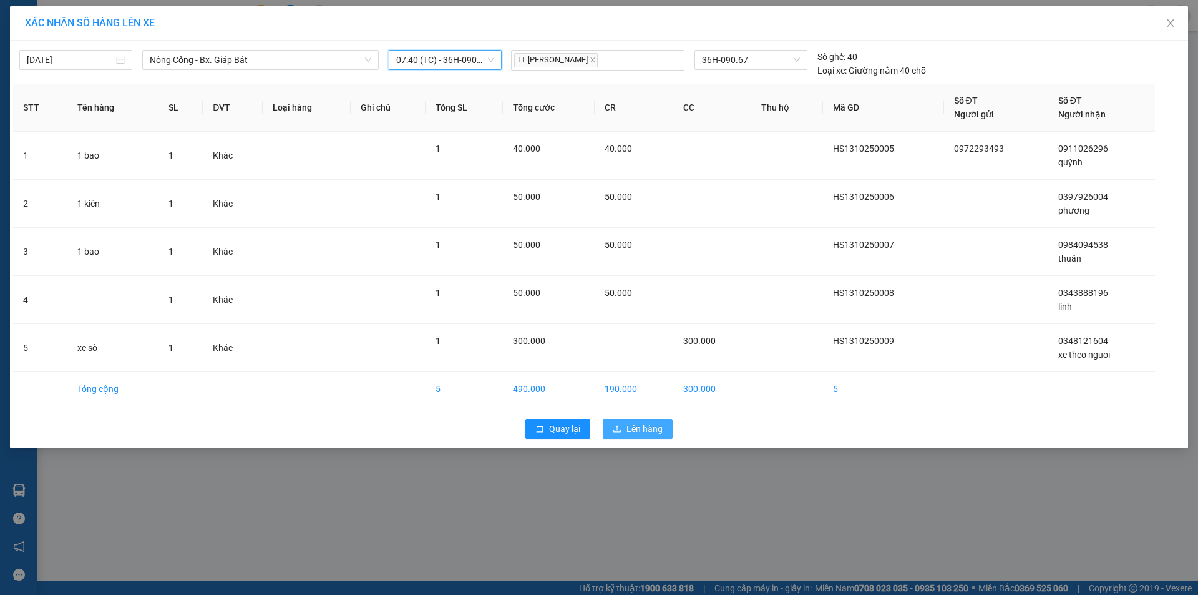
click at [661, 429] on span "Lên hàng" at bounding box center [645, 429] width 36 height 14
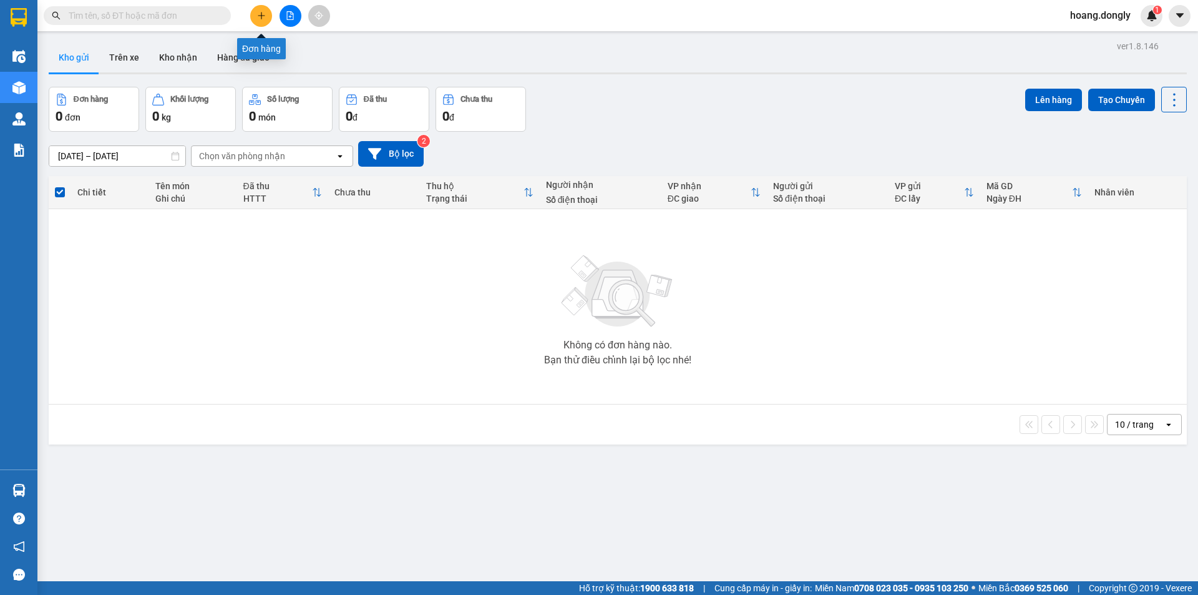
click at [259, 16] on icon "plus" at bounding box center [261, 15] width 9 height 9
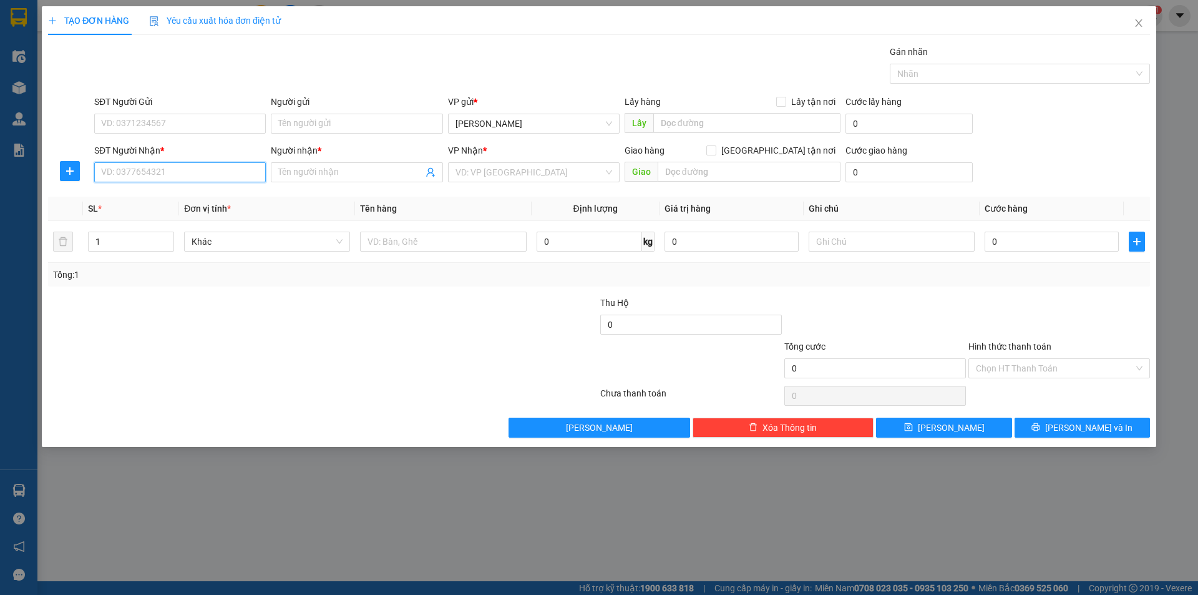
click at [227, 175] on input "SĐT Người Nhận *" at bounding box center [180, 172] width 172 height 20
click at [227, 198] on div "0333907763 - [GEOGRAPHIC_DATA]" at bounding box center [180, 197] width 157 height 14
type input "0333907763"
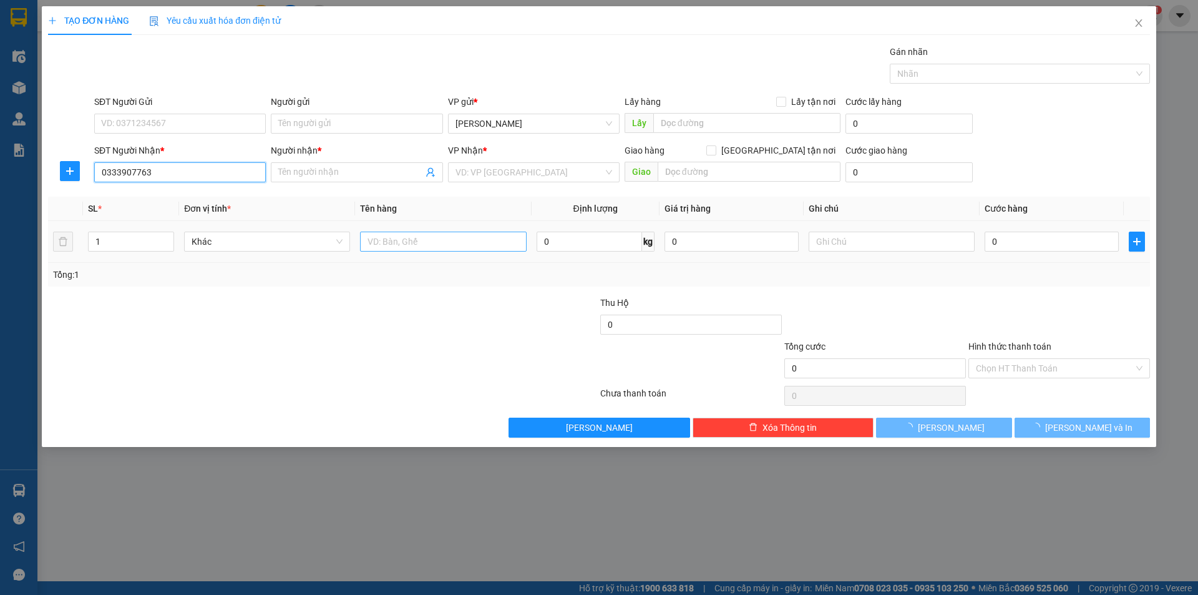
type input "[PERSON_NAME]"
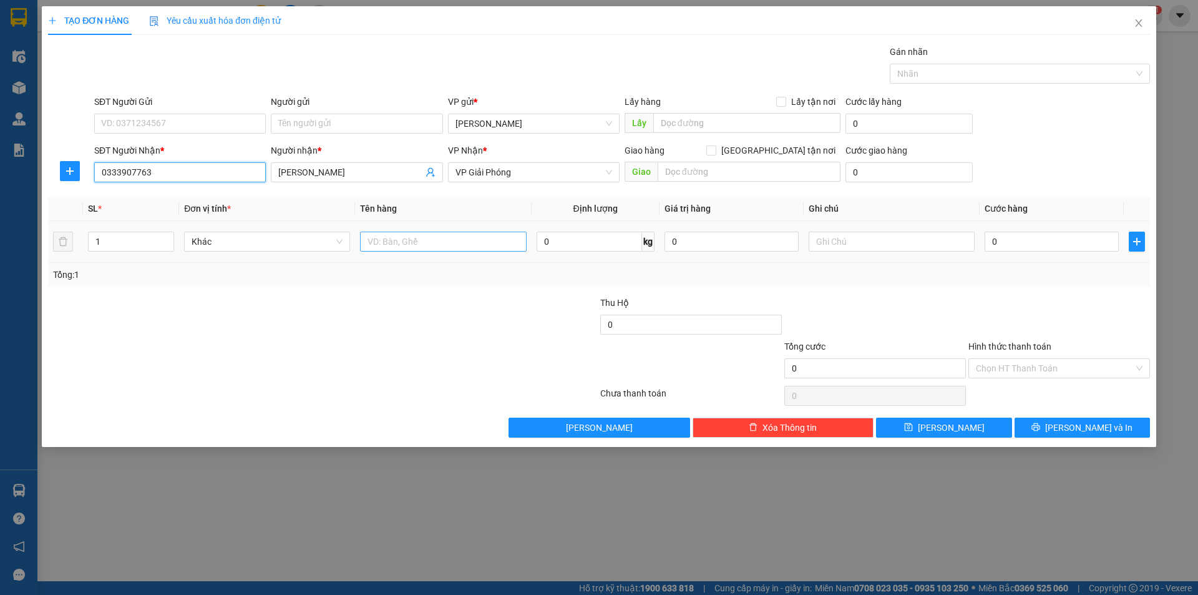
type input "0333907763"
click at [487, 246] on input "text" at bounding box center [443, 242] width 166 height 20
type input "1 xe ga"
click at [504, 306] on div at bounding box center [507, 318] width 184 height 44
drag, startPoint x: 1021, startPoint y: 242, endPoint x: 968, endPoint y: 242, distance: 53.1
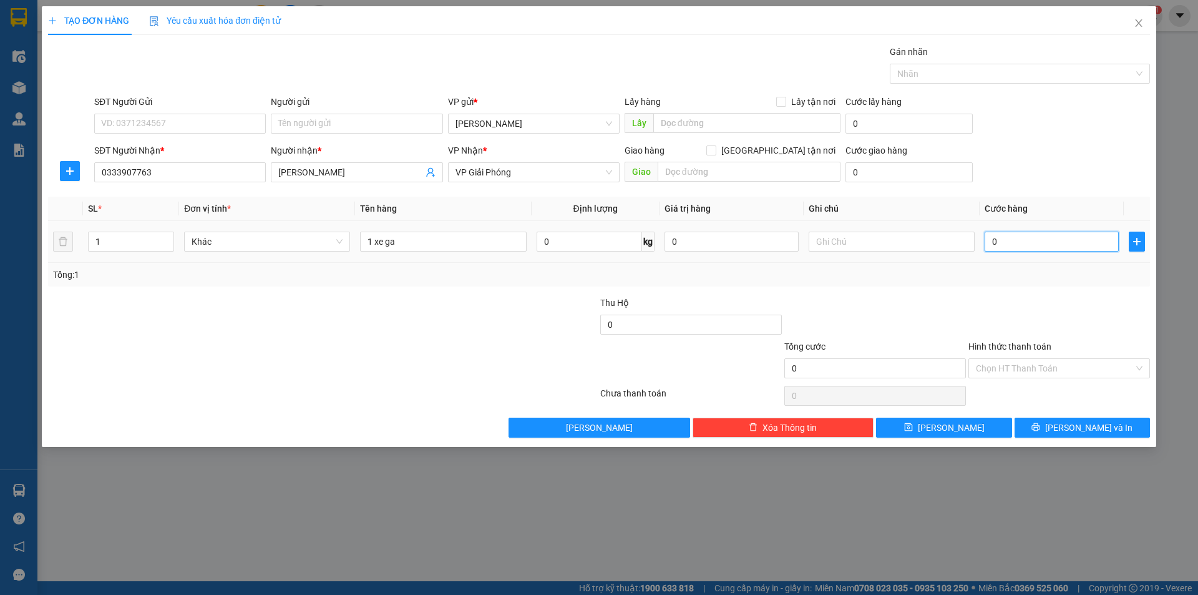
click at [1020, 242] on input "0" at bounding box center [1052, 242] width 134 height 20
click at [988, 242] on input "0" at bounding box center [1052, 242] width 134 height 20
type input "30"
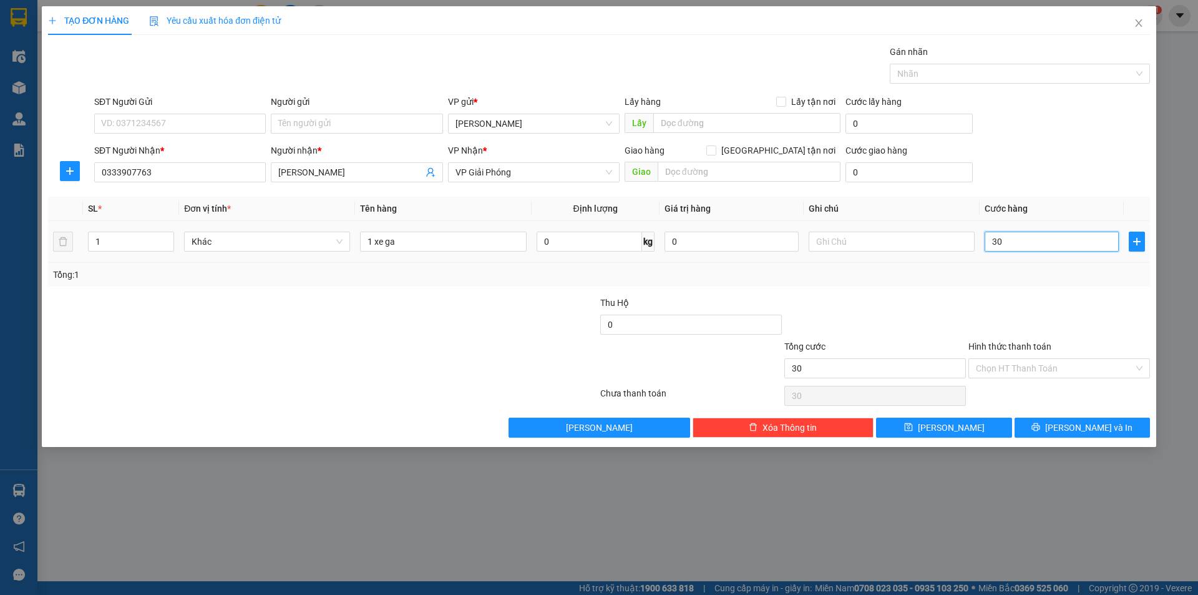
type input "350"
type input "350.000"
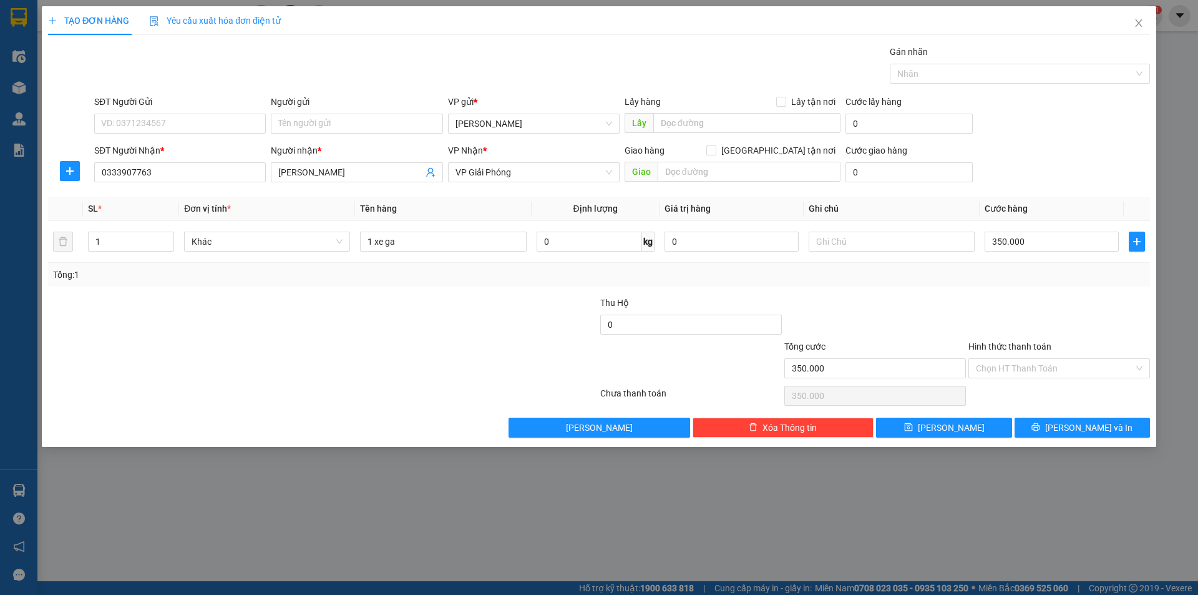
click at [983, 268] on div "Tổng: 1" at bounding box center [599, 275] width 1092 height 14
click at [1043, 367] on input "Hình thức thanh toán" at bounding box center [1055, 368] width 158 height 19
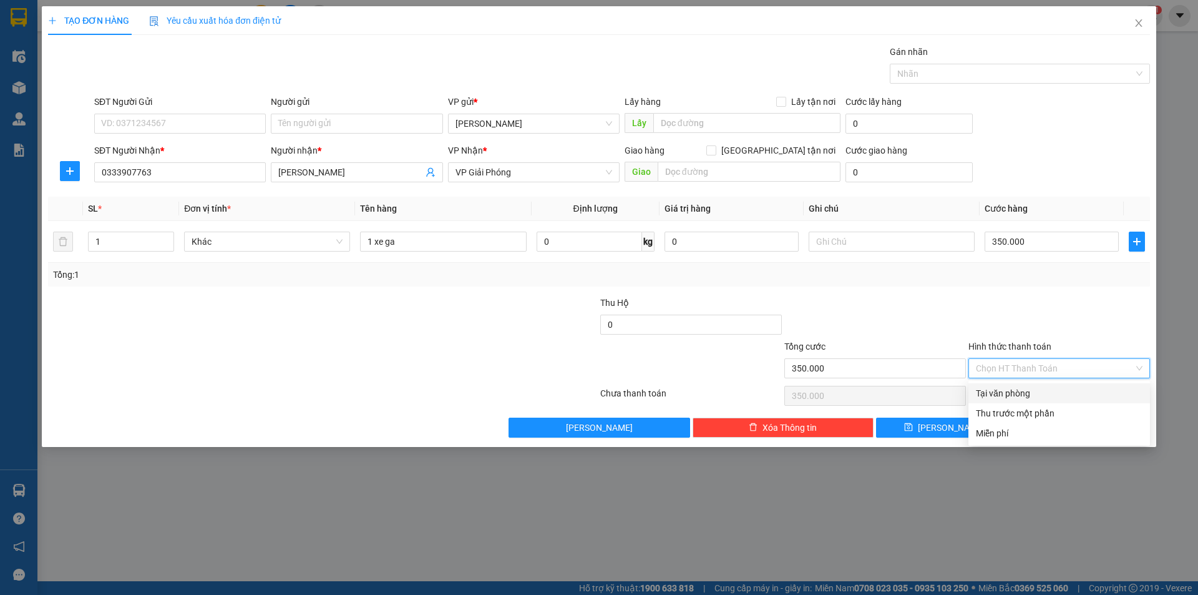
click at [1016, 389] on div "Tại văn phòng" at bounding box center [1059, 393] width 167 height 14
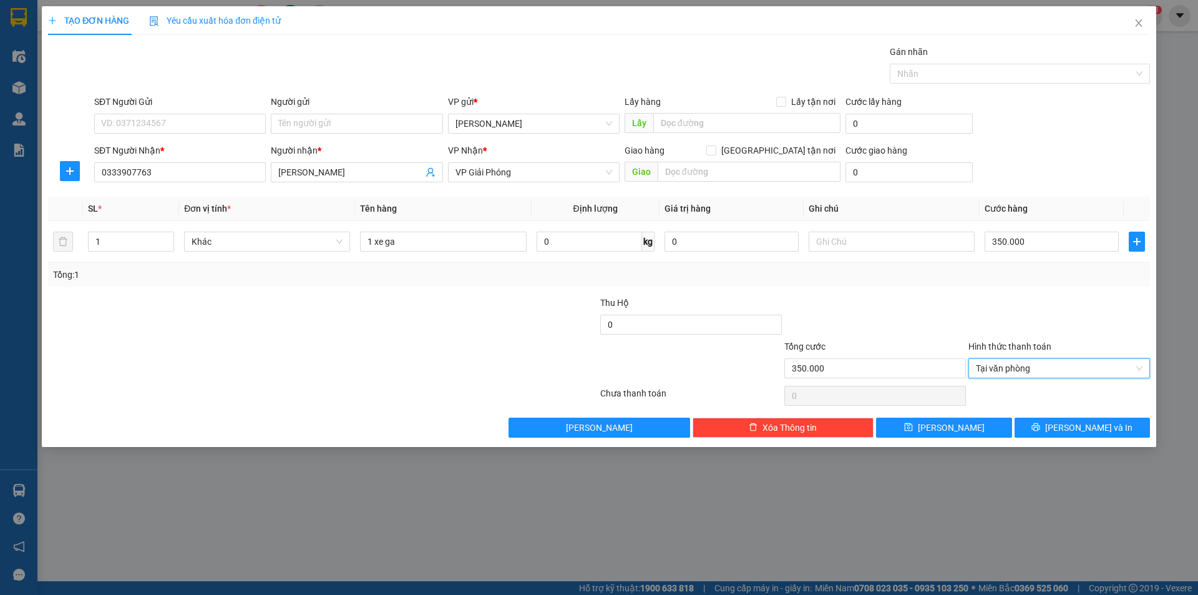
click at [1016, 389] on div at bounding box center [1060, 395] width 184 height 25
click at [1036, 365] on span "Tại văn phòng" at bounding box center [1059, 368] width 167 height 19
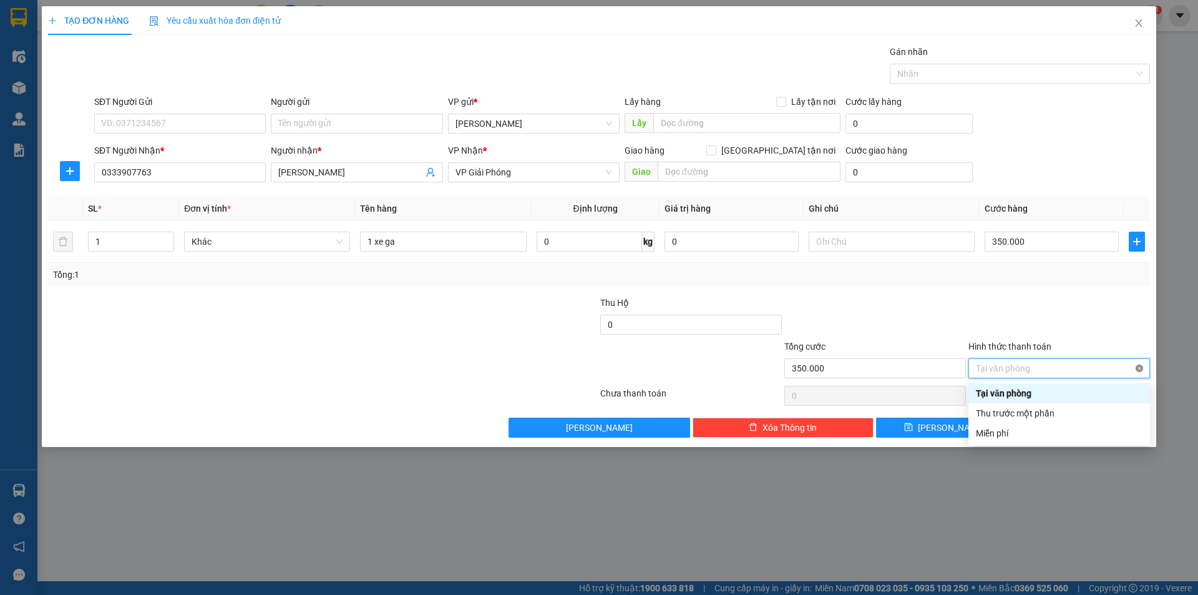
type input "350.000"
click at [1019, 304] on div at bounding box center [1060, 318] width 184 height 44
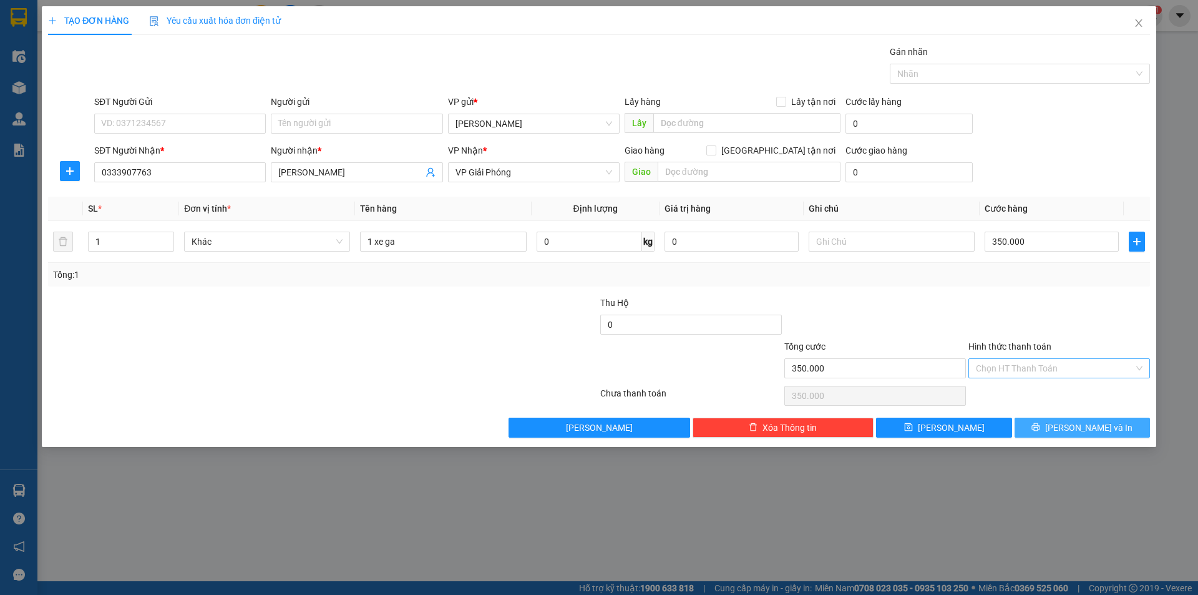
click at [1062, 421] on button "[PERSON_NAME] và In" at bounding box center [1082, 428] width 135 height 20
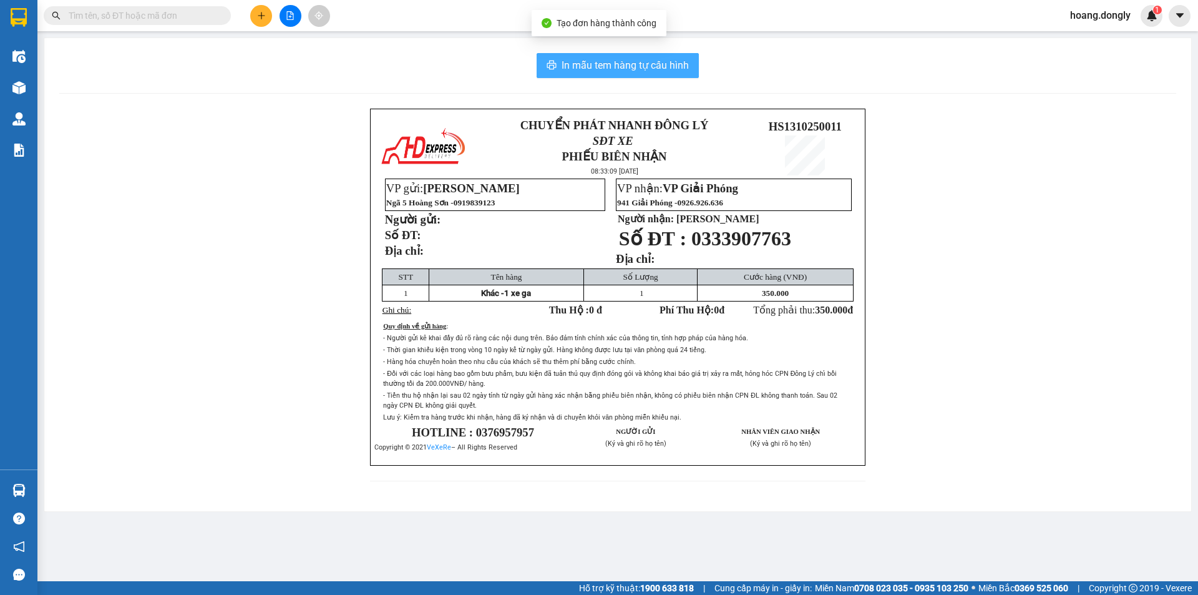
click at [626, 75] on button "In mẫu tem hàng tự cấu hình" at bounding box center [618, 65] width 162 height 25
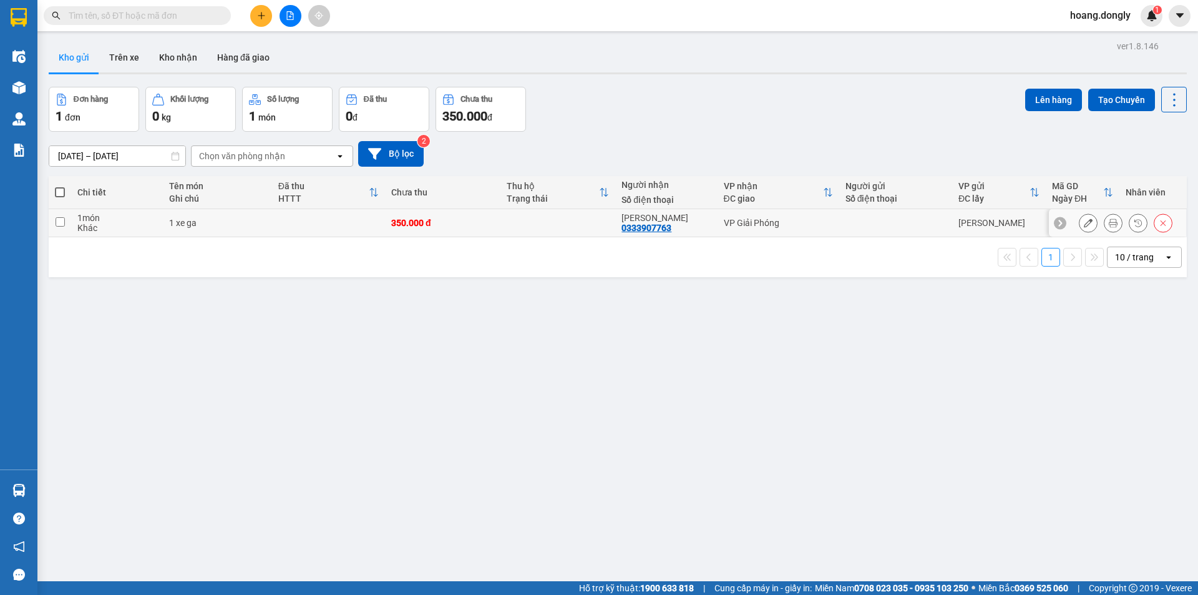
click at [814, 222] on div "VP Giải Phóng" at bounding box center [778, 223] width 109 height 10
checkbox input "true"
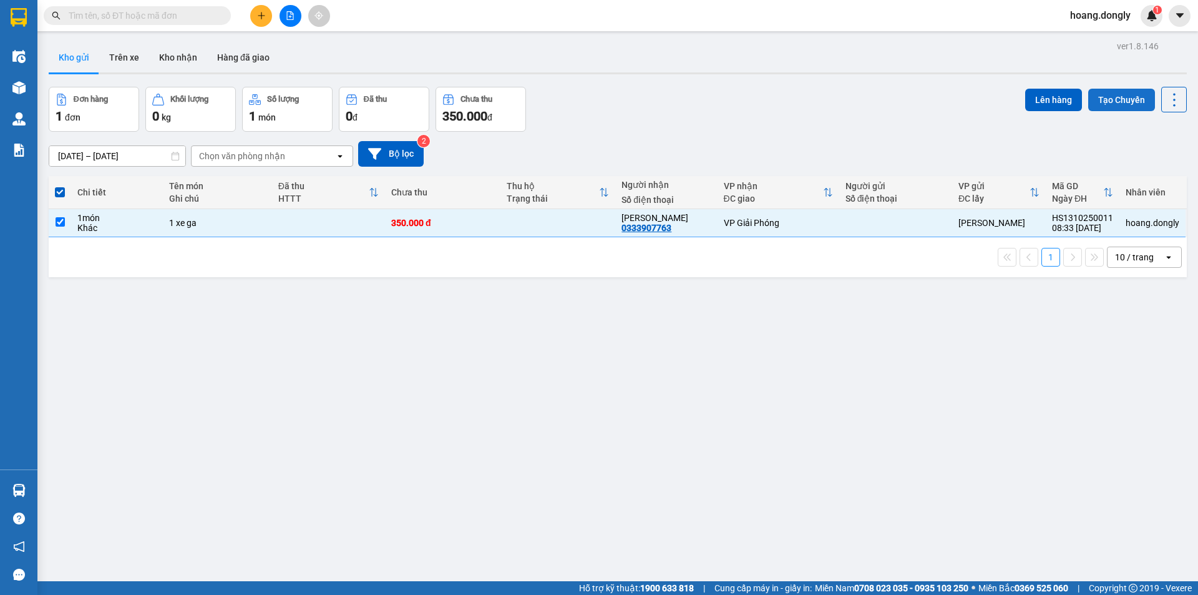
click at [1120, 98] on button "Tạo Chuyến" at bounding box center [1122, 100] width 67 height 22
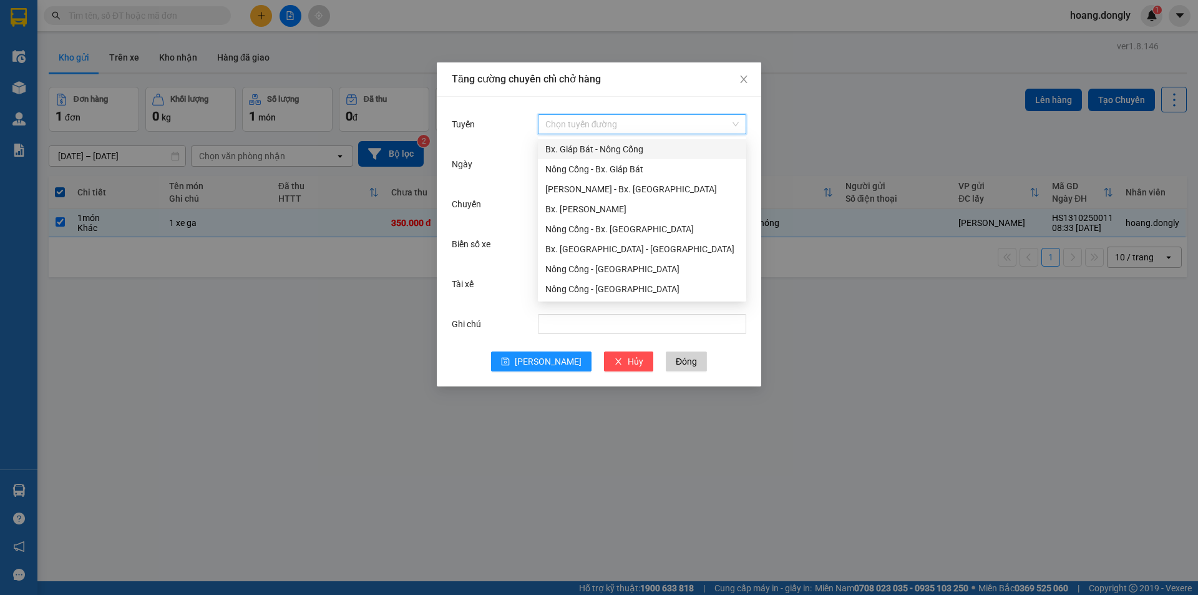
click at [667, 119] on input "Tuyến" at bounding box center [638, 124] width 185 height 19
click at [645, 167] on div "Nông Cống - Bx. Giáp Bát" at bounding box center [643, 169] width 194 height 14
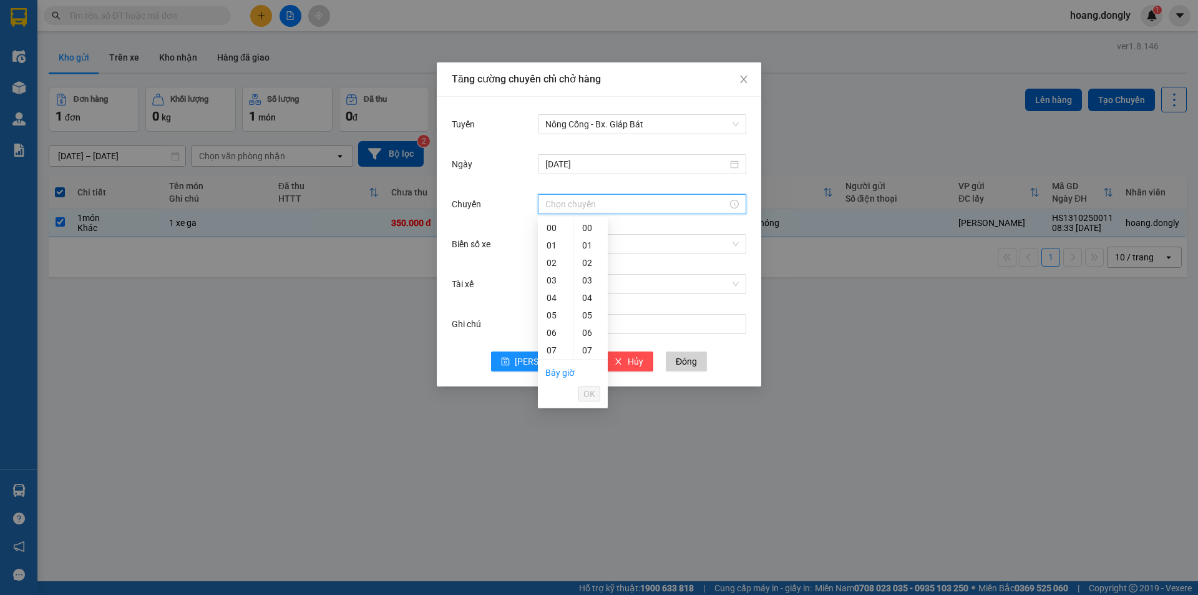
click at [623, 200] on input "Chuyến" at bounding box center [637, 204] width 182 height 14
click at [557, 244] on div "08" at bounding box center [555, 242] width 35 height 17
click at [588, 268] on div "20" at bounding box center [591, 265] width 34 height 17
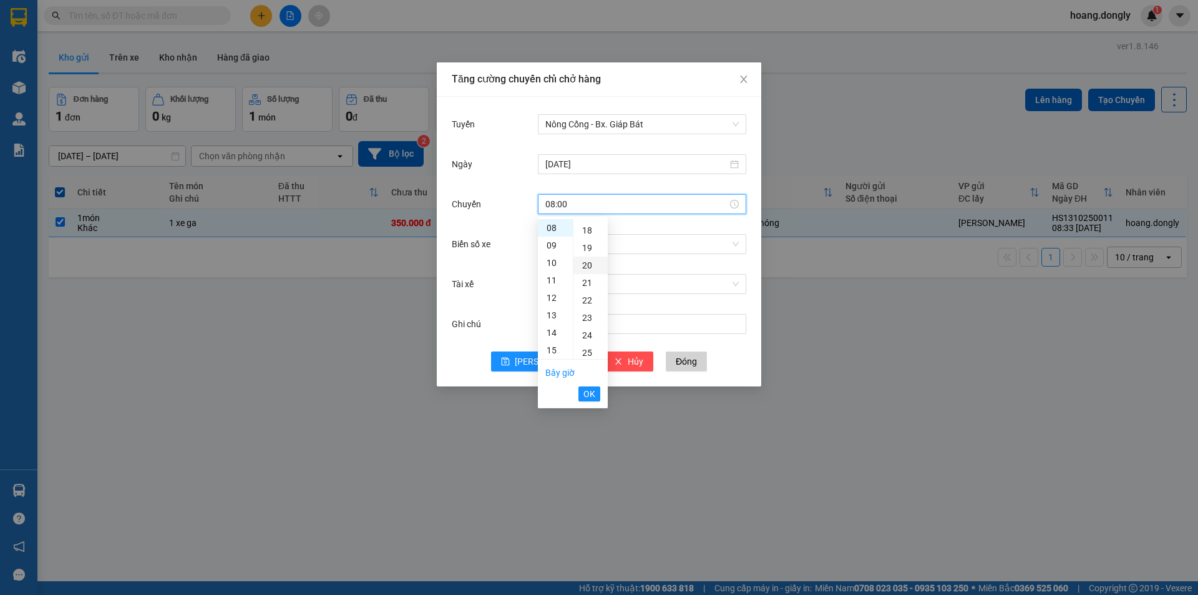
type input "08:20"
click at [587, 390] on span "OK" at bounding box center [590, 394] width 12 height 14
click at [611, 242] on input "Biển số xe" at bounding box center [638, 244] width 185 height 19
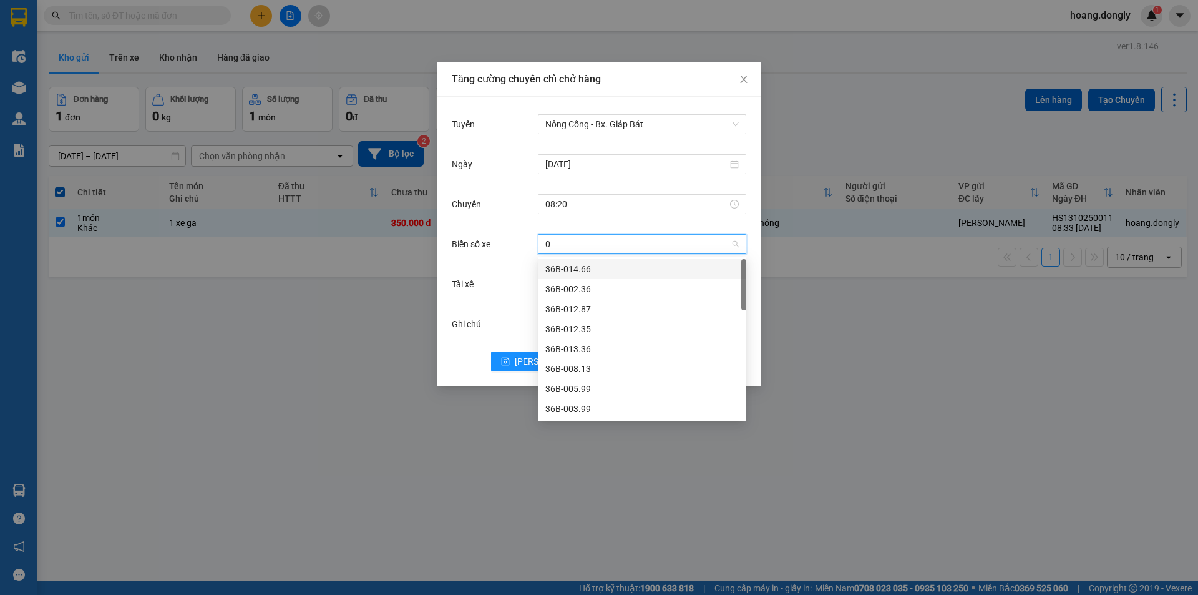
type input "09"
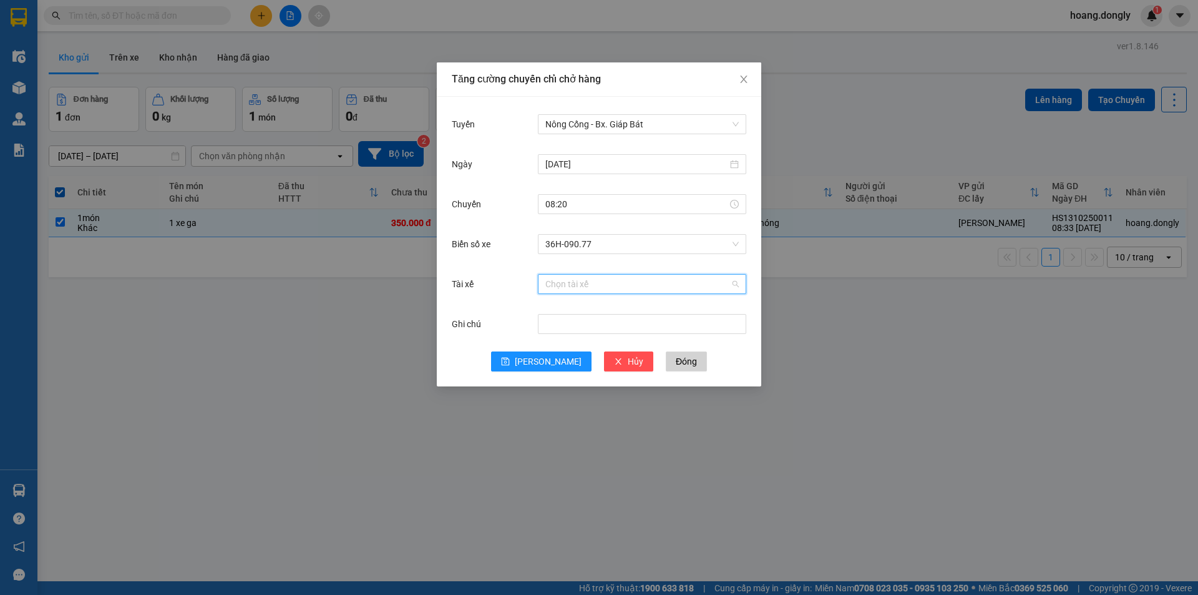
click at [622, 276] on input "Tài xế" at bounding box center [638, 284] width 185 height 19
type input "quye"
click at [540, 359] on button "[PERSON_NAME]" at bounding box center [541, 361] width 100 height 20
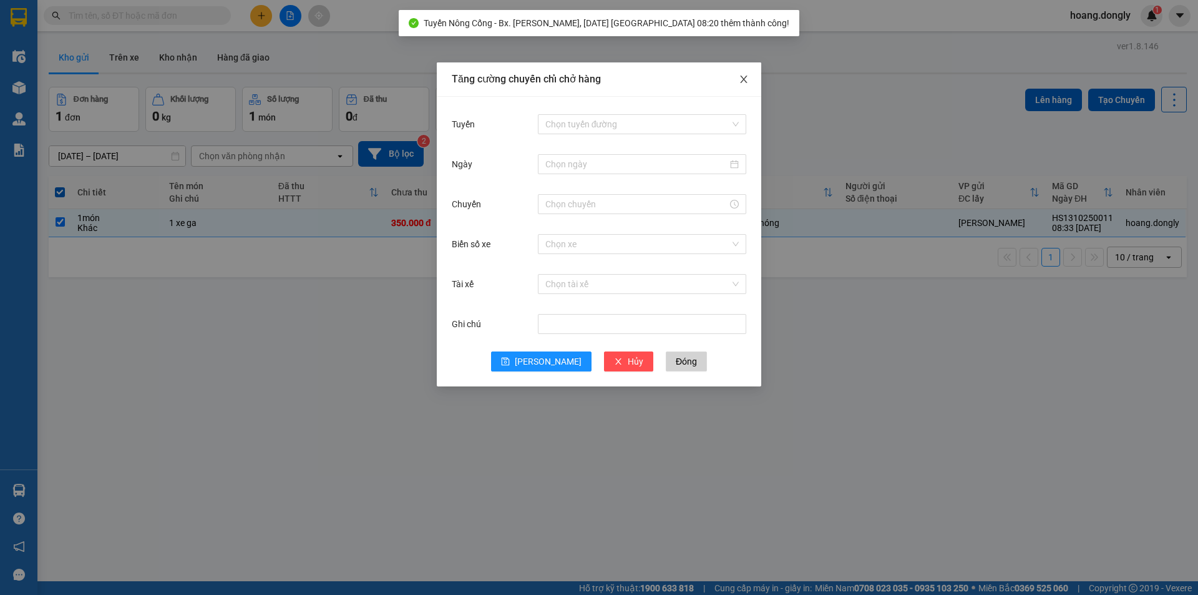
click at [747, 77] on icon "close" at bounding box center [744, 79] width 10 height 10
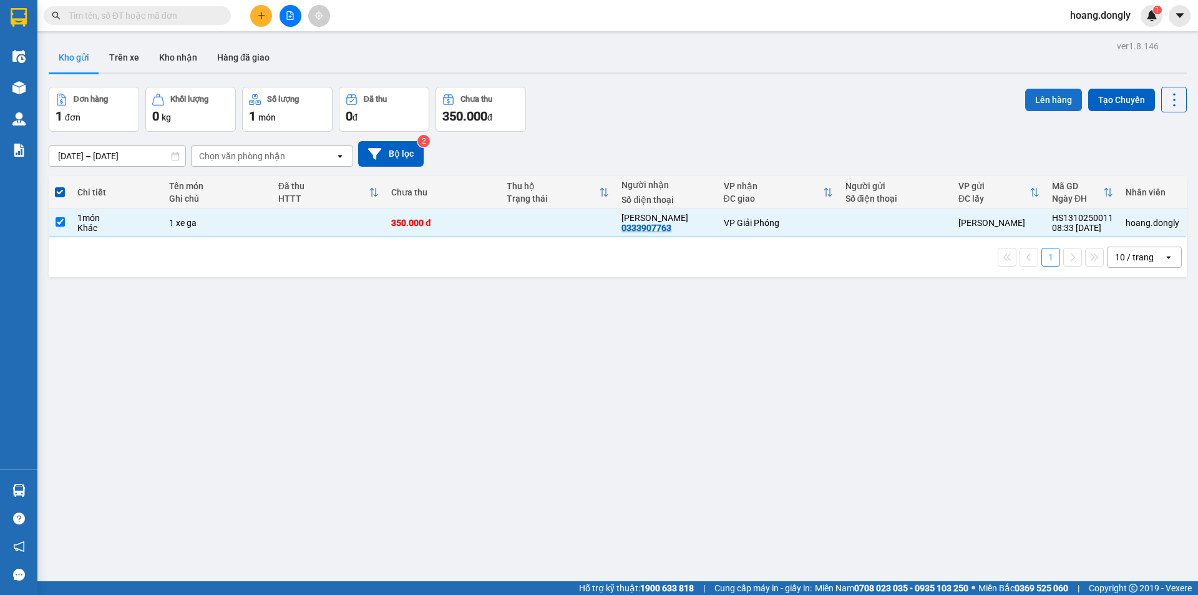
click at [1041, 100] on button "Lên hàng" at bounding box center [1054, 100] width 57 height 22
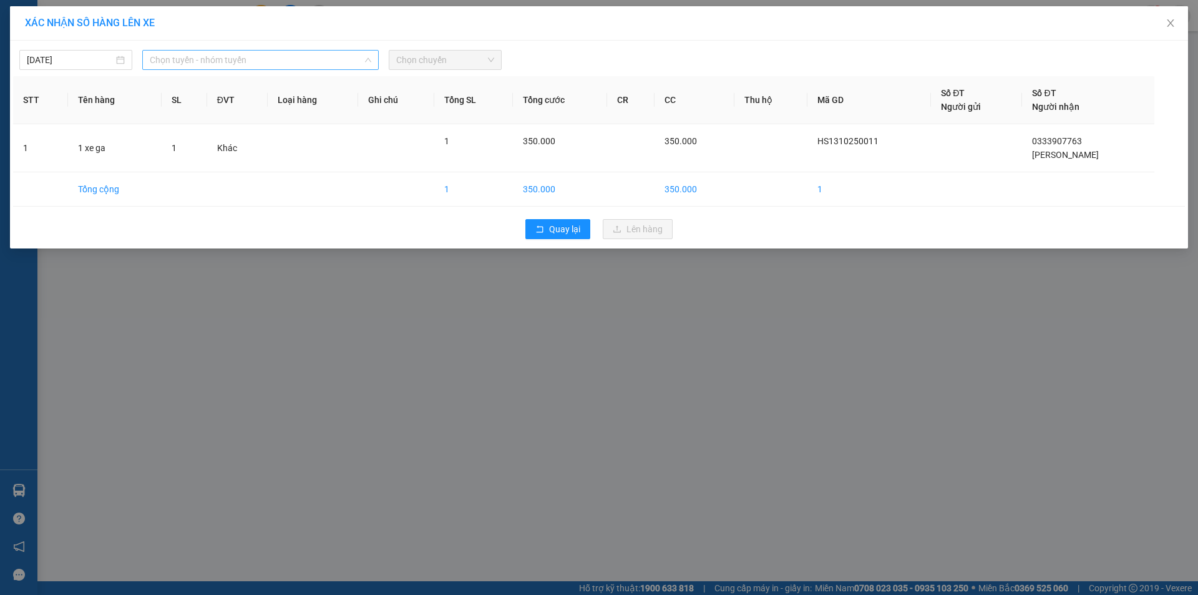
click at [329, 59] on span "Chọn tuyến - nhóm tuyến" at bounding box center [261, 60] width 222 height 19
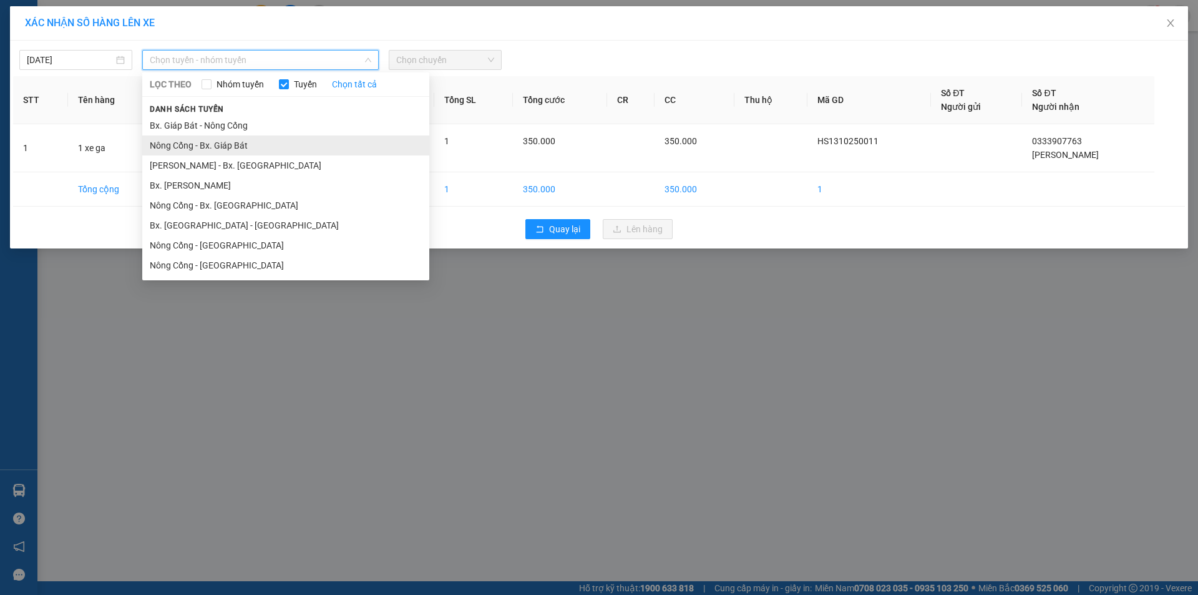
click at [332, 137] on li "Nông Cống - Bx. Giáp Bát" at bounding box center [285, 145] width 287 height 20
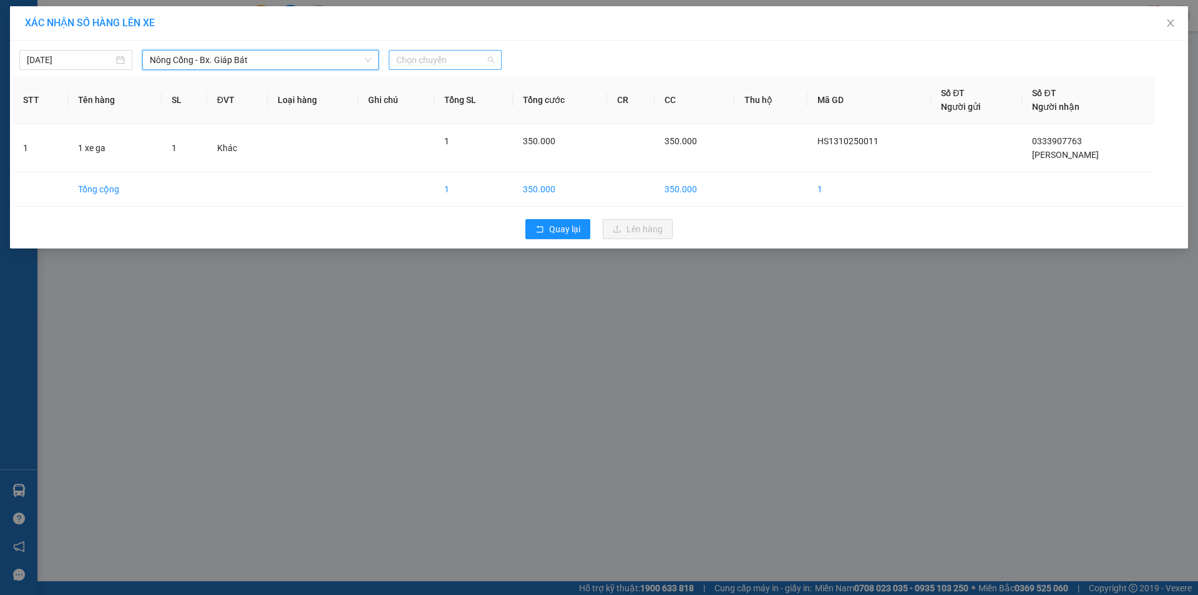
click at [456, 61] on span "Chọn chuyến" at bounding box center [445, 60] width 98 height 19
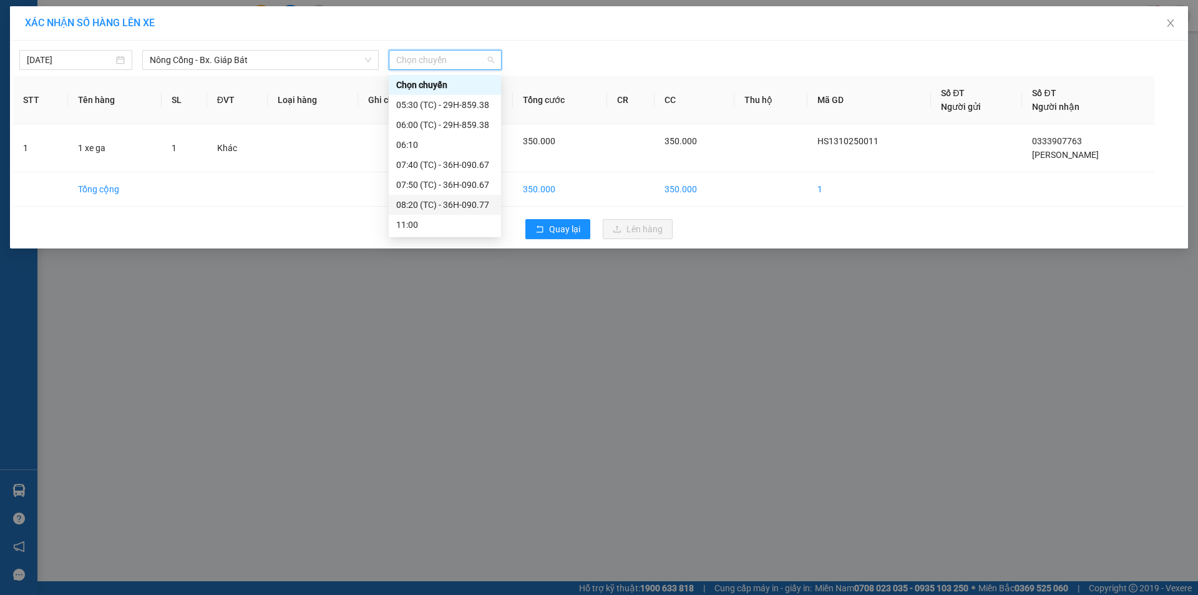
click at [463, 207] on div "08:20 (TC) - 36H-090.77" at bounding box center [444, 205] width 97 height 14
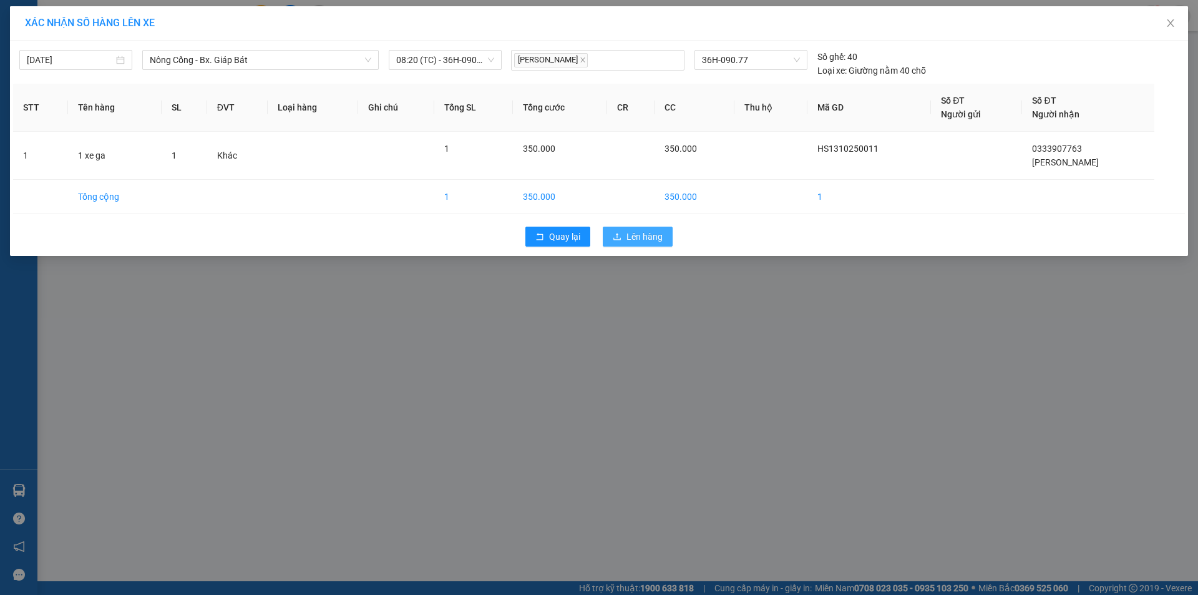
click at [665, 234] on button "Lên hàng" at bounding box center [638, 237] width 70 height 20
